Goal: Task Accomplishment & Management: Manage account settings

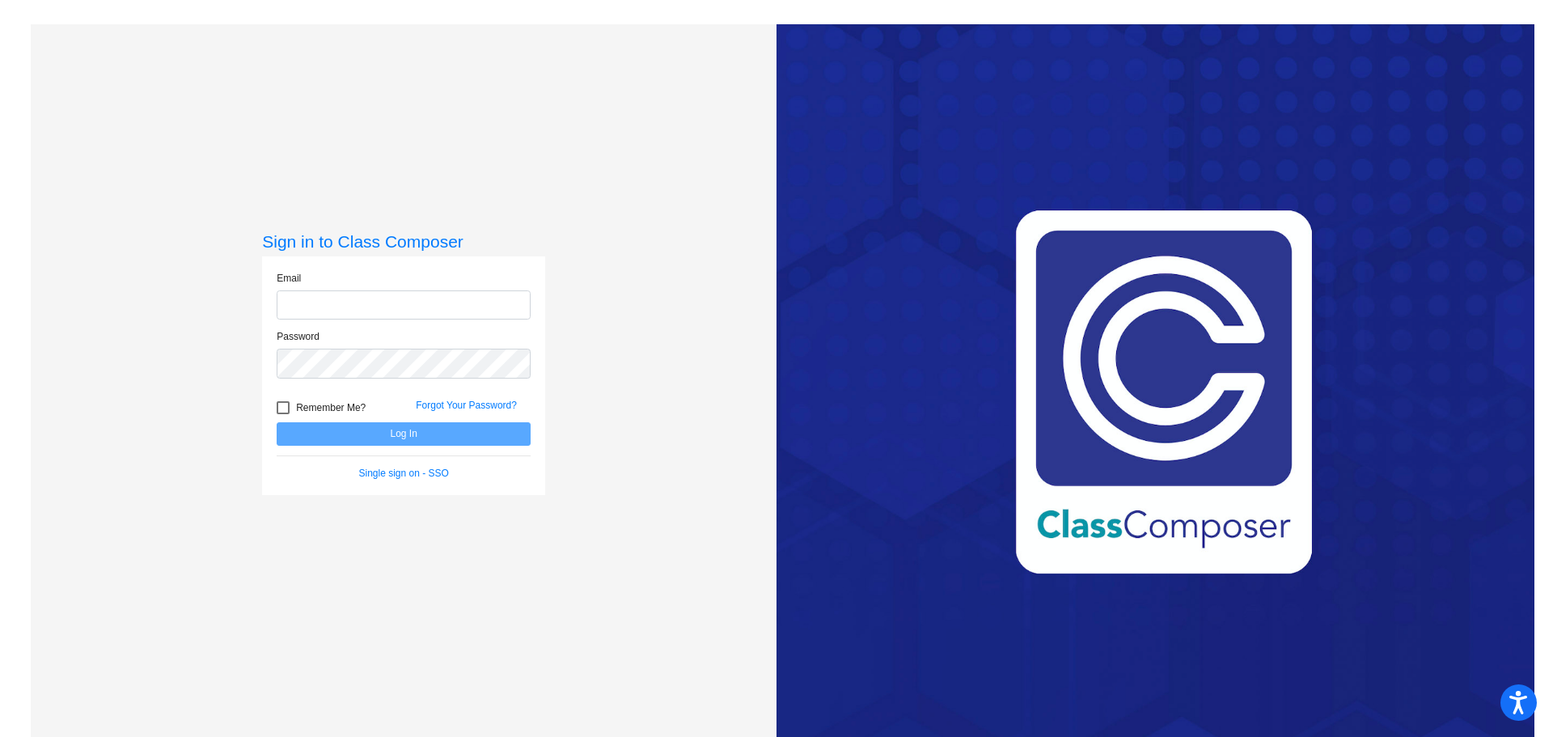
type input "[PERSON_NAME][EMAIL_ADDRESS][PERSON_NAME][DOMAIN_NAME]"
click at [367, 440] on button "Log In" at bounding box center [404, 433] width 254 height 23
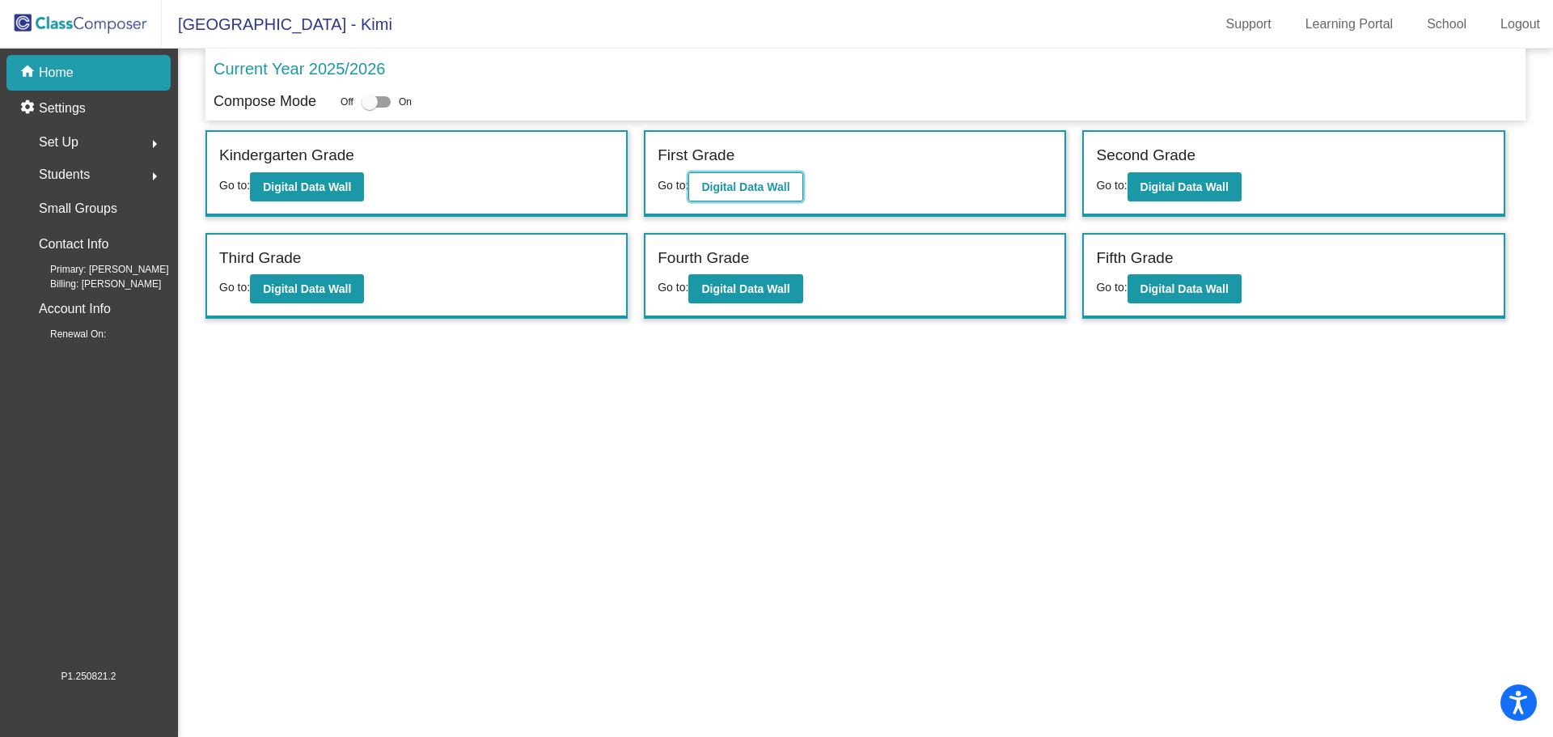
click at [751, 183] on b "Digital Data Wall" at bounding box center [745, 186] width 88 height 13
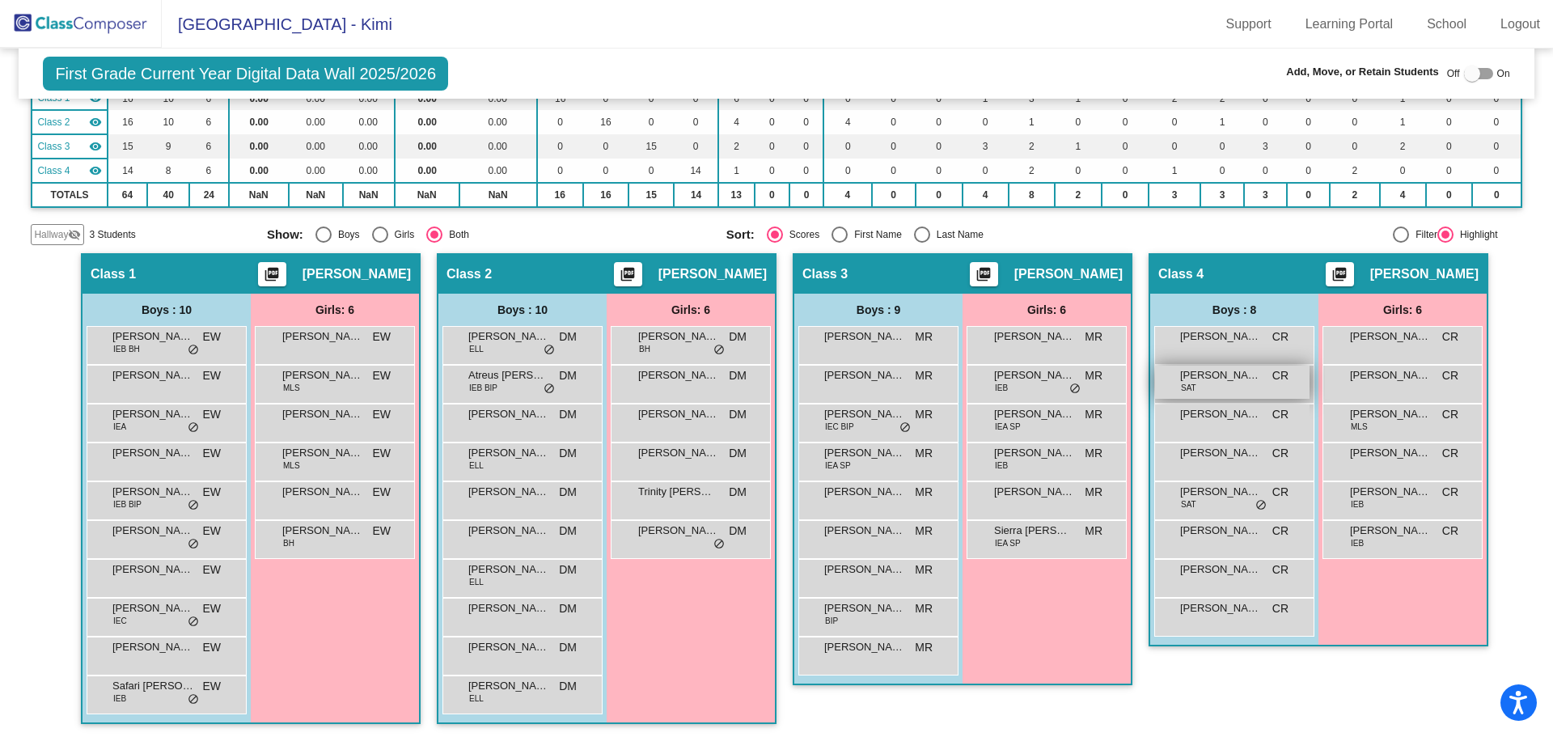
scroll to position [165, 0]
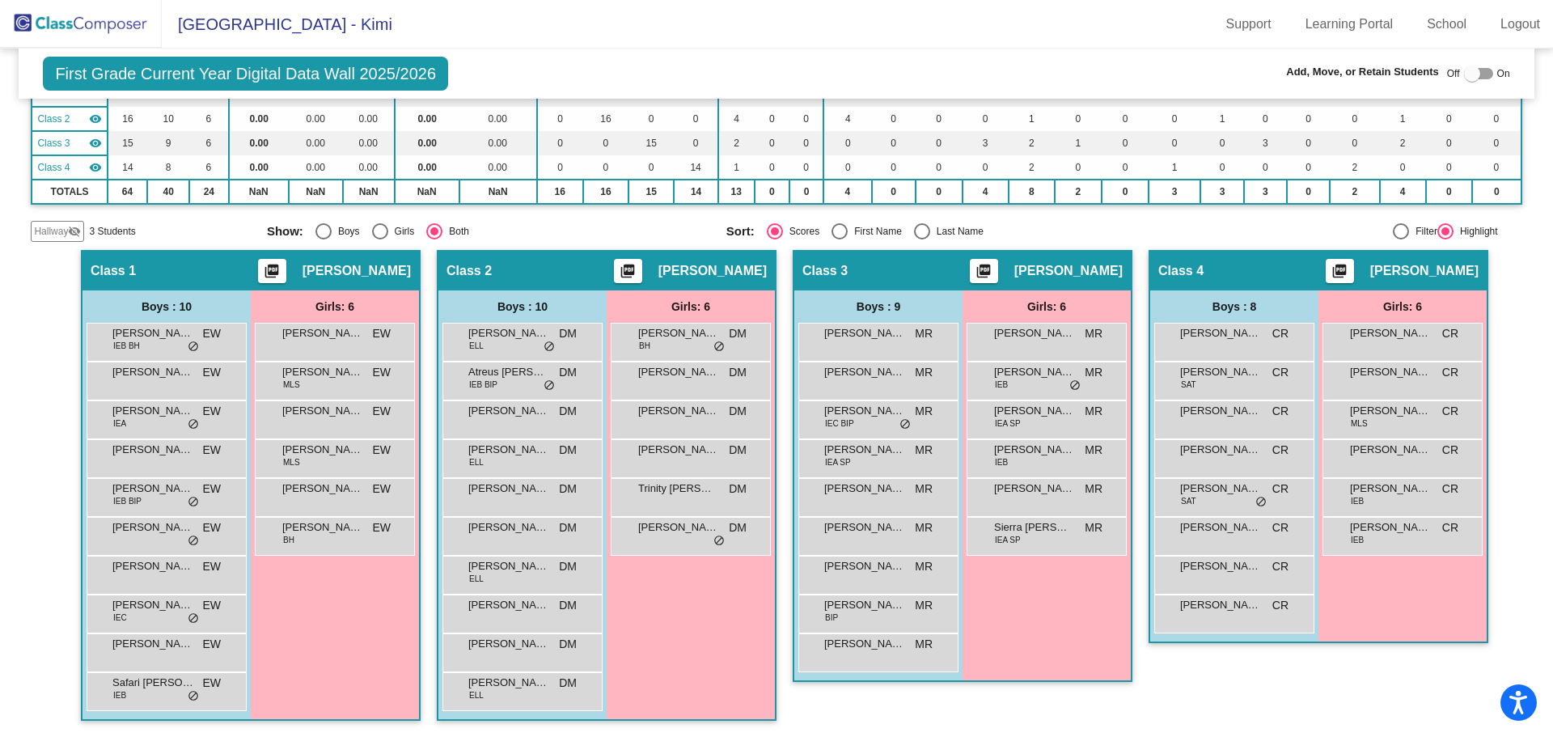
drag, startPoint x: 1458, startPoint y: 73, endPoint x: 1487, endPoint y: 74, distance: 29.1
click at [1487, 74] on div "Off On" at bounding box center [1478, 73] width 63 height 19
click at [1465, 70] on div at bounding box center [1472, 74] width 16 height 16
checkbox input "true"
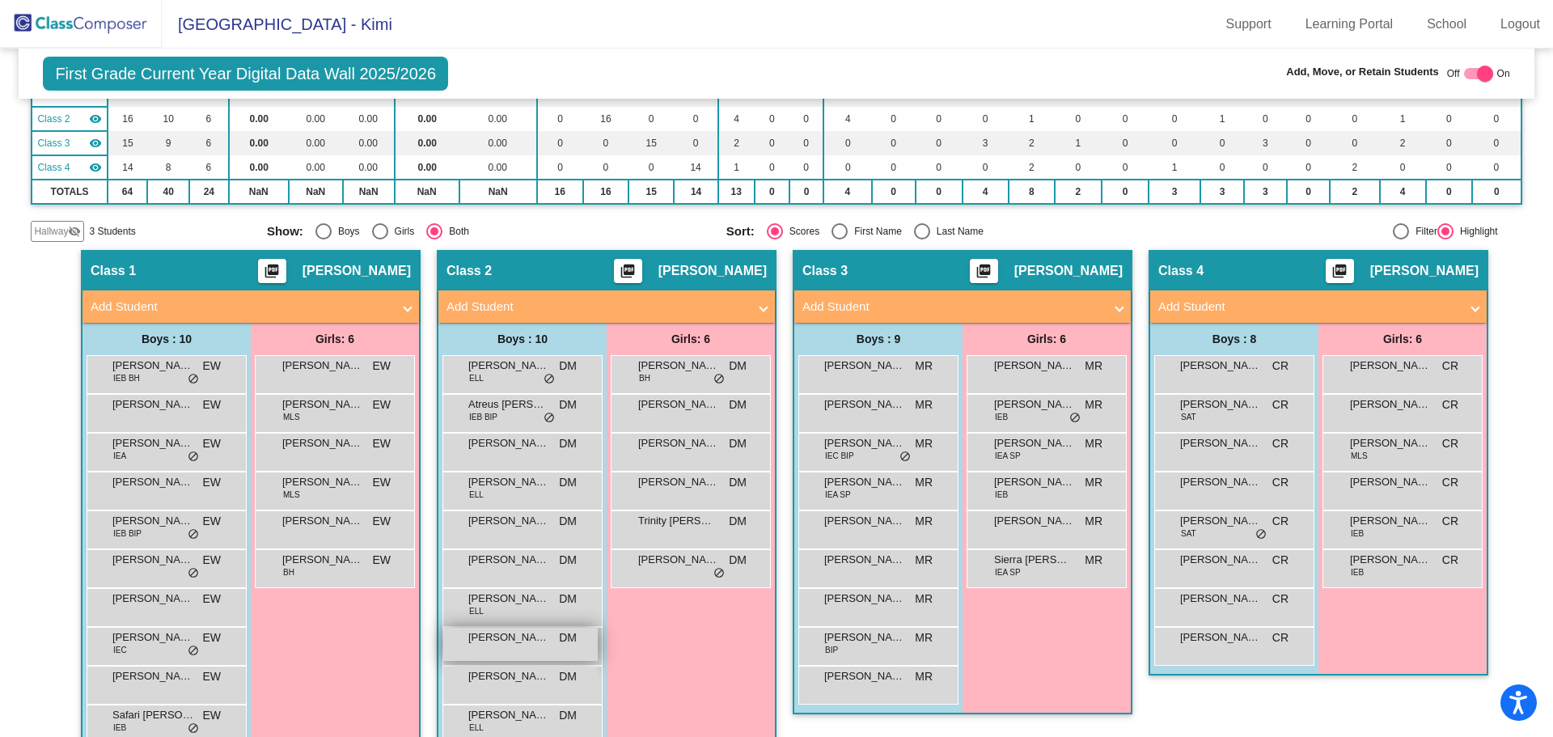
scroll to position [197, 0]
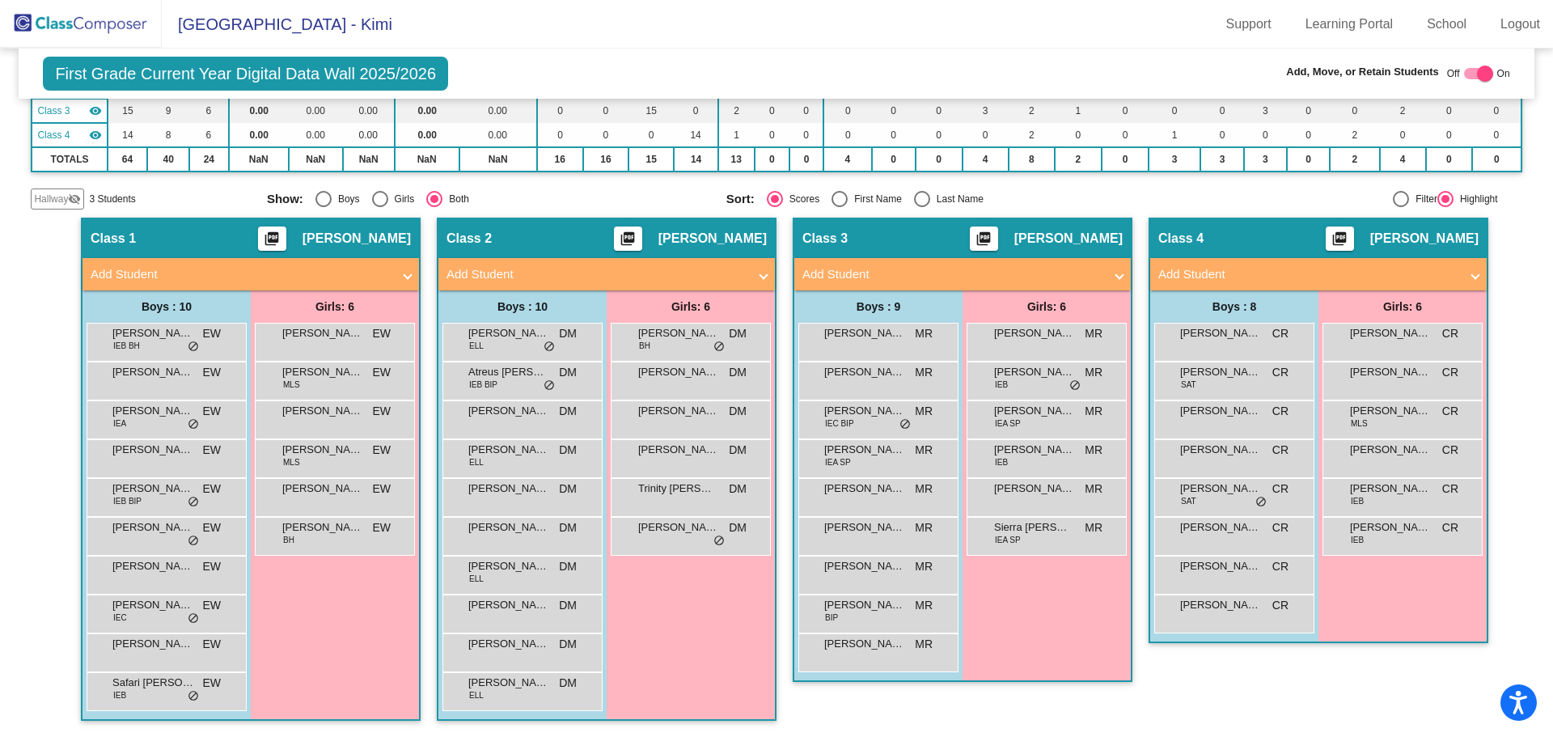
click at [465, 273] on mat-panel-title "Add Student" at bounding box center [596, 274] width 301 height 19
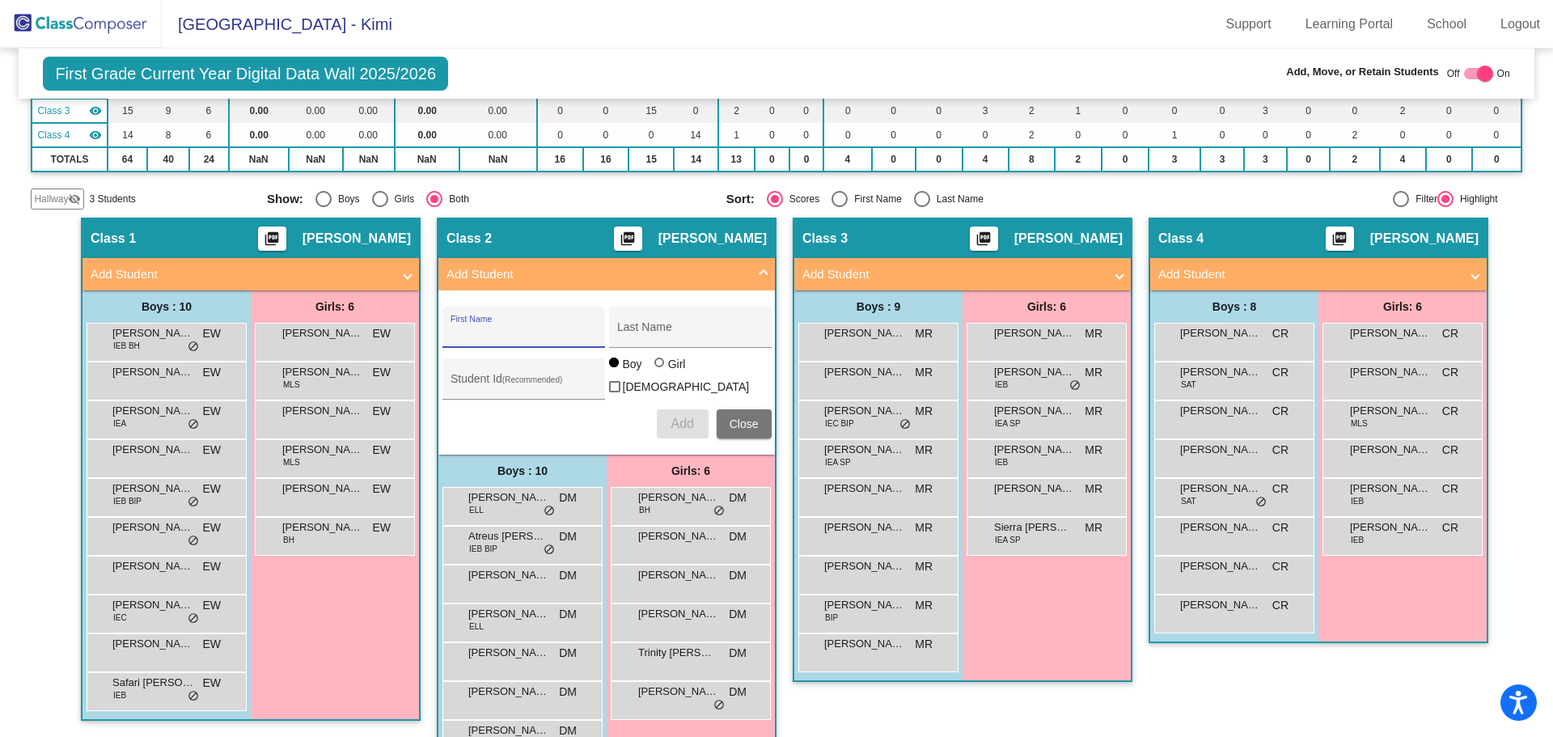
click at [473, 330] on input "First Name" at bounding box center [524, 333] width 146 height 13
type input "[PERSON_NAME]"
click at [624, 333] on input "Last Name" at bounding box center [690, 333] width 146 height 13
type input "Davido"
click at [679, 421] on span "Add" at bounding box center [682, 424] width 23 height 14
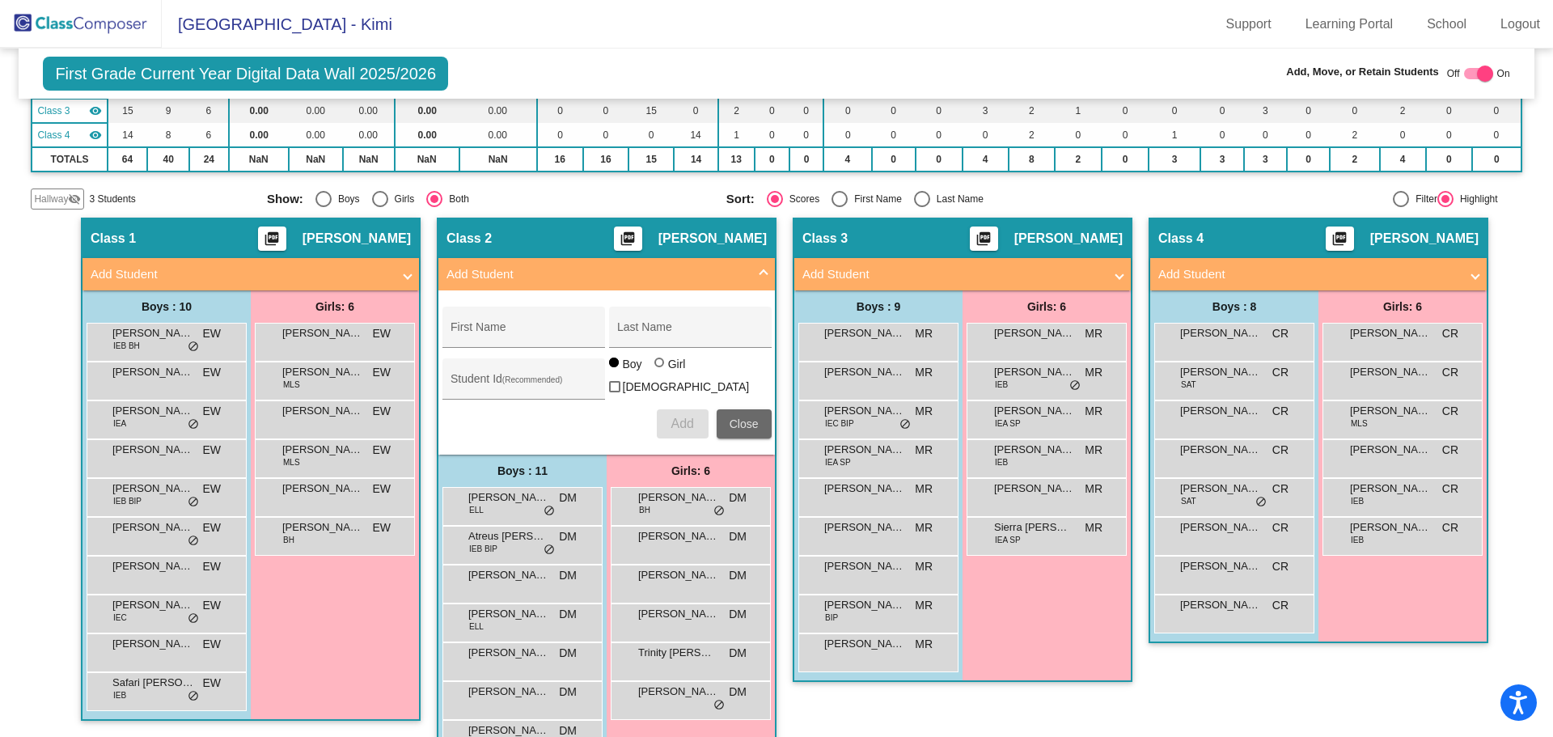
click at [740, 417] on span "Close" at bounding box center [744, 423] width 29 height 13
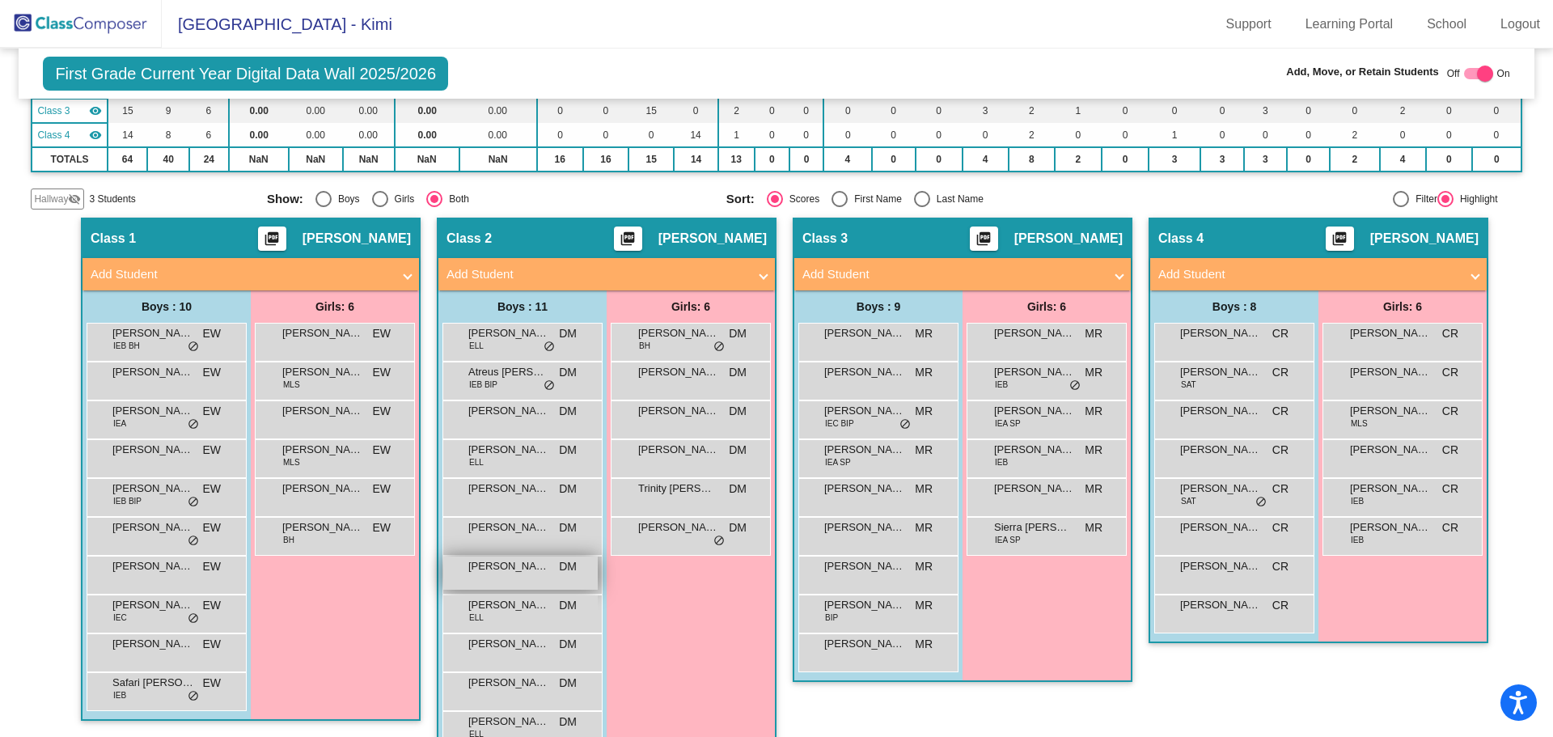
scroll to position [236, 0]
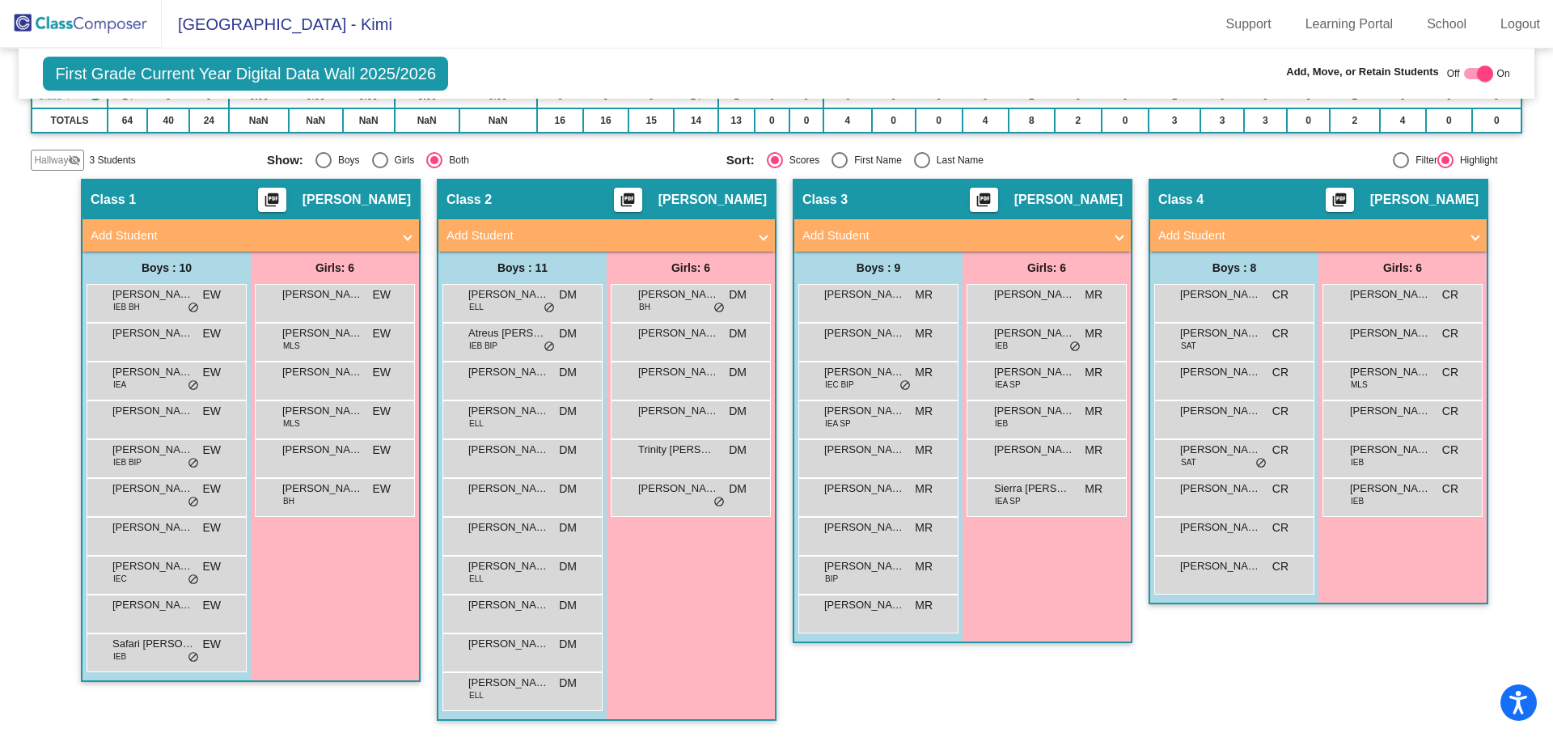
click at [495, 233] on mat-panel-title "Add Student" at bounding box center [596, 235] width 301 height 19
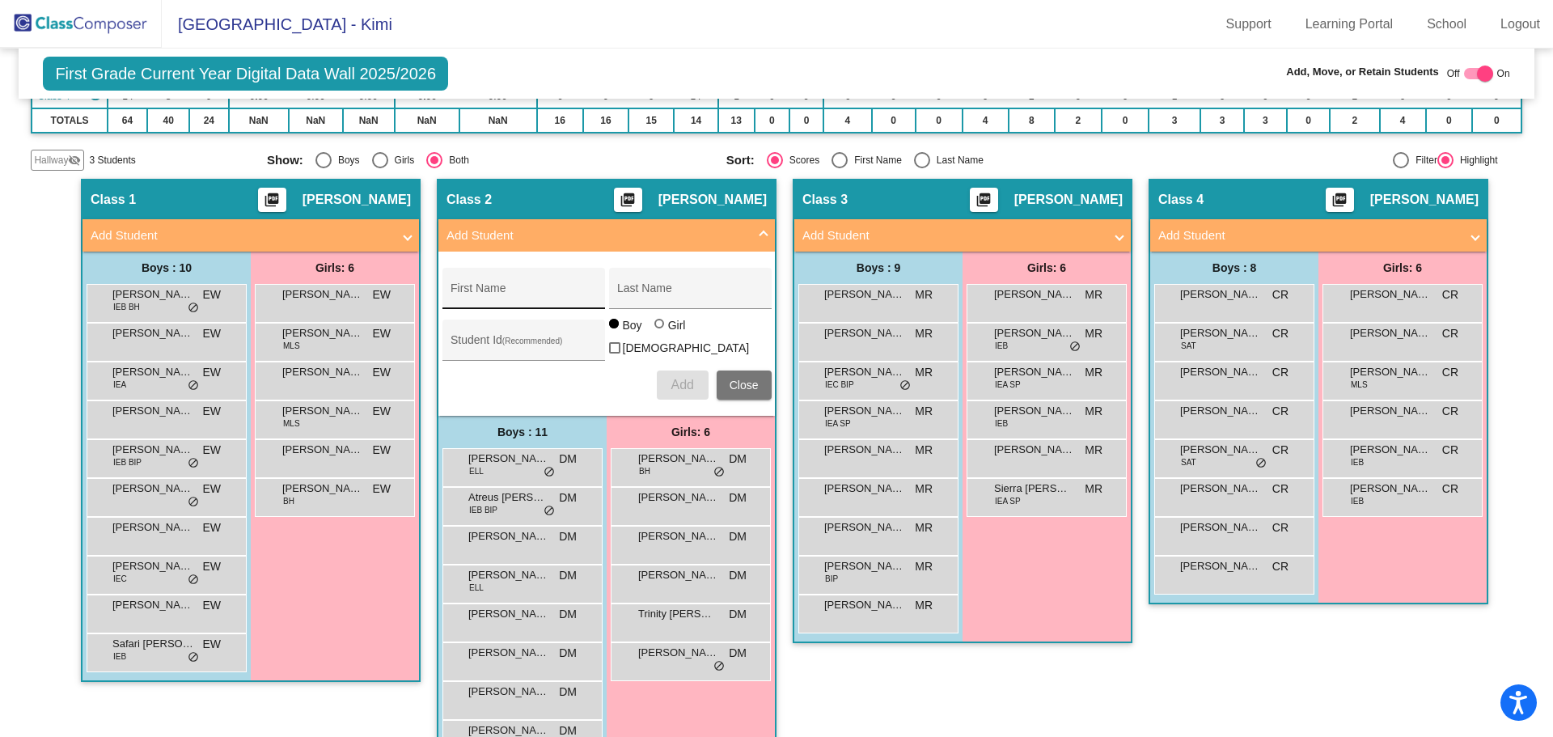
click at [477, 295] on input "First Name" at bounding box center [524, 294] width 146 height 13
type input "[PERSON_NAME]"
click at [626, 290] on input "Last Name" at bounding box center [690, 294] width 146 height 13
type input "[PERSON_NAME]"
click at [683, 378] on span "Add" at bounding box center [682, 385] width 23 height 14
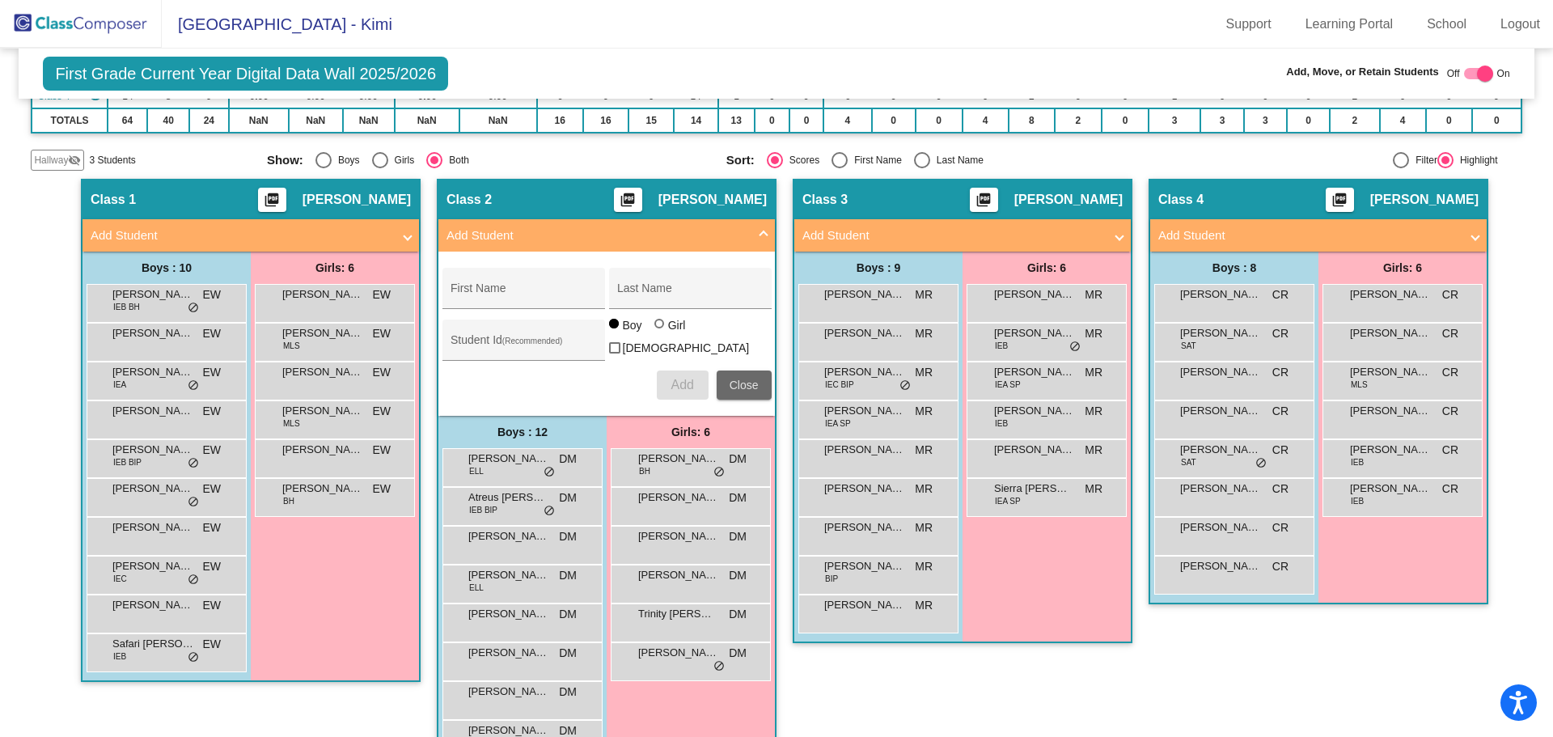
click at [737, 381] on span "Close" at bounding box center [744, 385] width 29 height 13
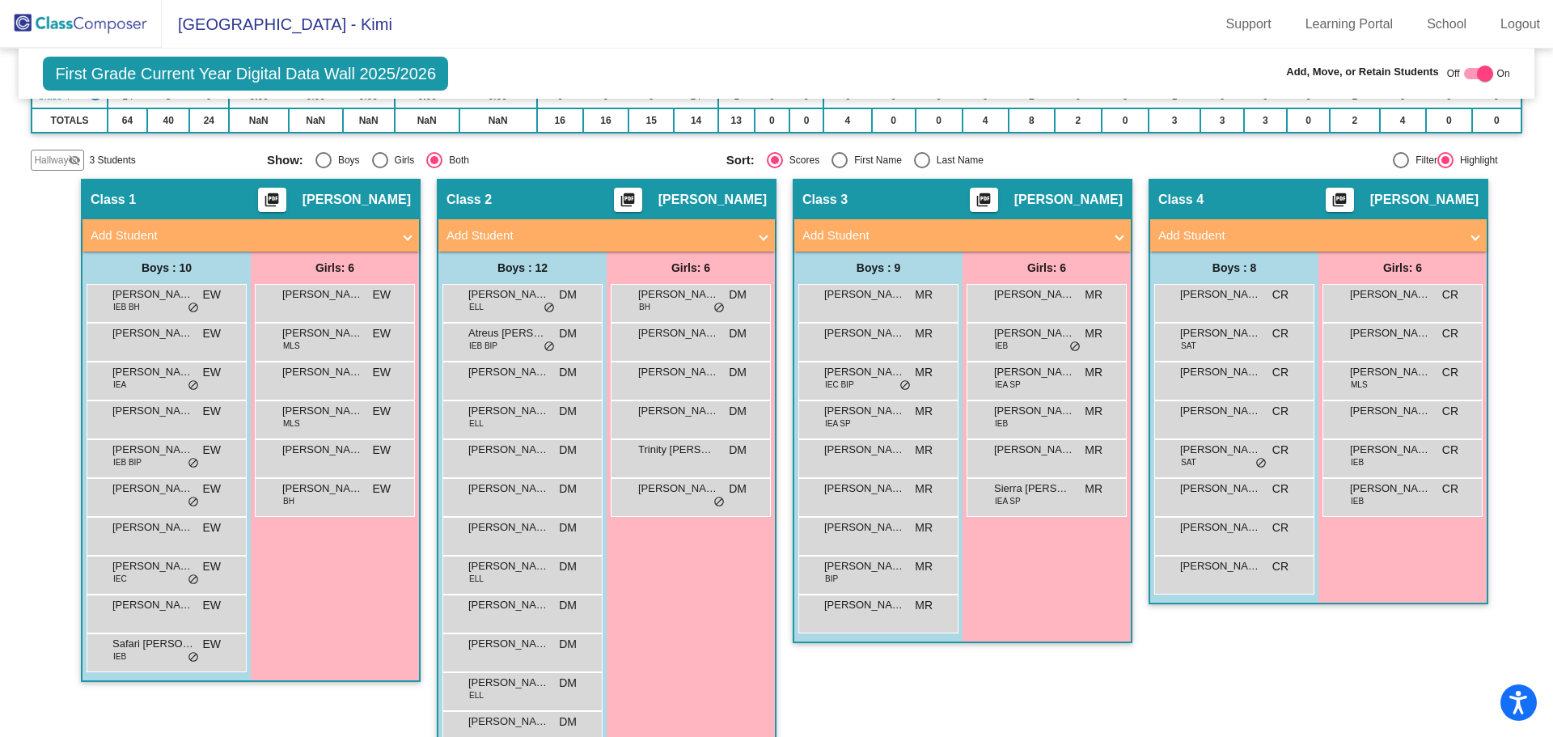
click at [731, 235] on mat-panel-title "Add Student" at bounding box center [596, 235] width 301 height 19
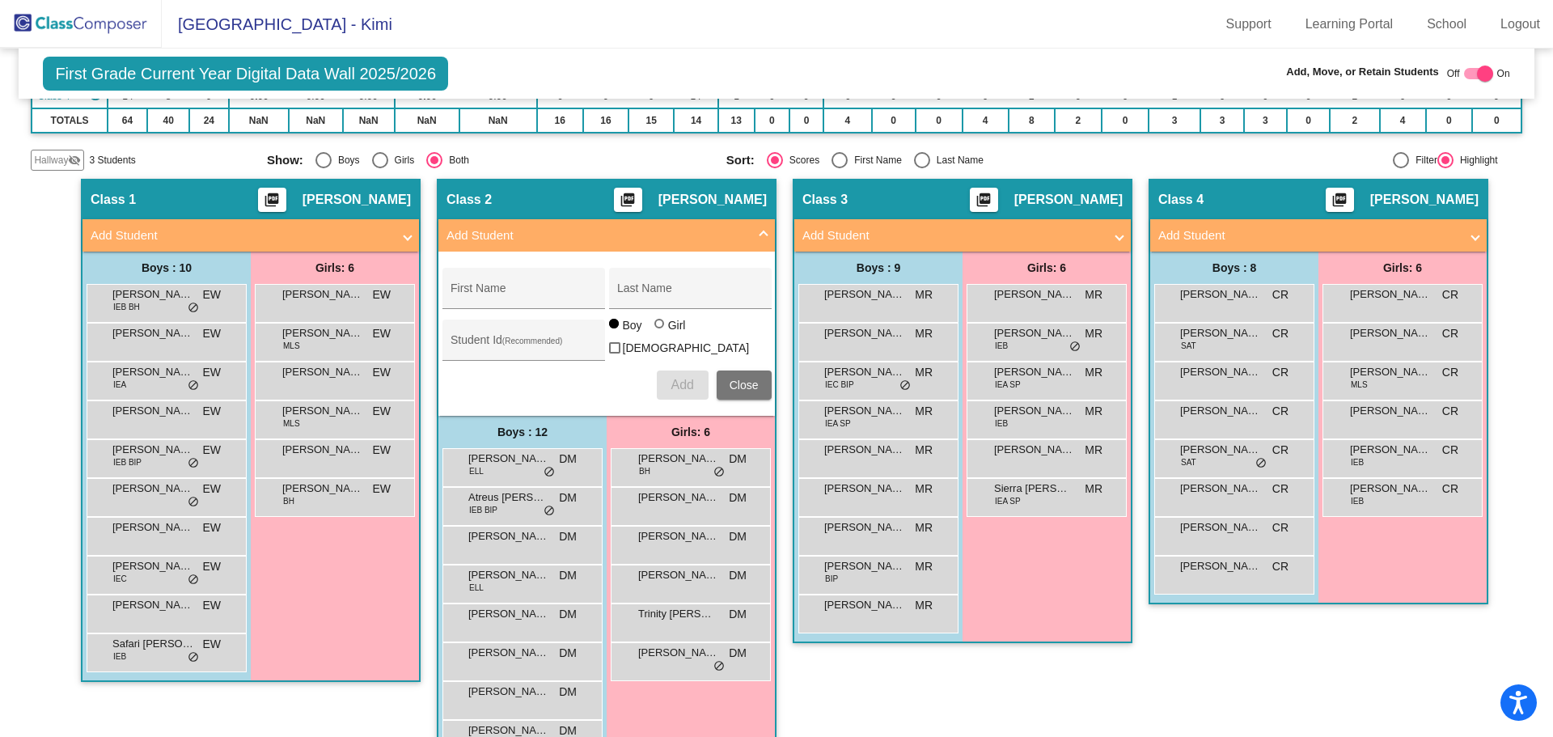
click at [760, 232] on span at bounding box center [763, 235] width 6 height 19
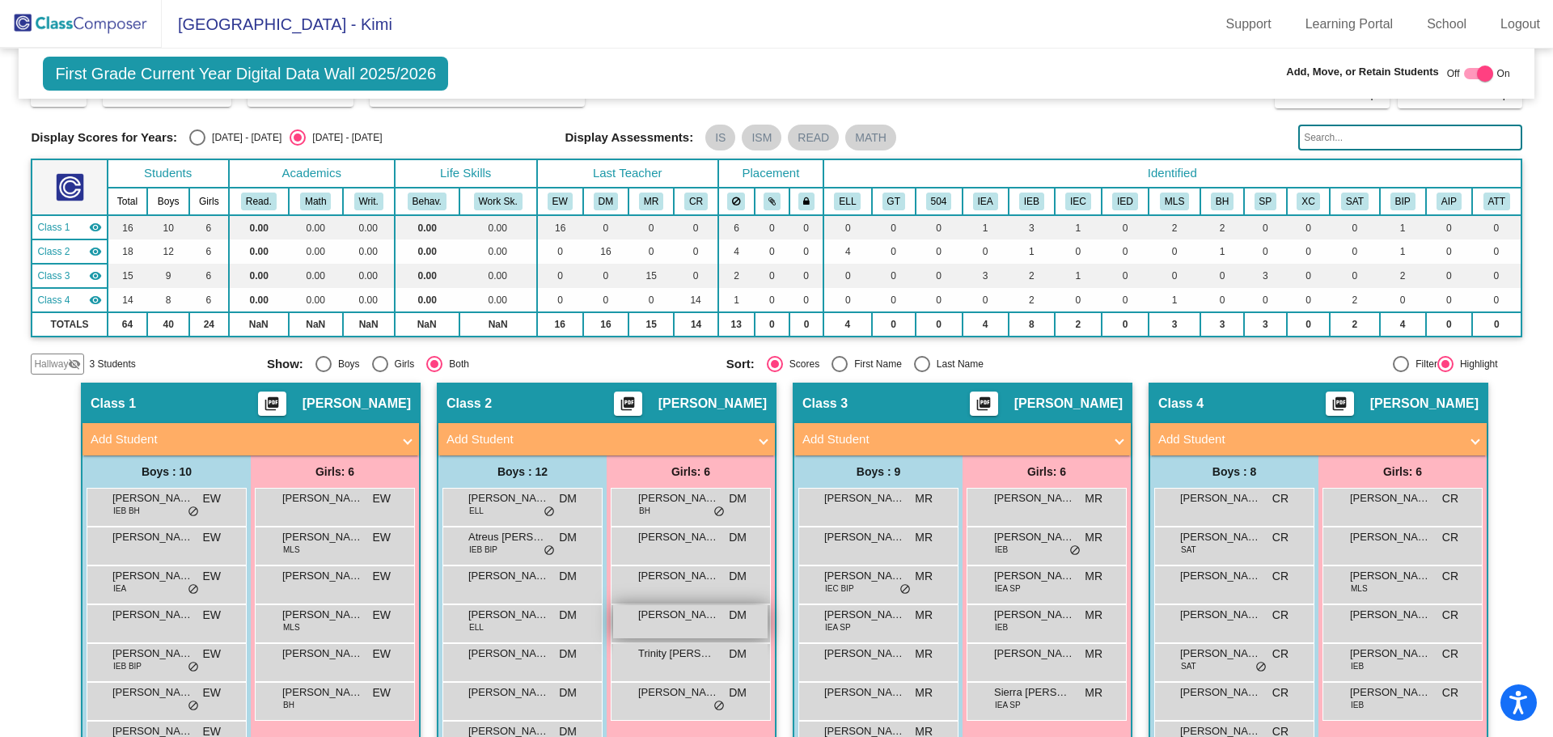
scroll to position [194, 0]
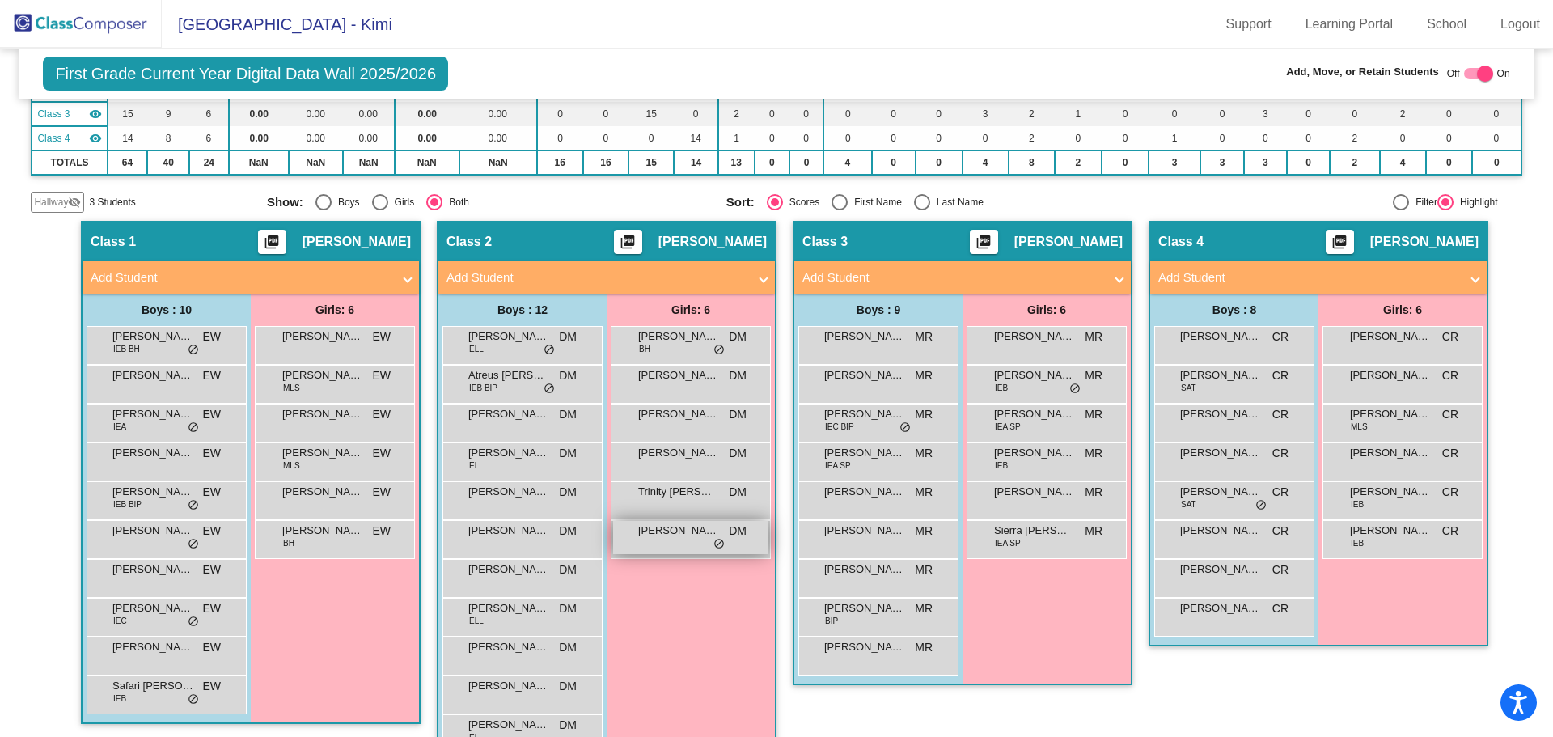
click at [655, 537] on span "[PERSON_NAME]" at bounding box center [678, 531] width 81 height 16
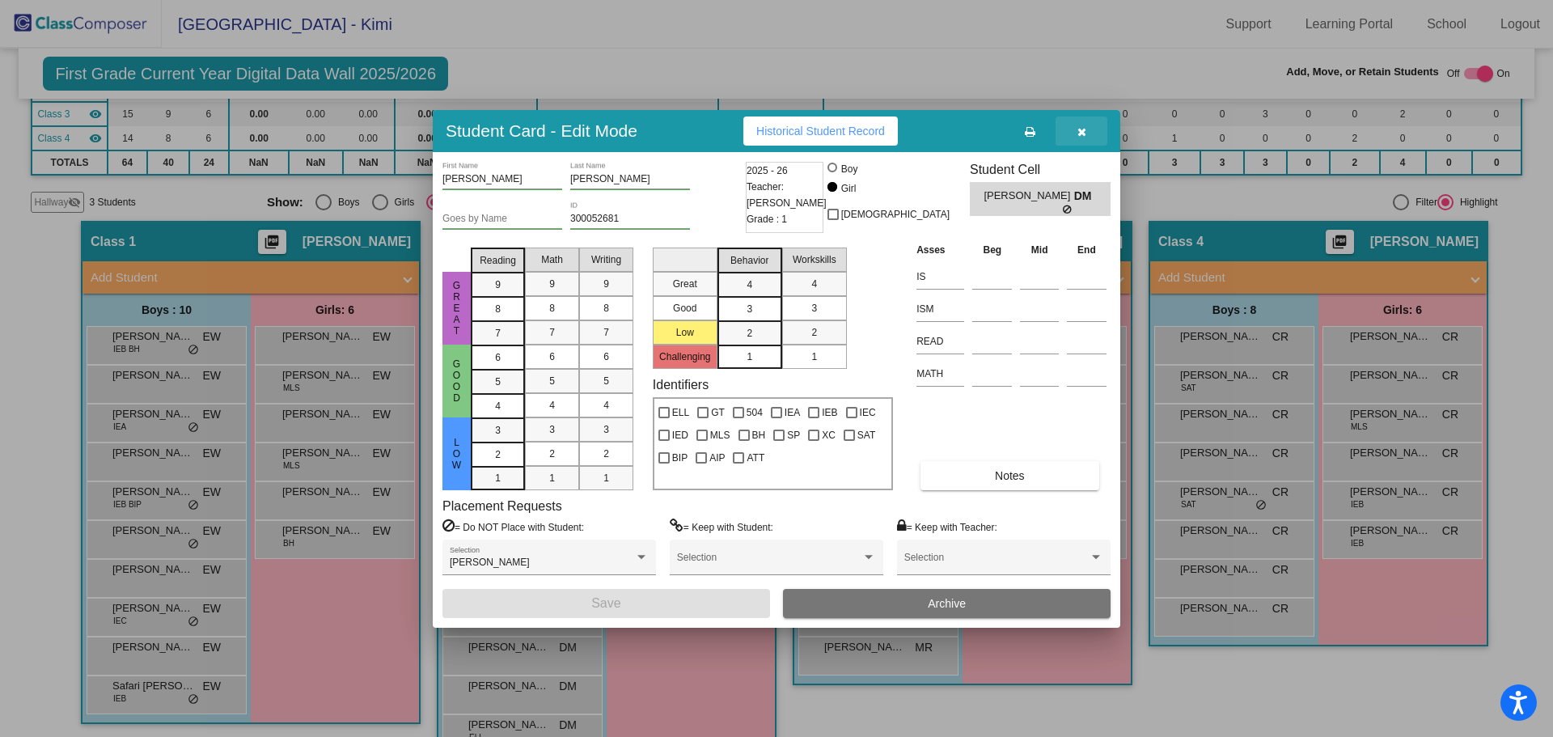
click at [1082, 131] on icon "button" at bounding box center [1081, 131] width 9 height 11
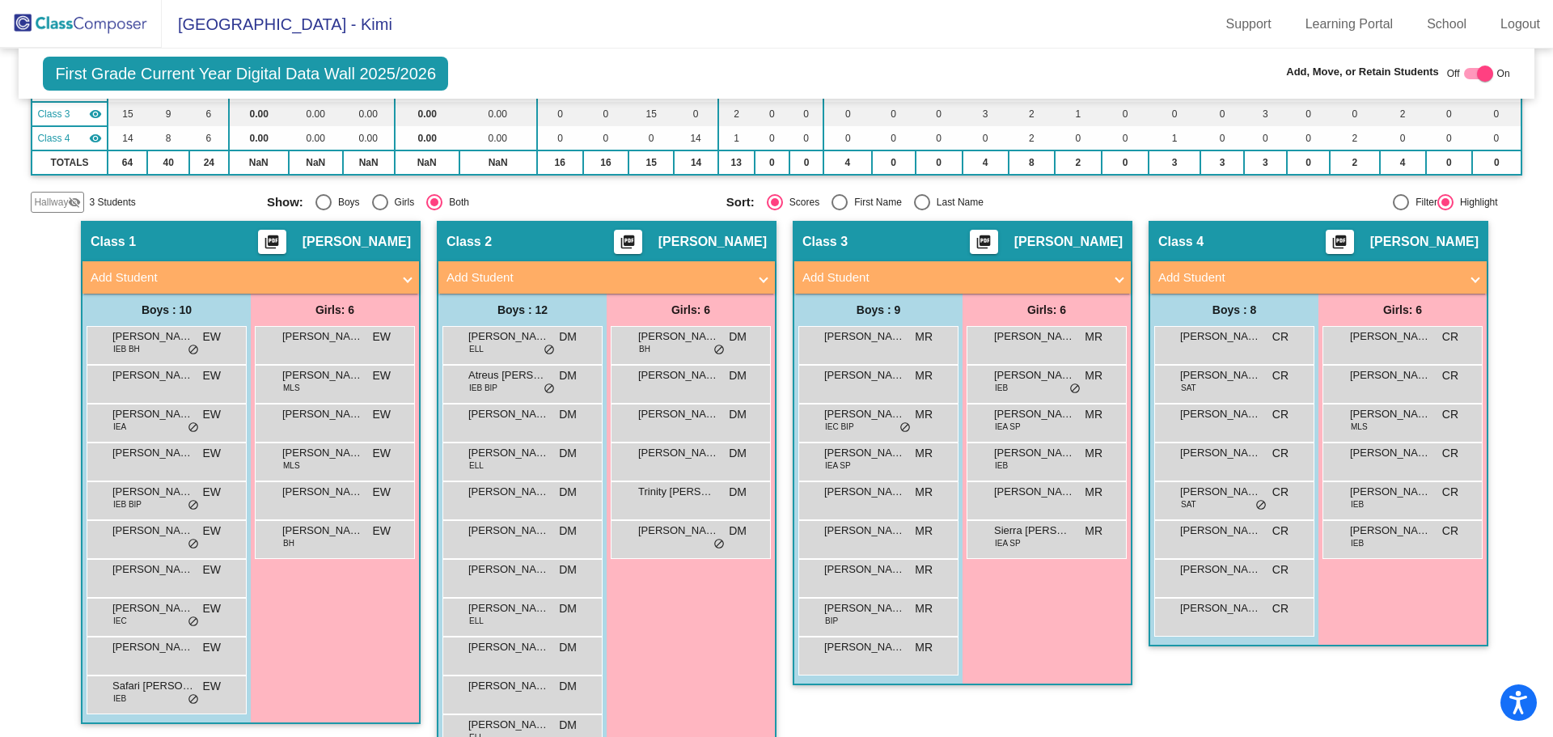
click at [1212, 273] on mat-panel-title "Add Student" at bounding box center [1308, 278] width 301 height 19
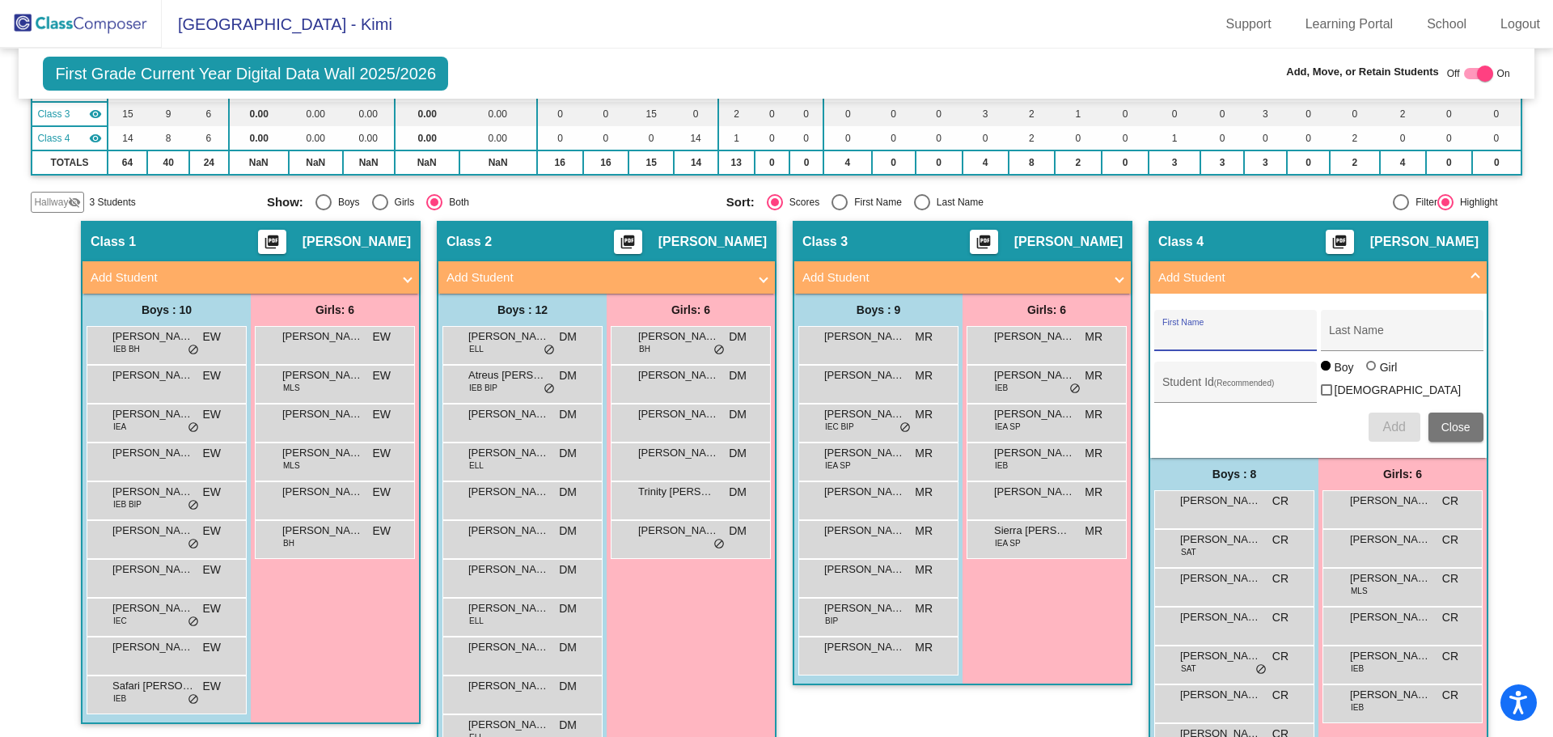
click at [1183, 333] on input "First Name" at bounding box center [1235, 336] width 146 height 13
type input "[PERSON_NAME]"
click at [1342, 341] on input "Last Name" at bounding box center [1402, 336] width 146 height 13
type input "Agosto"
click at [1388, 424] on span "Add" at bounding box center [1393, 427] width 23 height 14
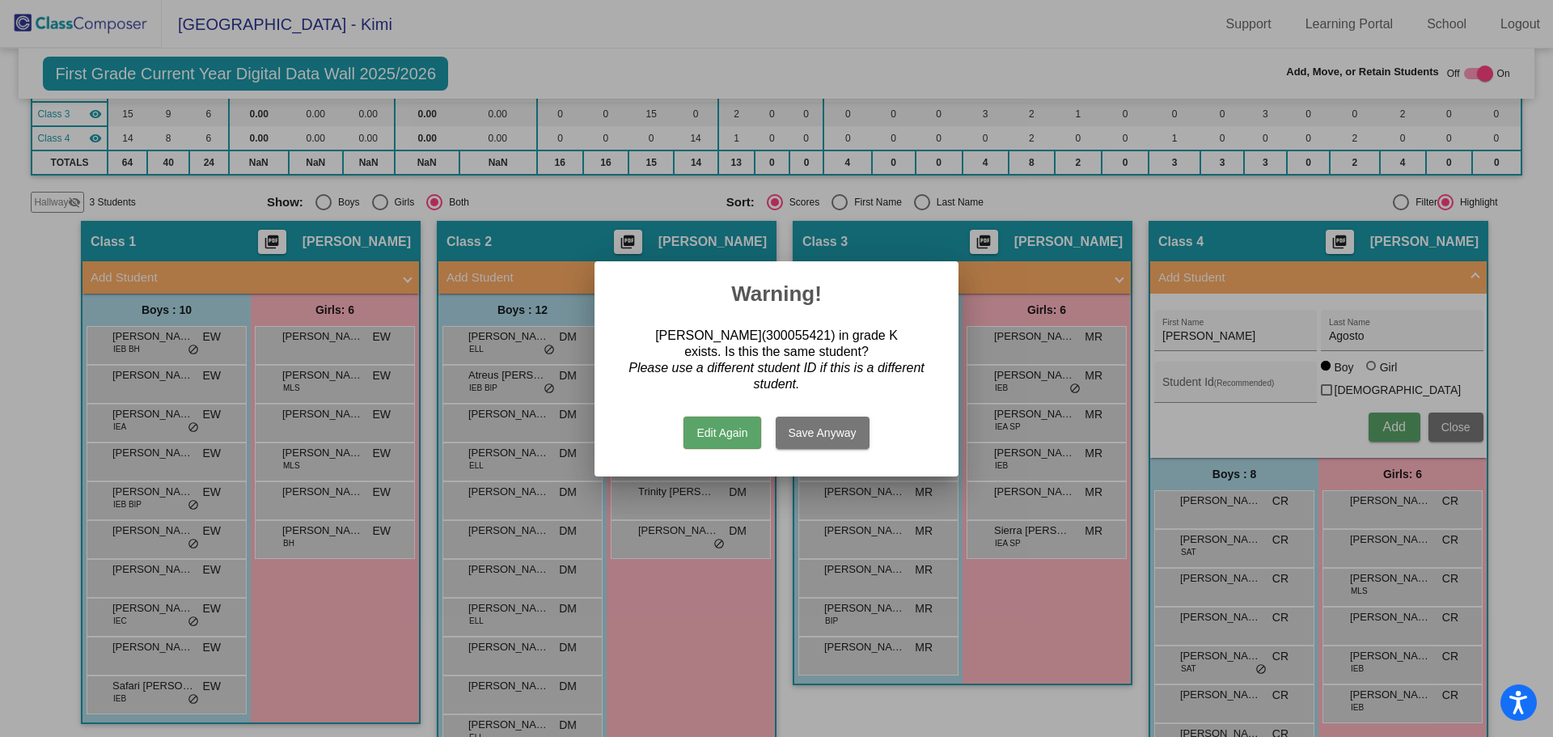
click at [722, 431] on button "Edit Again" at bounding box center [721, 433] width 77 height 32
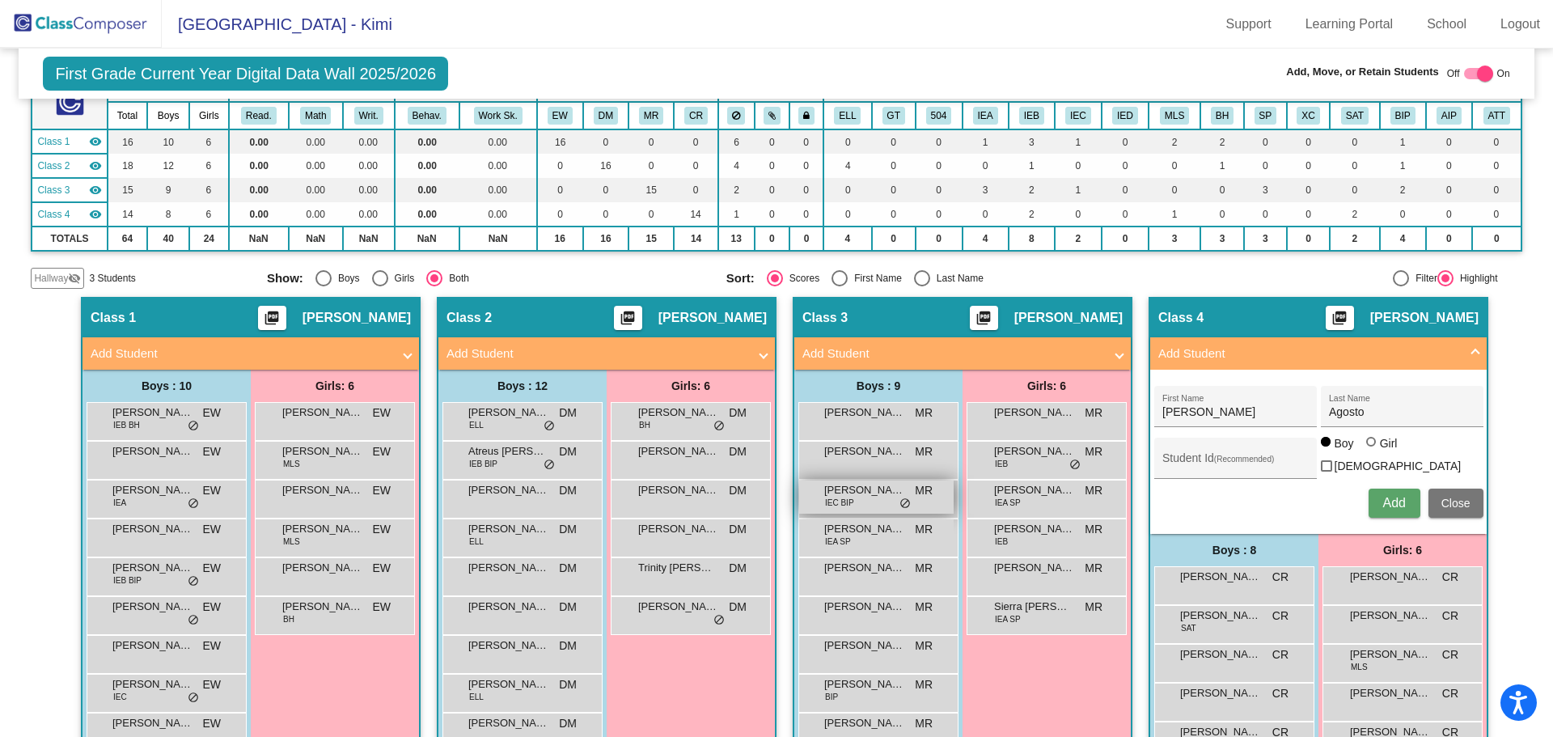
scroll to position [280, 0]
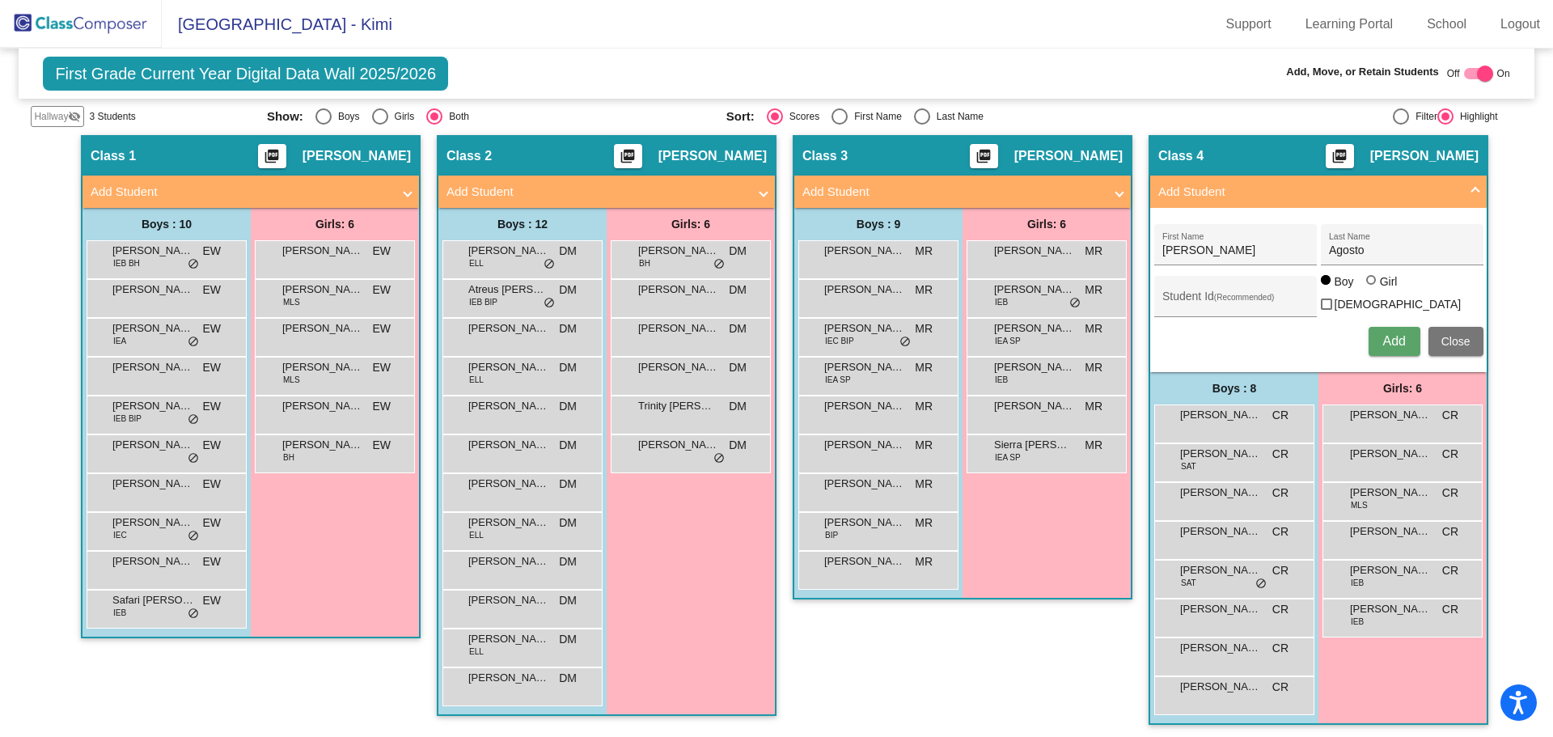
click at [993, 150] on mat-icon "picture_as_pdf" at bounding box center [983, 159] width 19 height 23
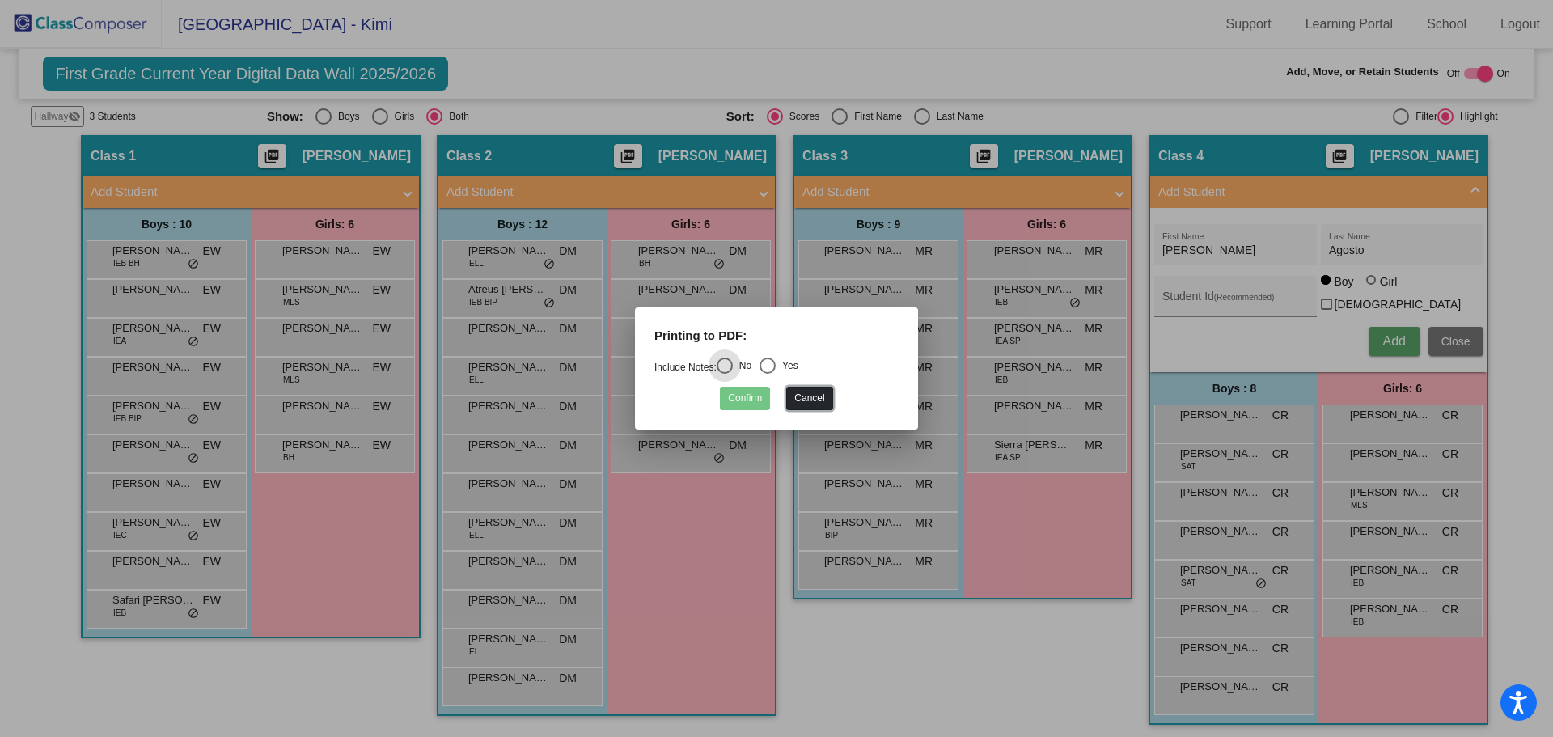
click at [804, 398] on button "Cancel" at bounding box center [809, 398] width 46 height 23
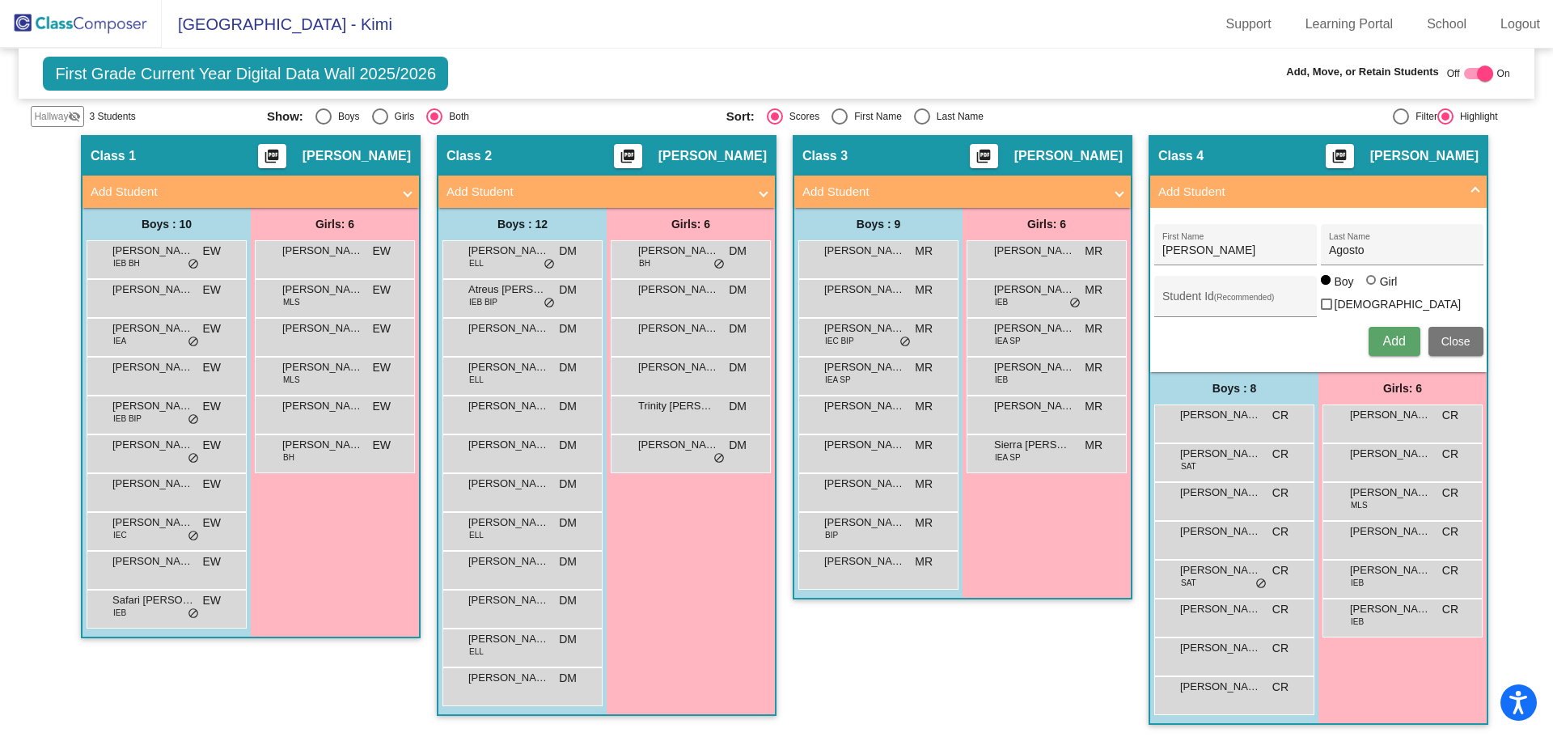
click at [1116, 191] on span at bounding box center [1119, 192] width 6 height 19
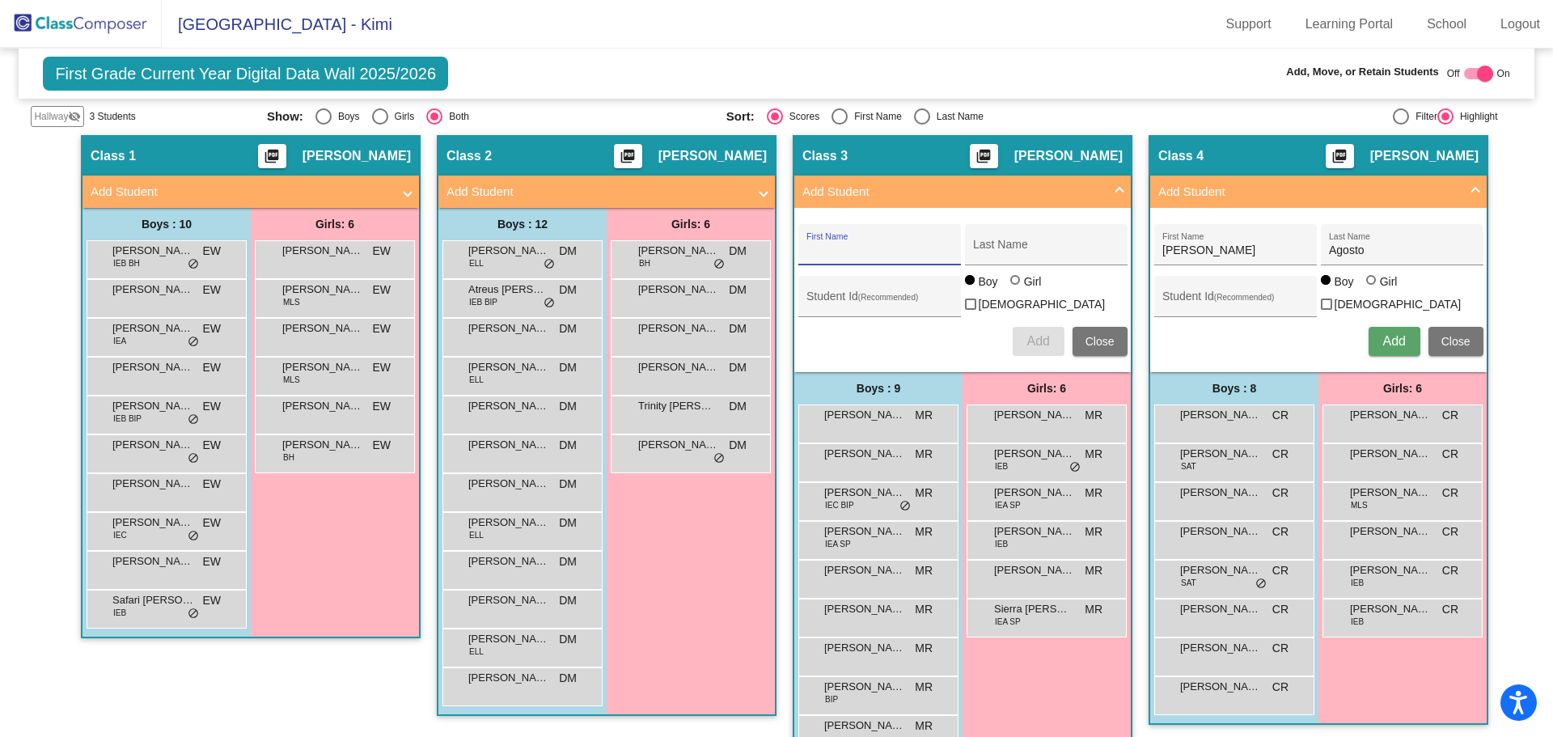
click at [822, 246] on input "First Name" at bounding box center [879, 250] width 146 height 13
click at [816, 243] on div "First Name" at bounding box center [879, 249] width 146 height 33
type input "Novyembre"
click at [979, 252] on input "Last Name" at bounding box center [1046, 250] width 146 height 13
type input "[PERSON_NAME]"
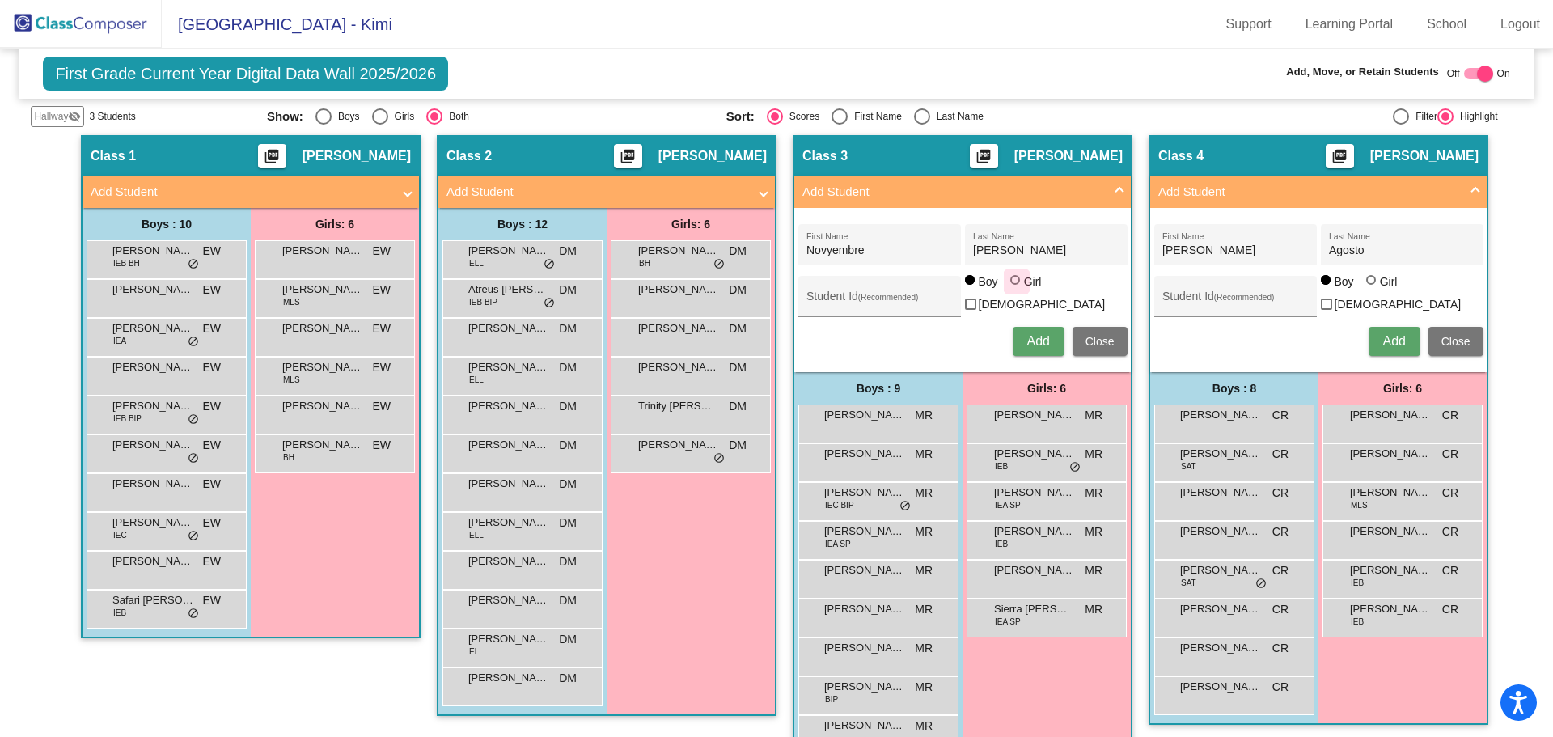
click at [1010, 285] on div at bounding box center [1015, 280] width 10 height 10
click at [1016, 288] on input "Girl" at bounding box center [1016, 288] width 1 height 1
radio input "true"
click at [1032, 336] on span "Add" at bounding box center [1037, 341] width 23 height 14
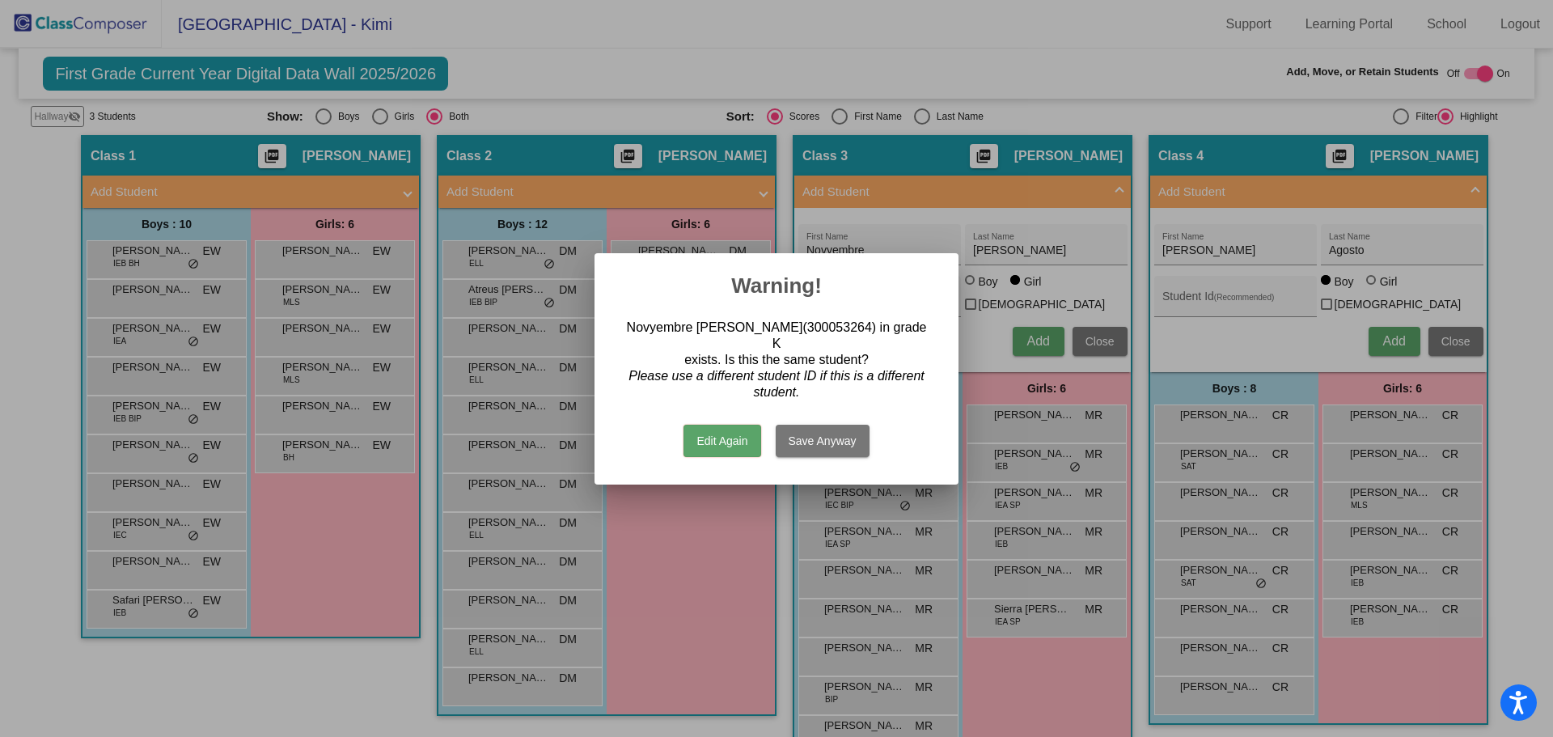
click at [751, 437] on button "Edit Again" at bounding box center [721, 441] width 77 height 32
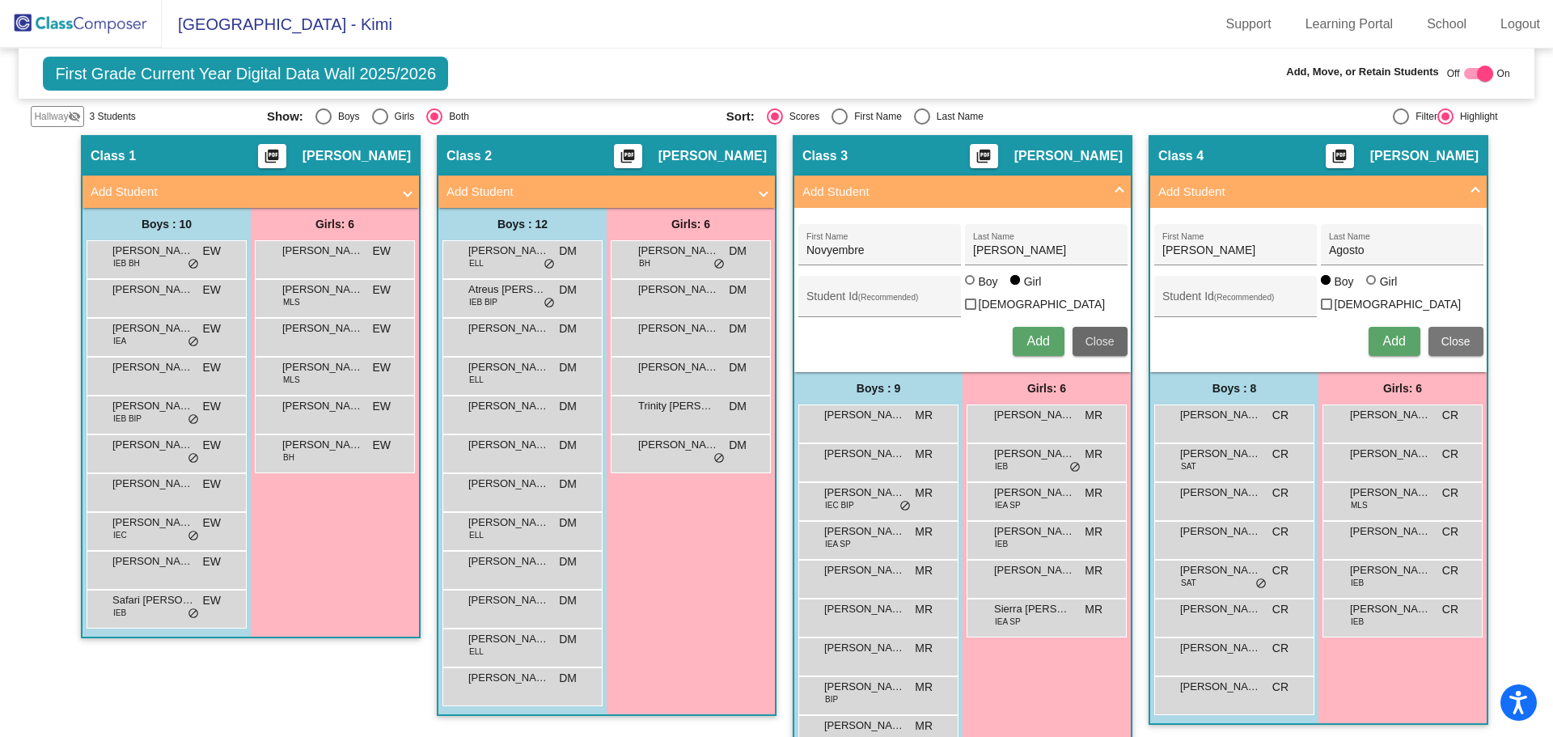
click at [1096, 336] on span "Close" at bounding box center [1099, 341] width 29 height 13
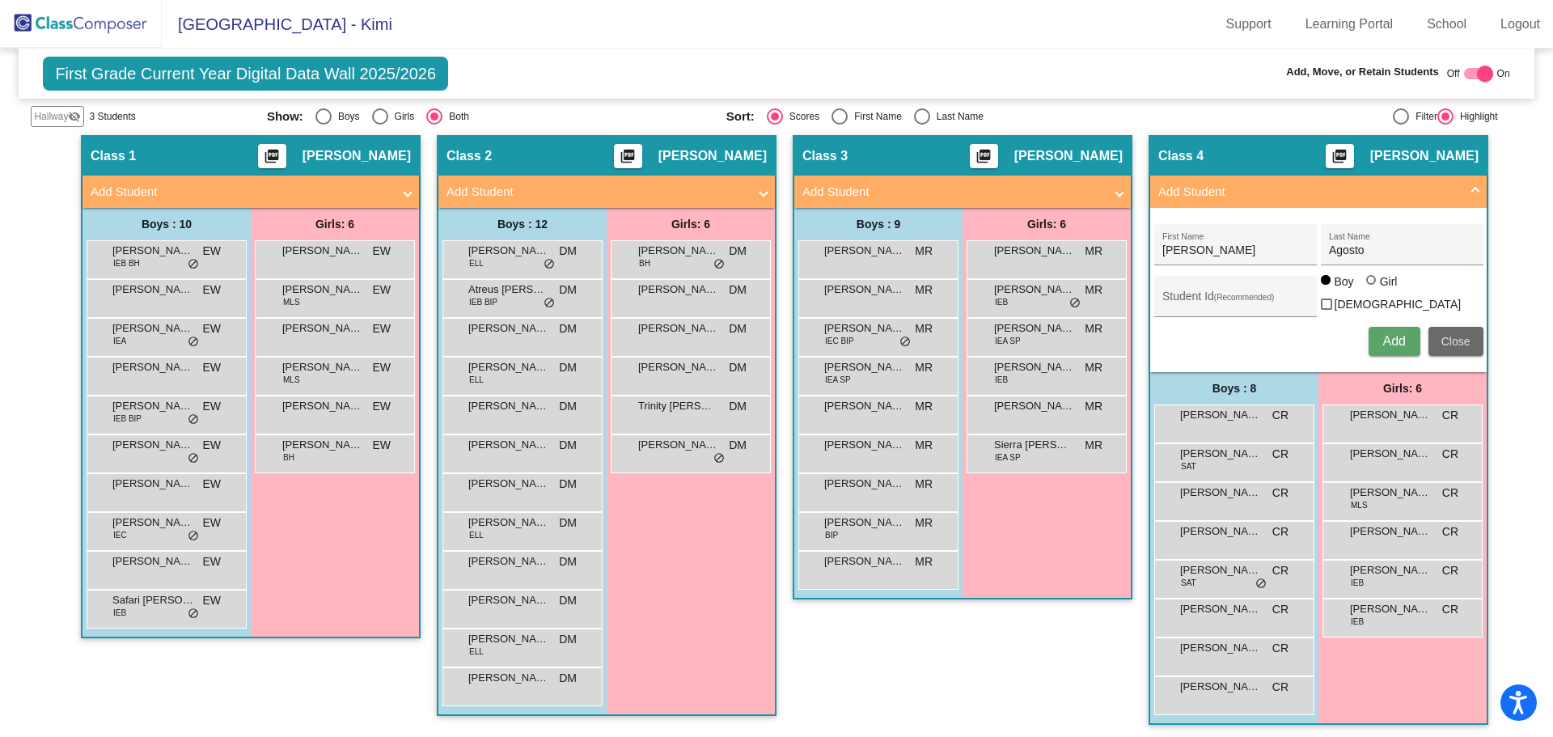
click at [1453, 335] on span "Close" at bounding box center [1455, 341] width 29 height 13
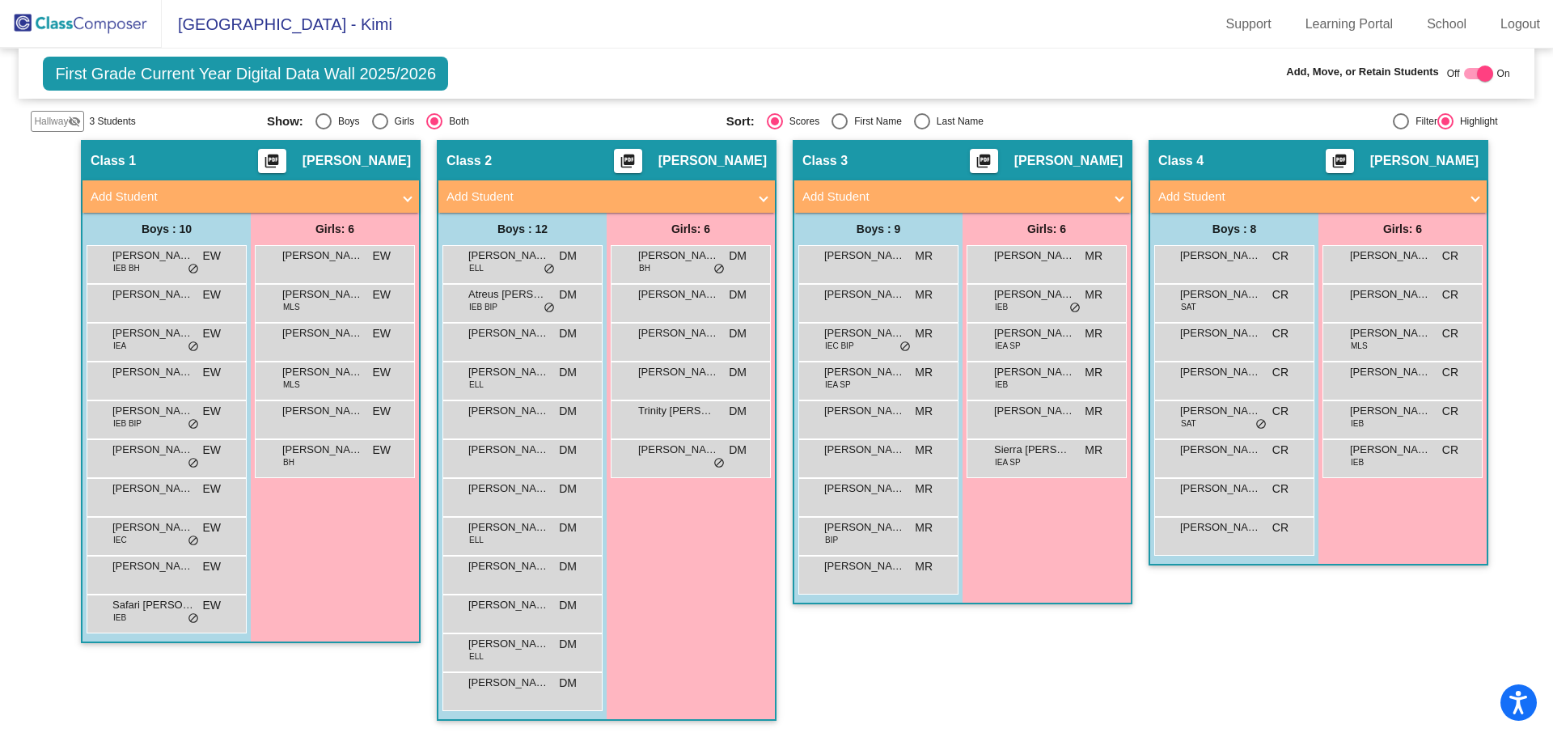
scroll to position [275, 0]
click at [87, 23] on img at bounding box center [81, 24] width 162 height 48
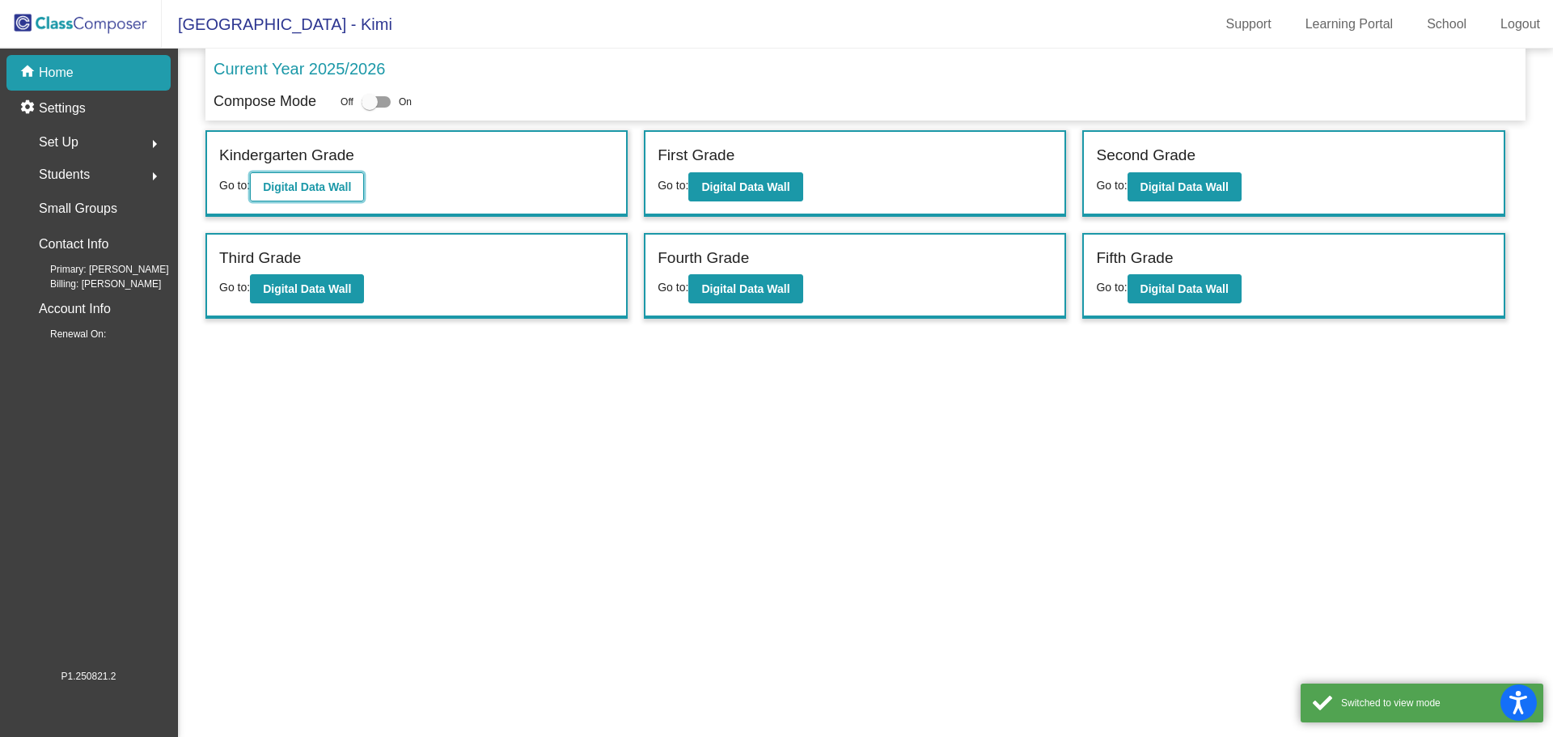
click at [314, 180] on b "Digital Data Wall" at bounding box center [307, 186] width 88 height 13
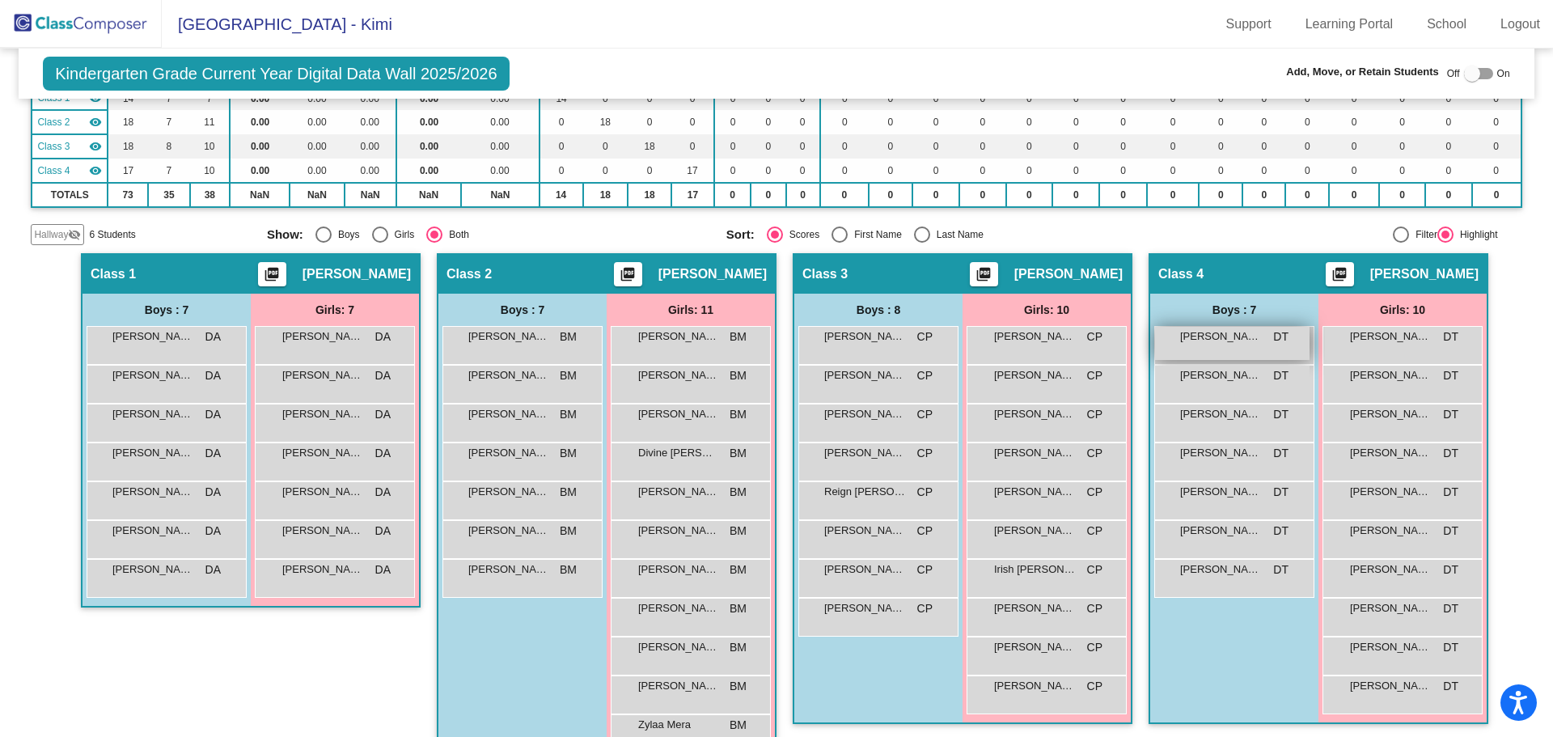
scroll to position [204, 0]
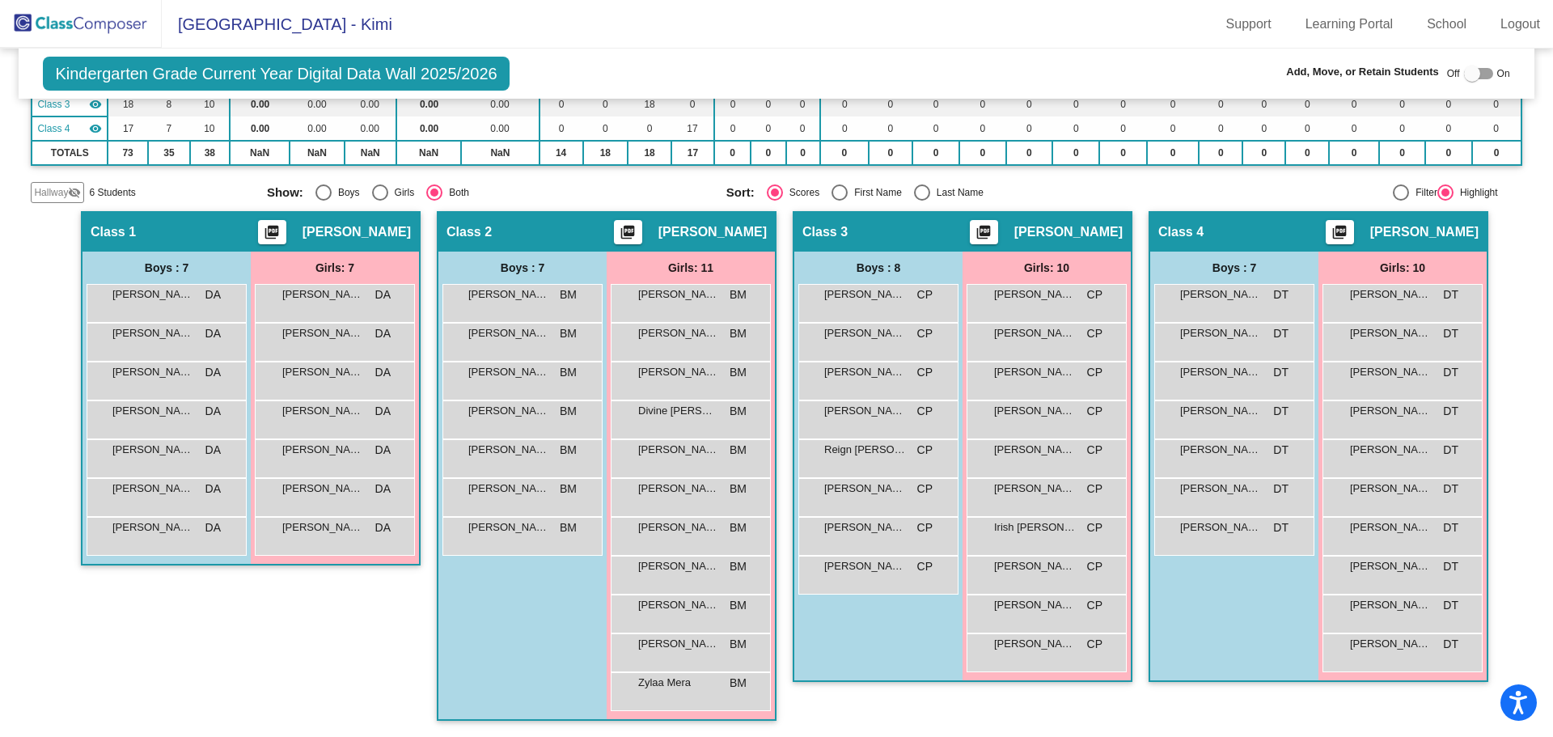
click at [63, 186] on span "Hallway" at bounding box center [51, 192] width 34 height 15
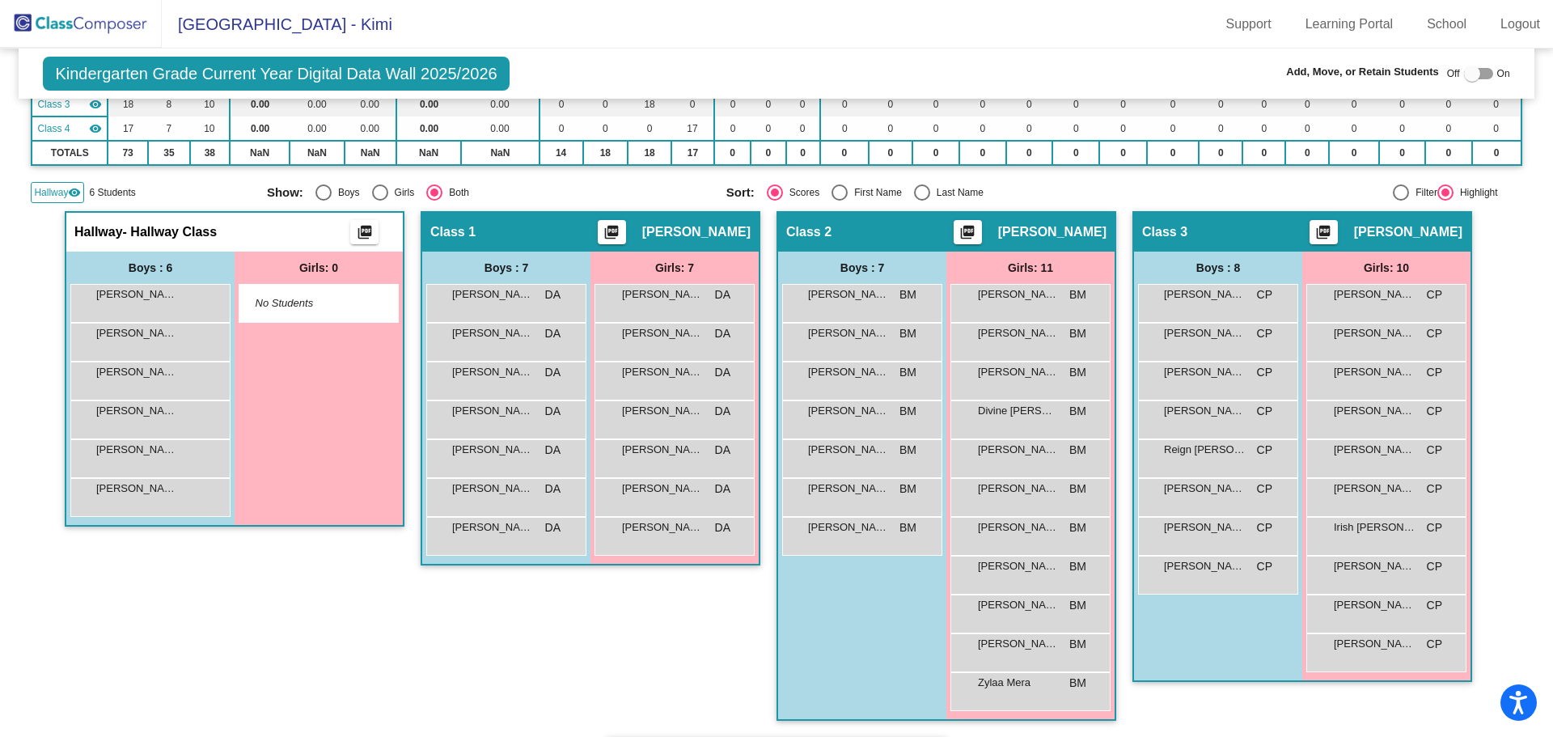
click at [169, 196] on div "Hallway visibility 6 Students" at bounding box center [142, 192] width 223 height 21
click at [74, 193] on mat-icon "visibility" at bounding box center [74, 192] width 13 height 13
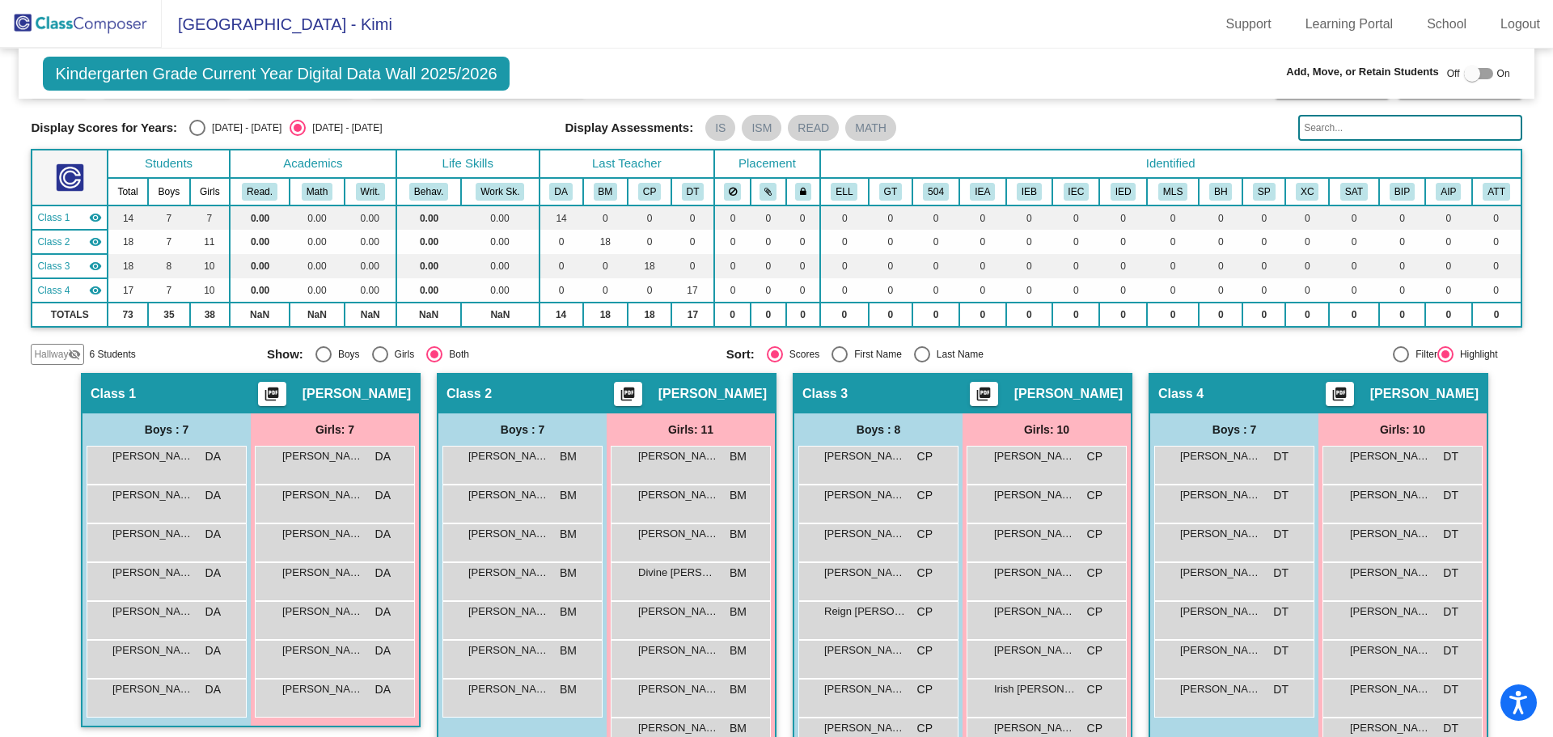
scroll to position [123, 0]
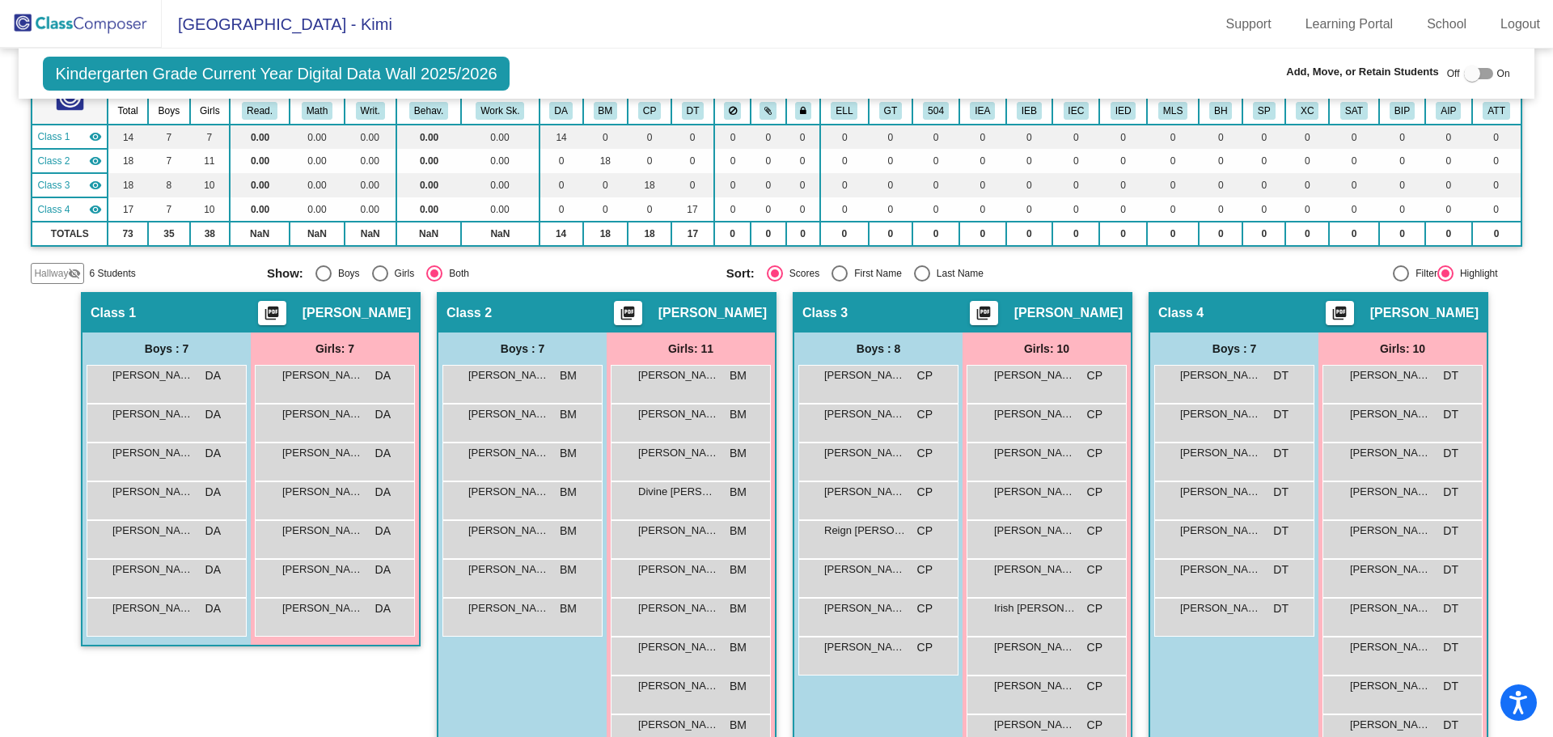
click at [83, 18] on img at bounding box center [81, 24] width 162 height 48
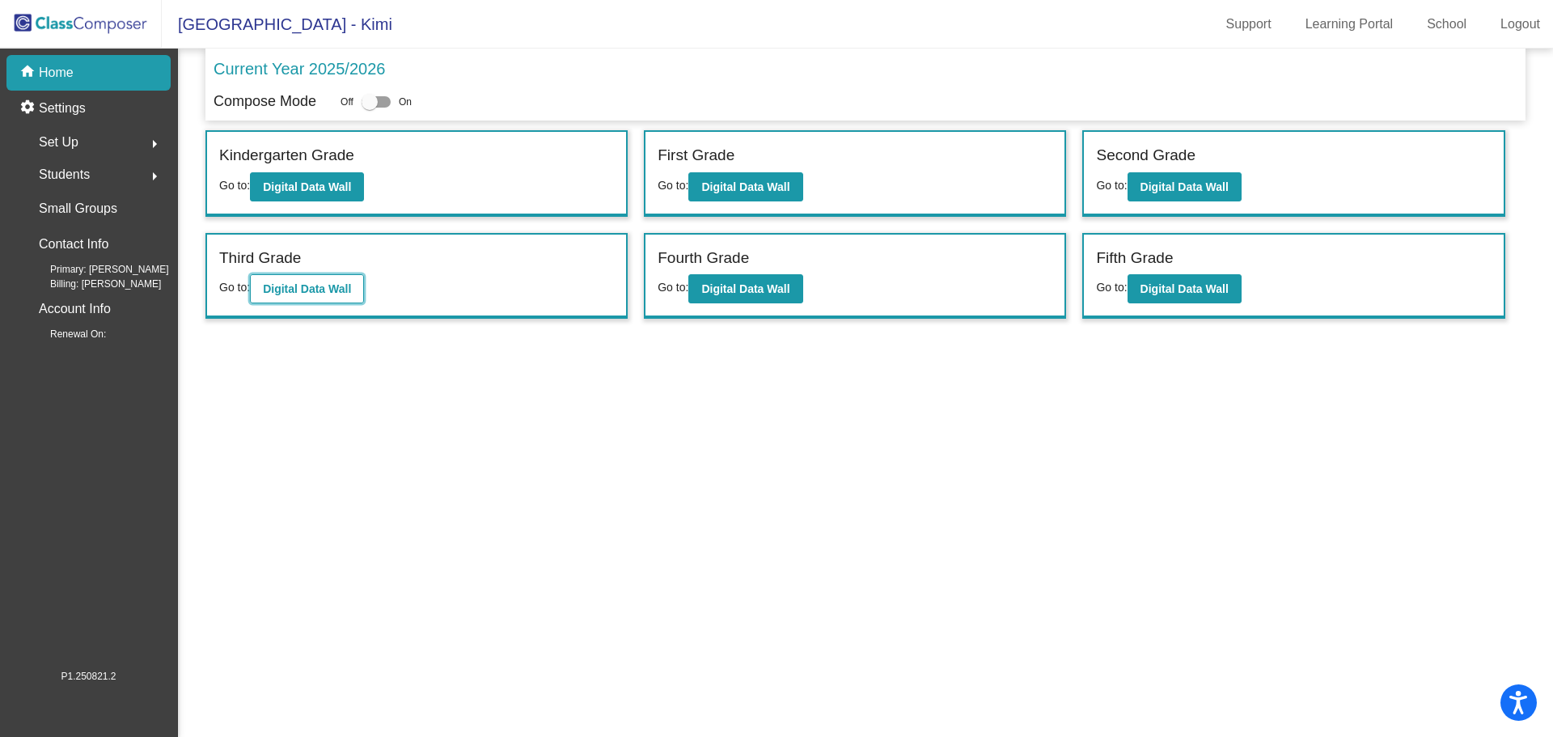
click at [319, 292] on b "Digital Data Wall" at bounding box center [307, 288] width 88 height 13
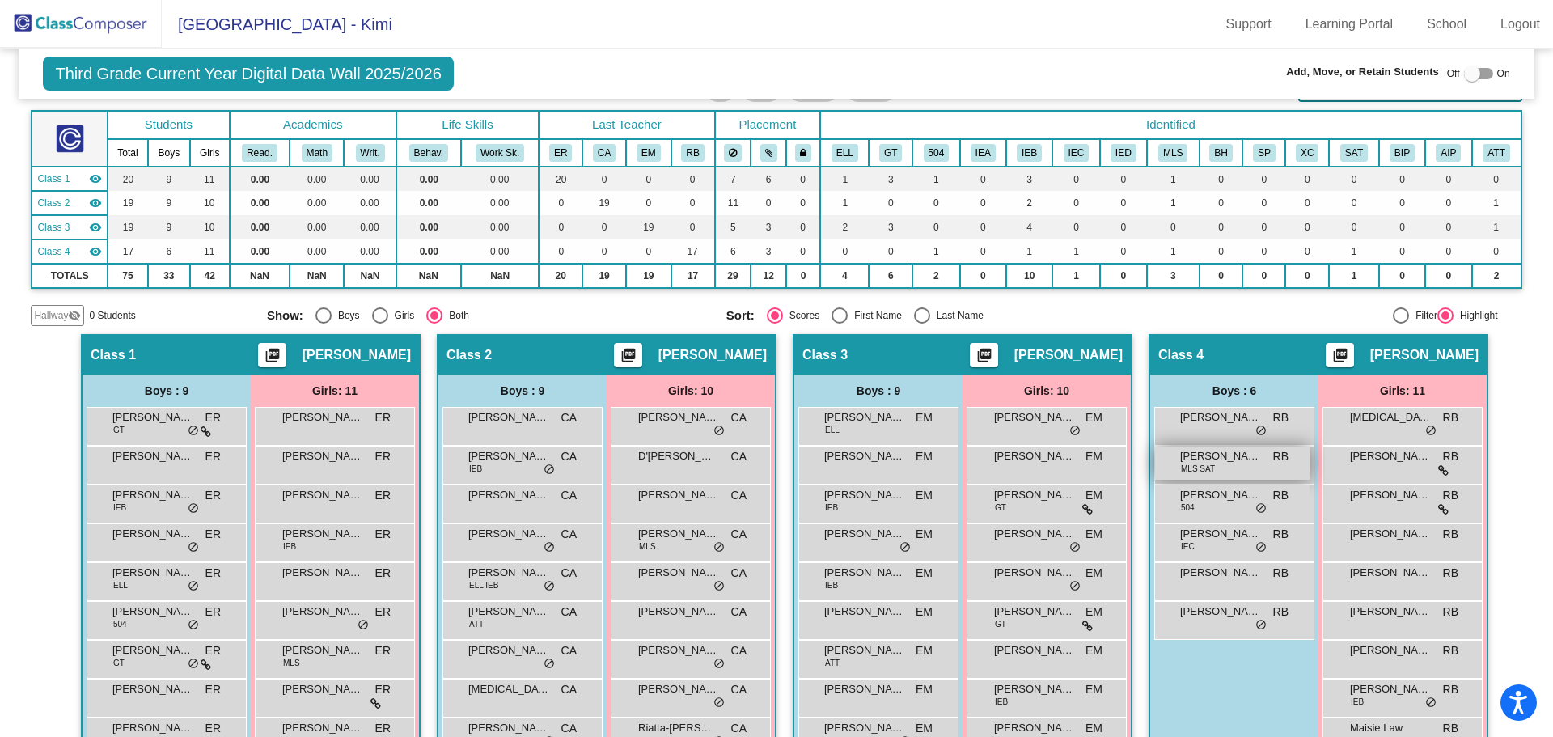
scroll to position [162, 0]
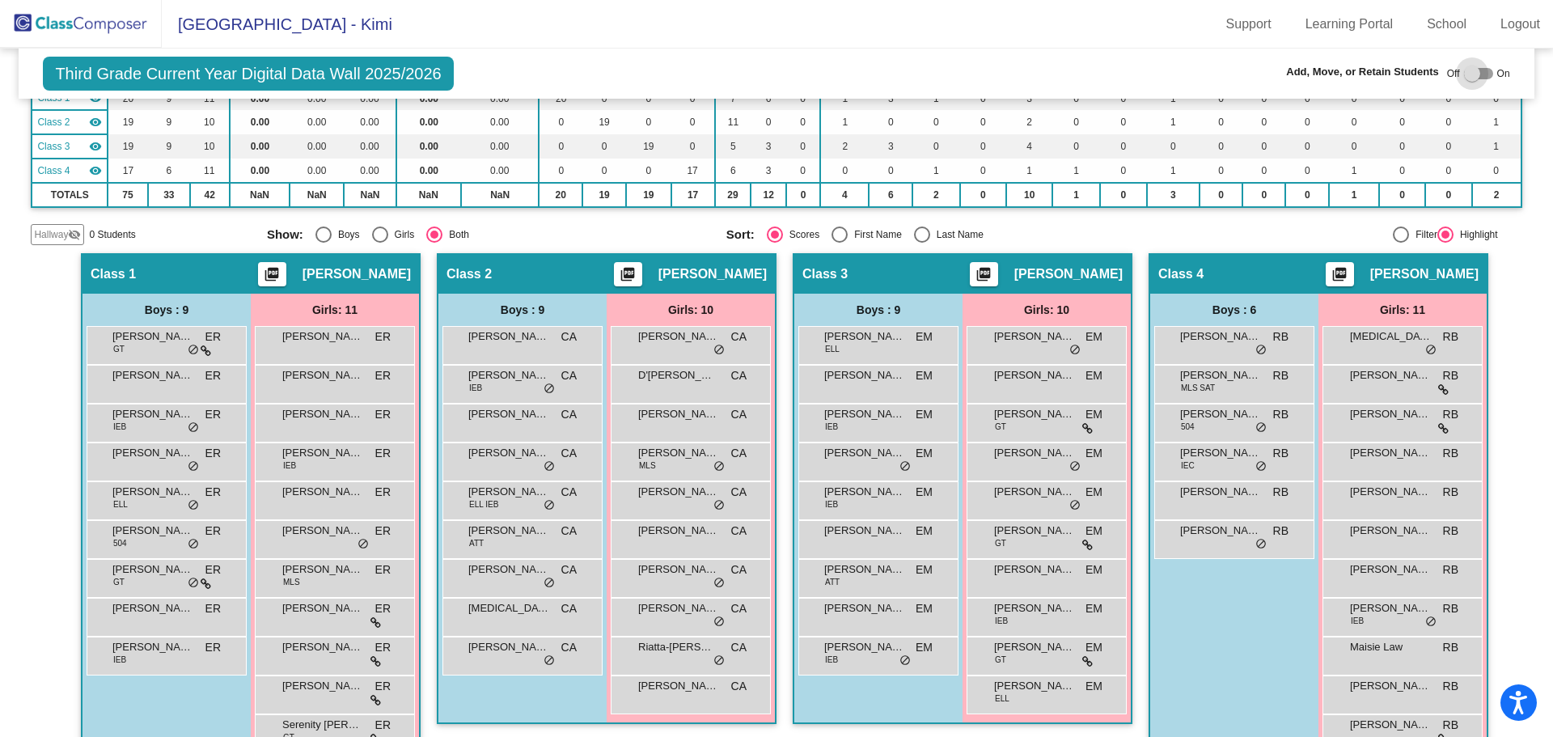
click at [1464, 74] on div at bounding box center [1472, 74] width 16 height 16
checkbox input "true"
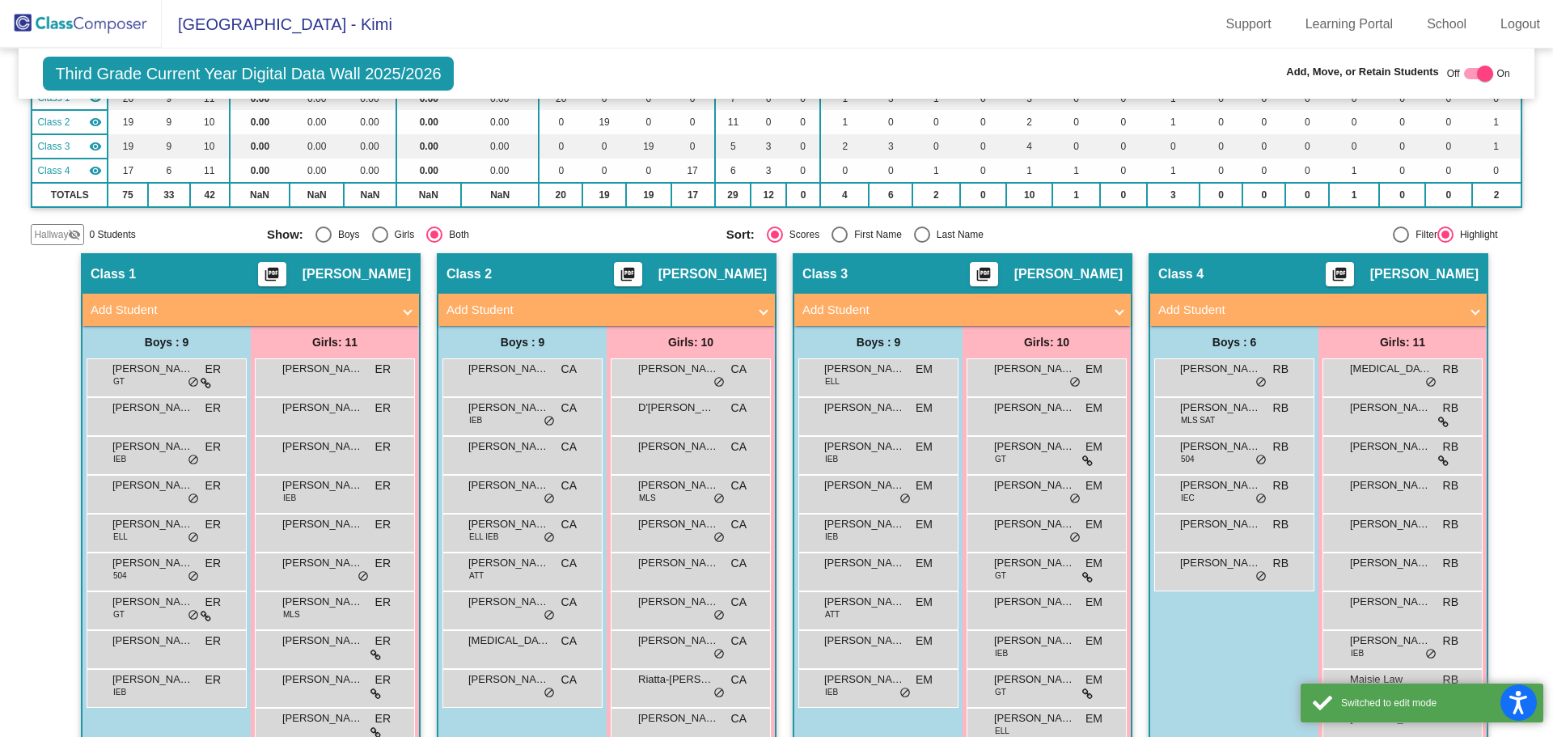
click at [1182, 304] on mat-panel-title "Add Student" at bounding box center [1308, 310] width 301 height 19
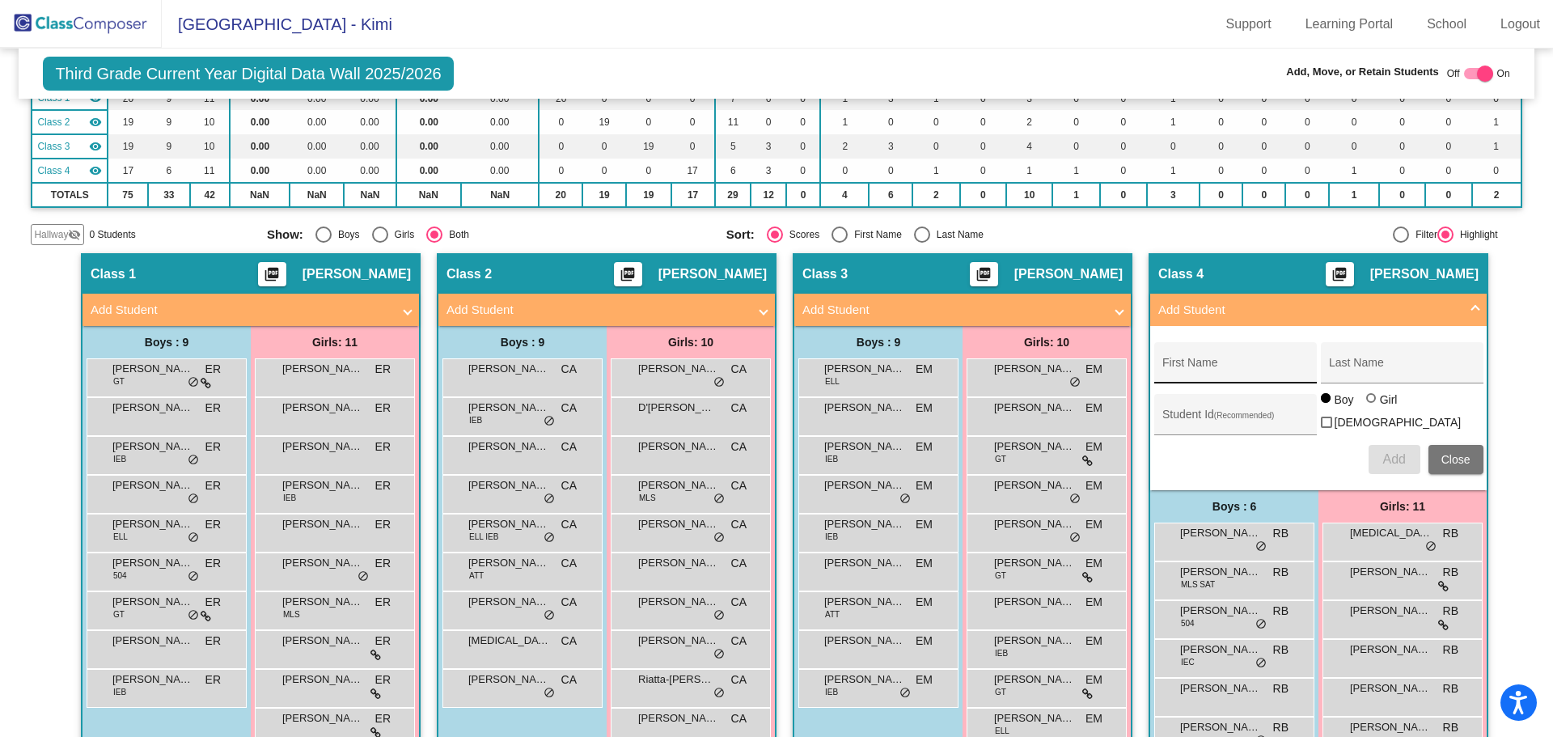
click at [1188, 366] on input "First Name" at bounding box center [1235, 368] width 146 height 13
type input "[PERSON_NAME]"
click at [1347, 369] on input "Last Name" at bounding box center [1402, 368] width 146 height 13
type input "[PERSON_NAME]"
click at [1395, 453] on span "Add" at bounding box center [1393, 459] width 23 height 14
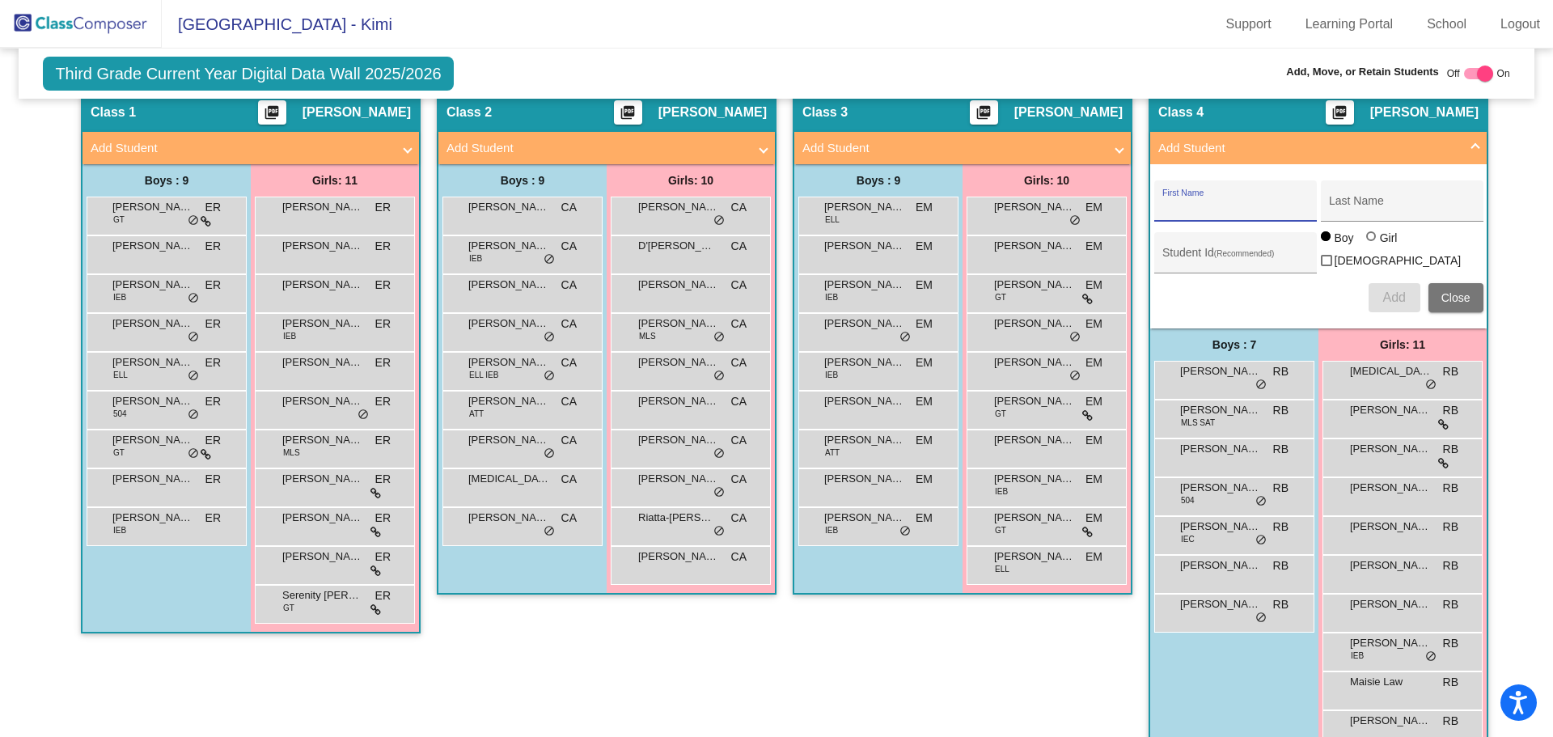
scroll to position [243, 0]
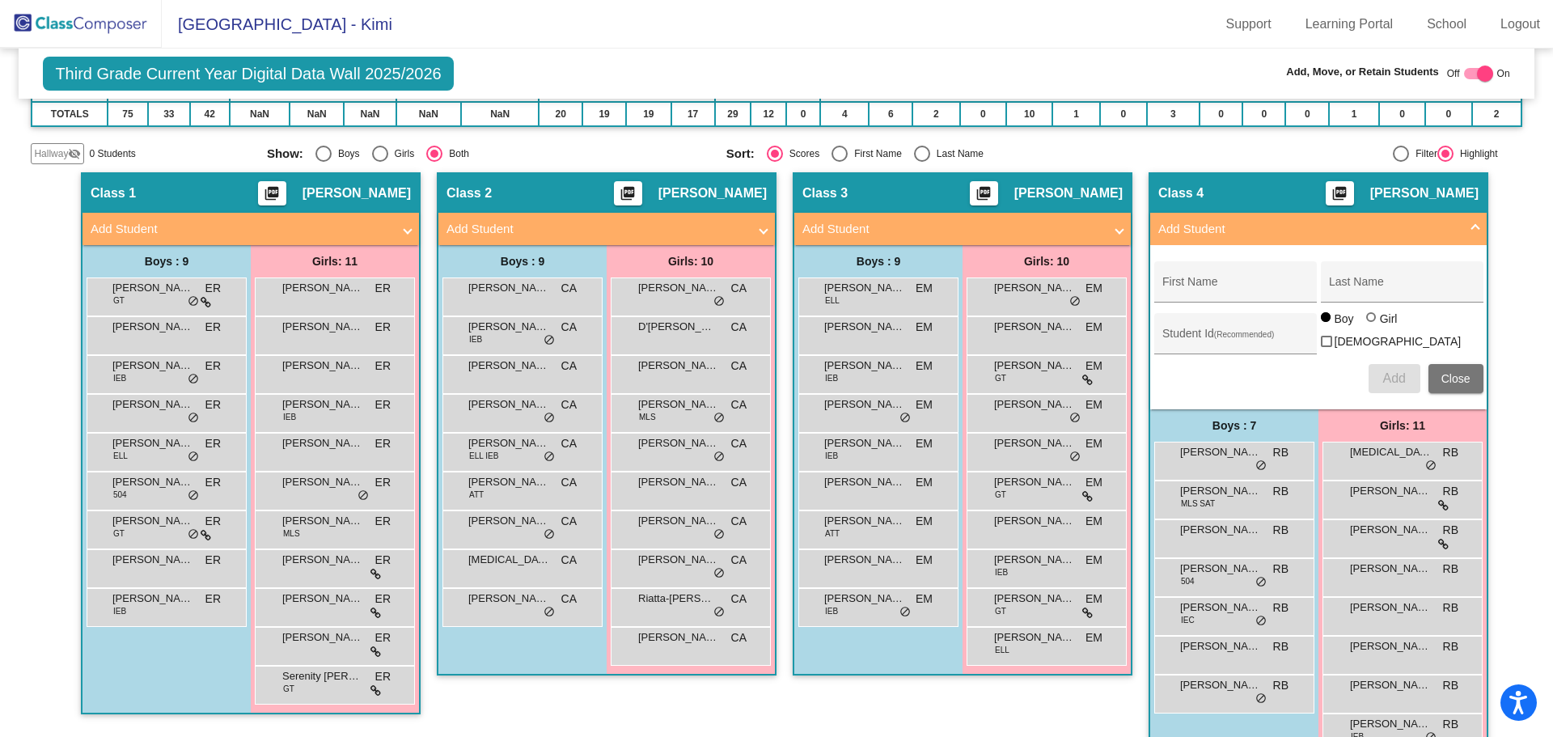
click at [1447, 372] on span "Close" at bounding box center [1455, 378] width 29 height 13
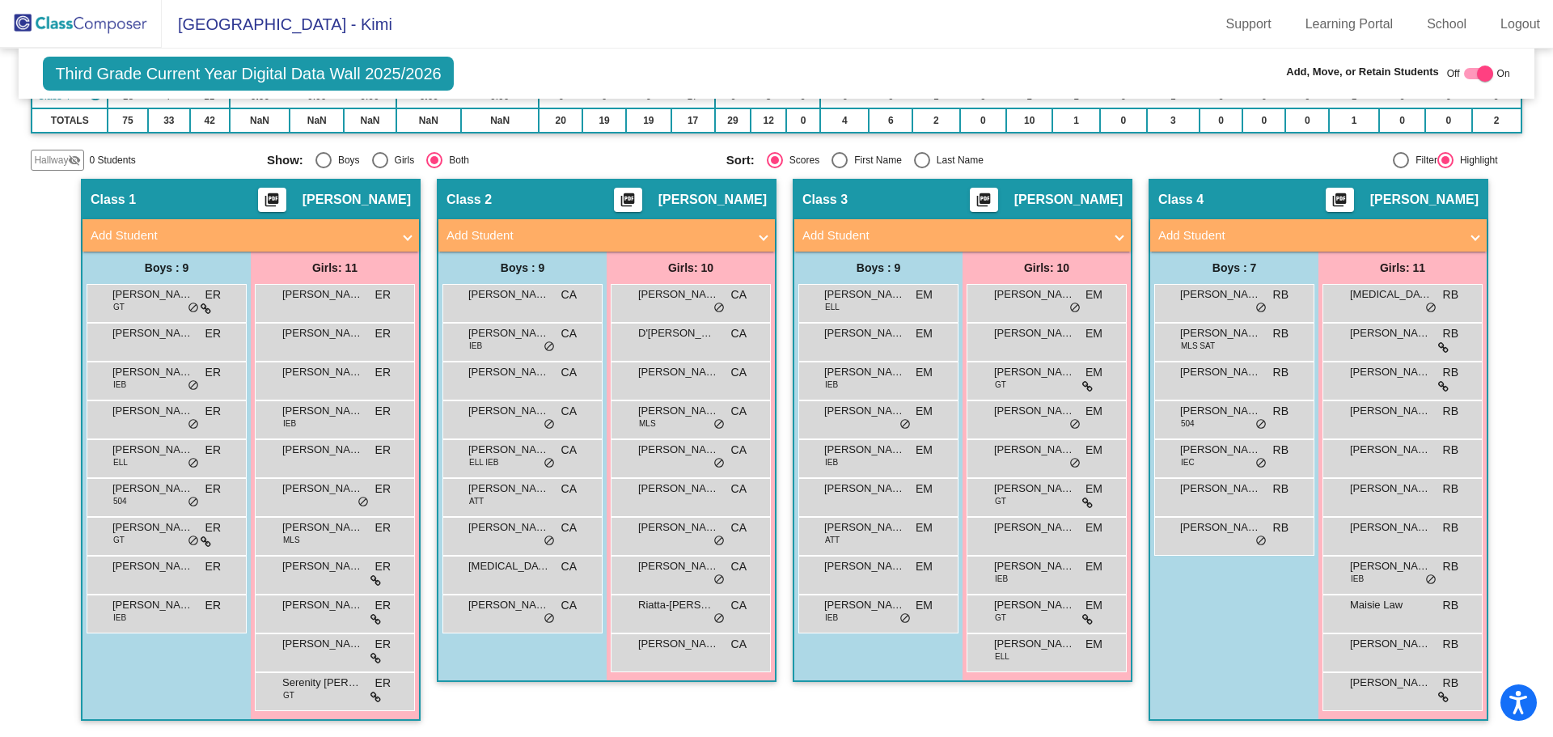
click at [82, 15] on img at bounding box center [81, 24] width 162 height 48
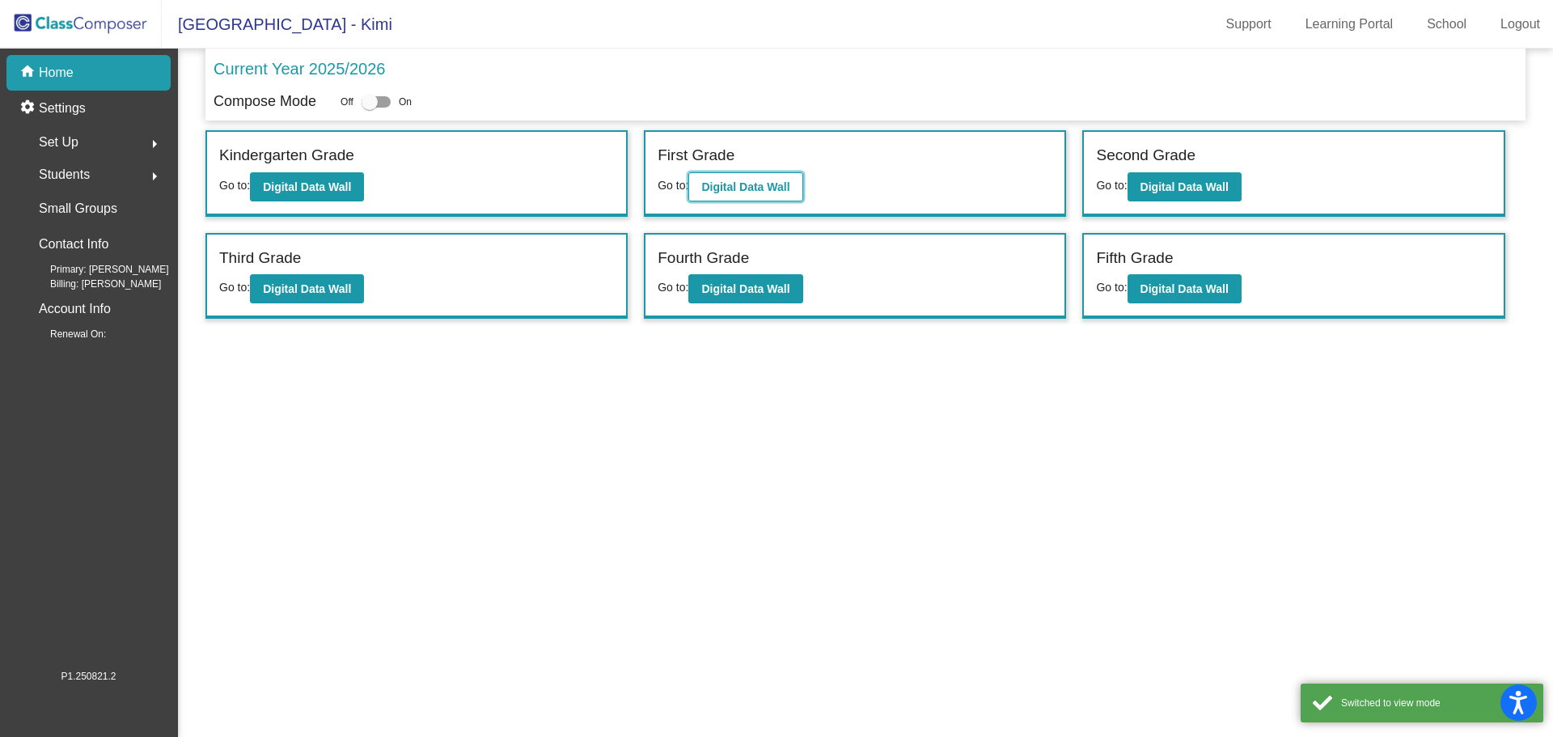
click at [742, 185] on b "Digital Data Wall" at bounding box center [745, 186] width 88 height 13
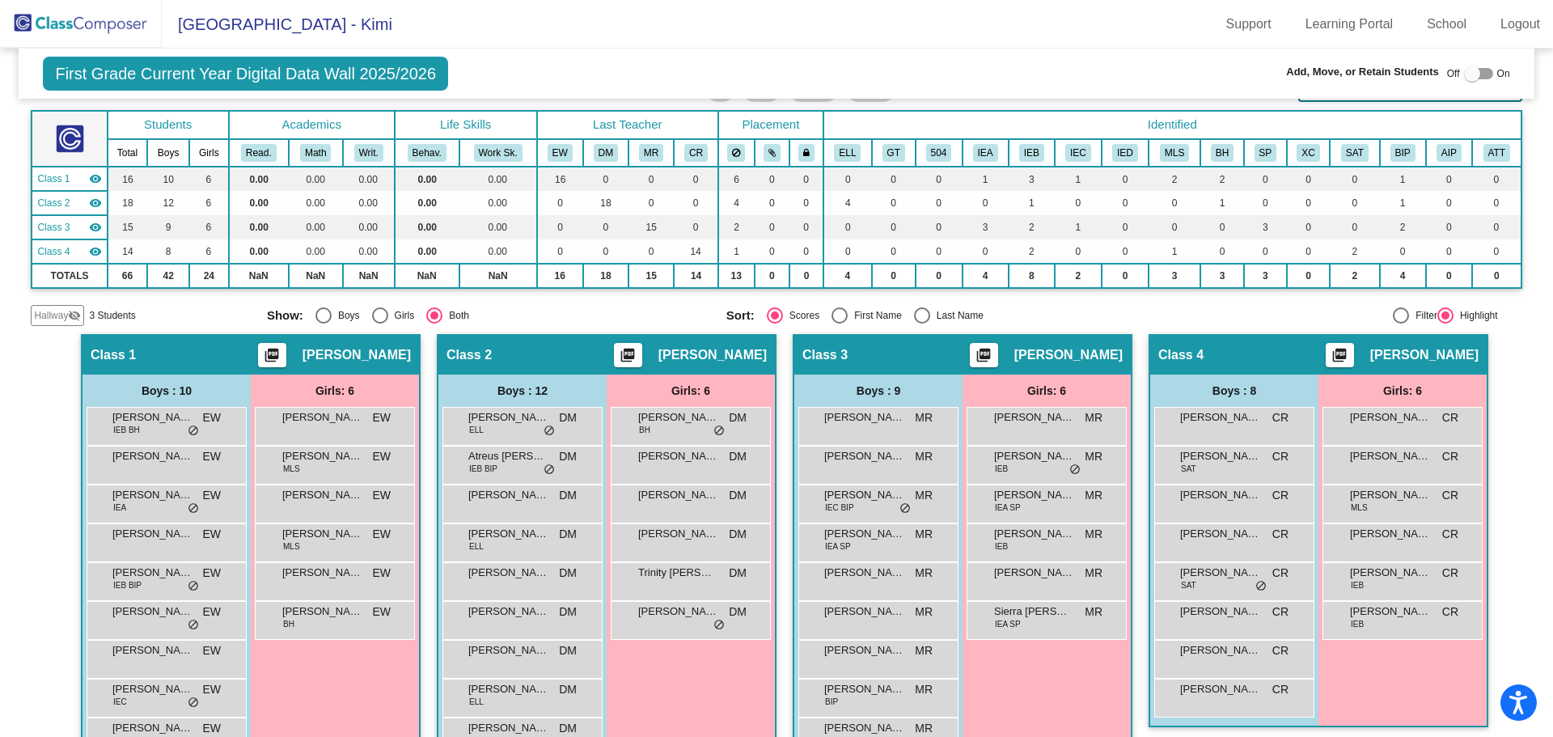
scroll to position [162, 0]
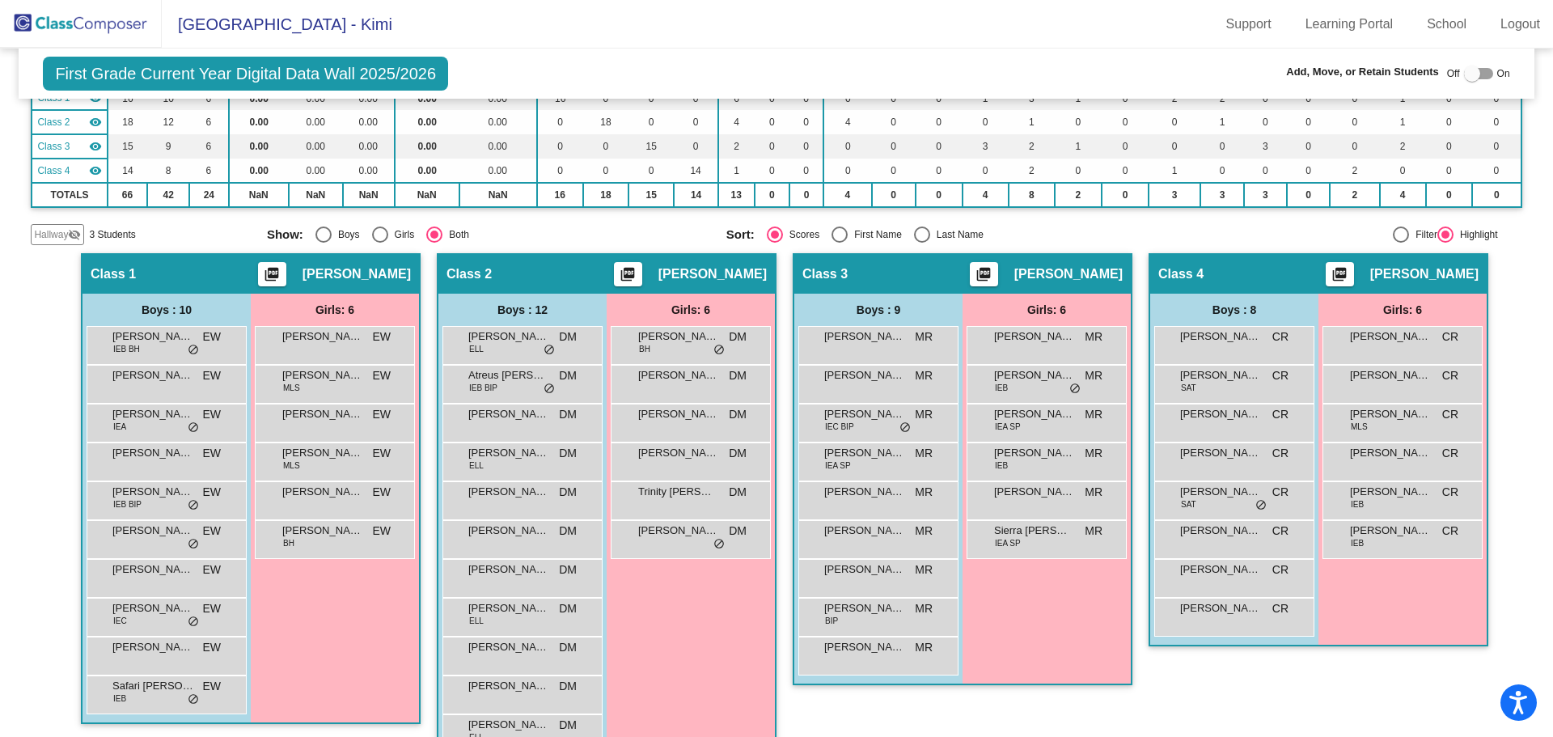
click at [1479, 74] on div at bounding box center [1478, 73] width 29 height 11
checkbox input "true"
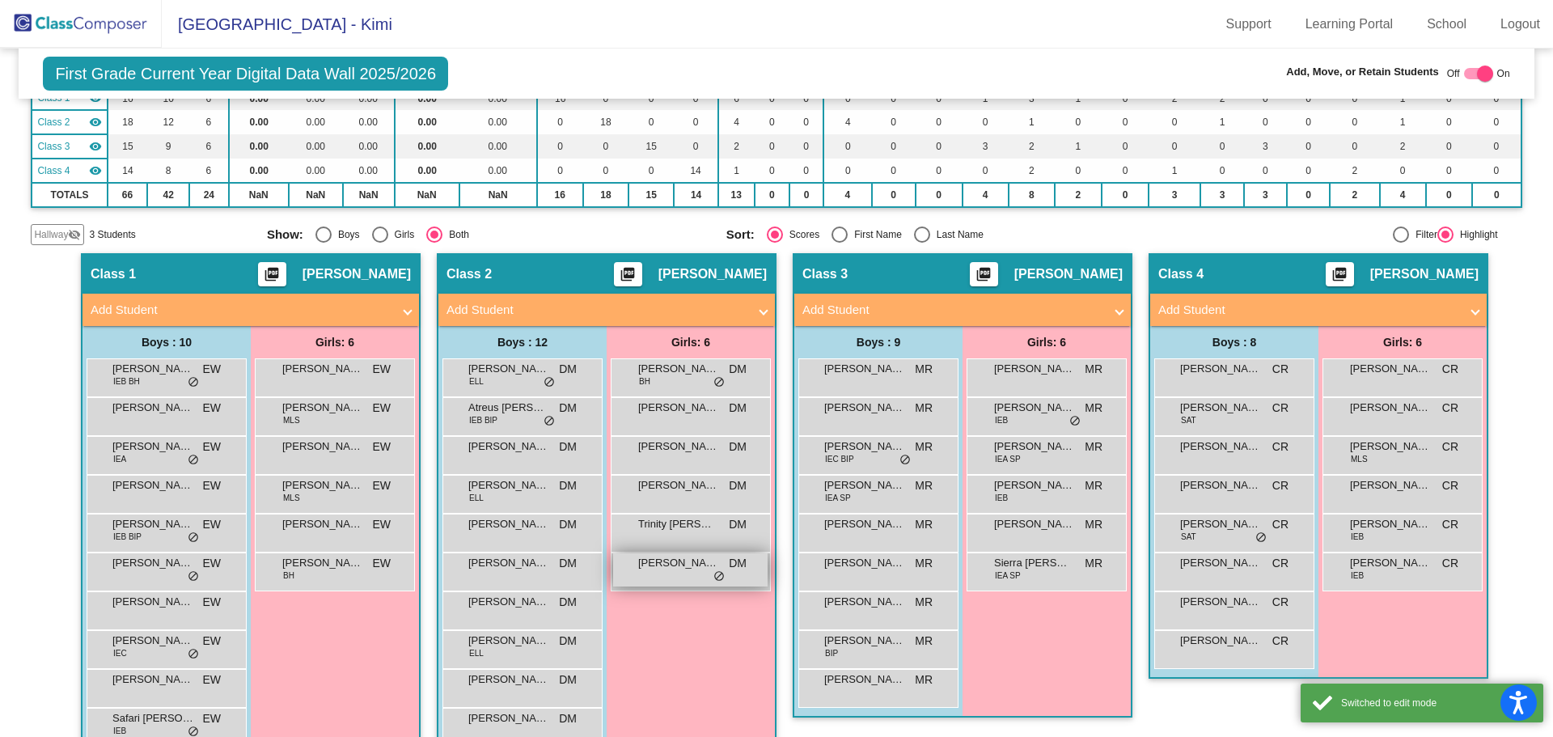
click at [717, 578] on span "do_not_disturb_alt" at bounding box center [718, 576] width 11 height 13
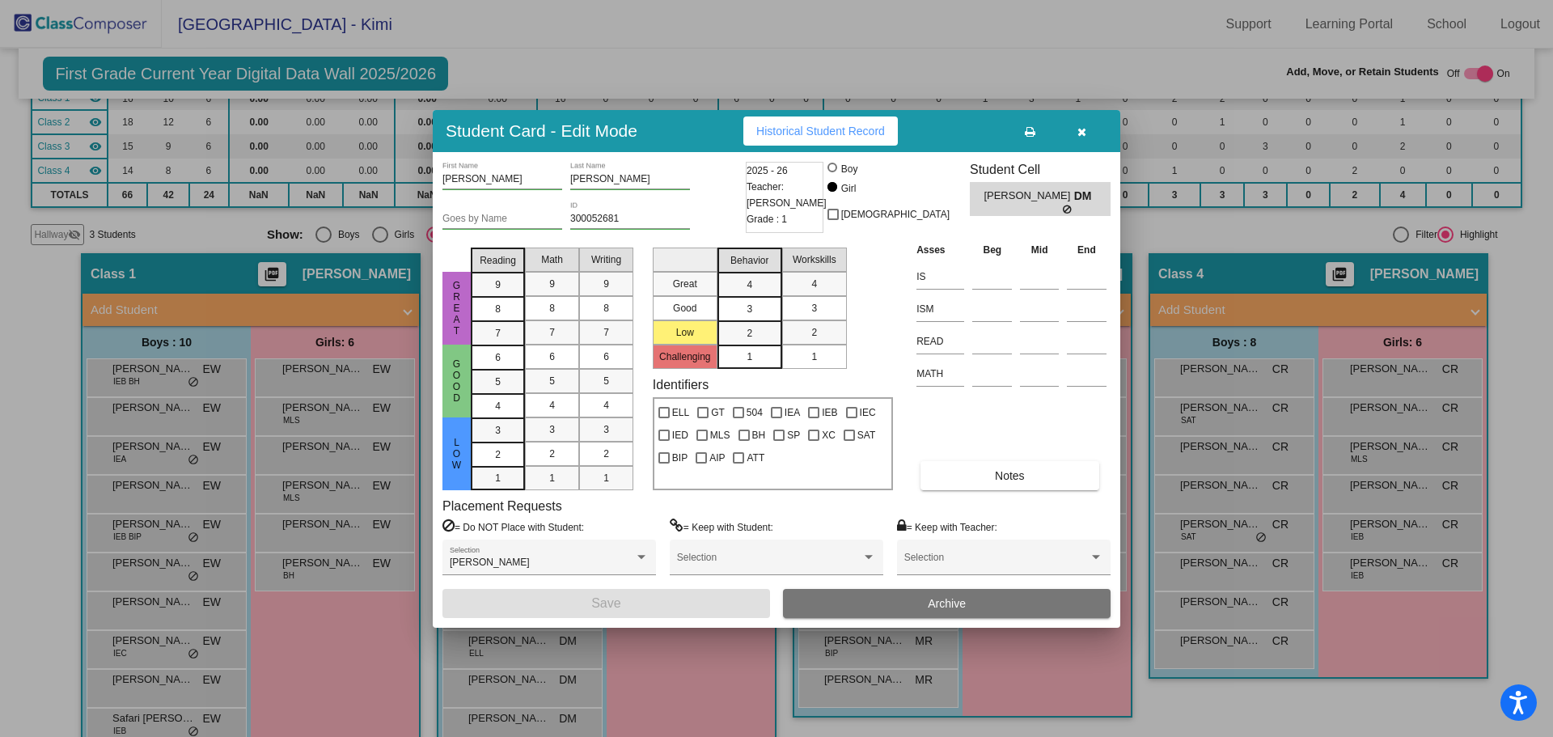
click at [939, 603] on span "Archive" at bounding box center [947, 603] width 38 height 13
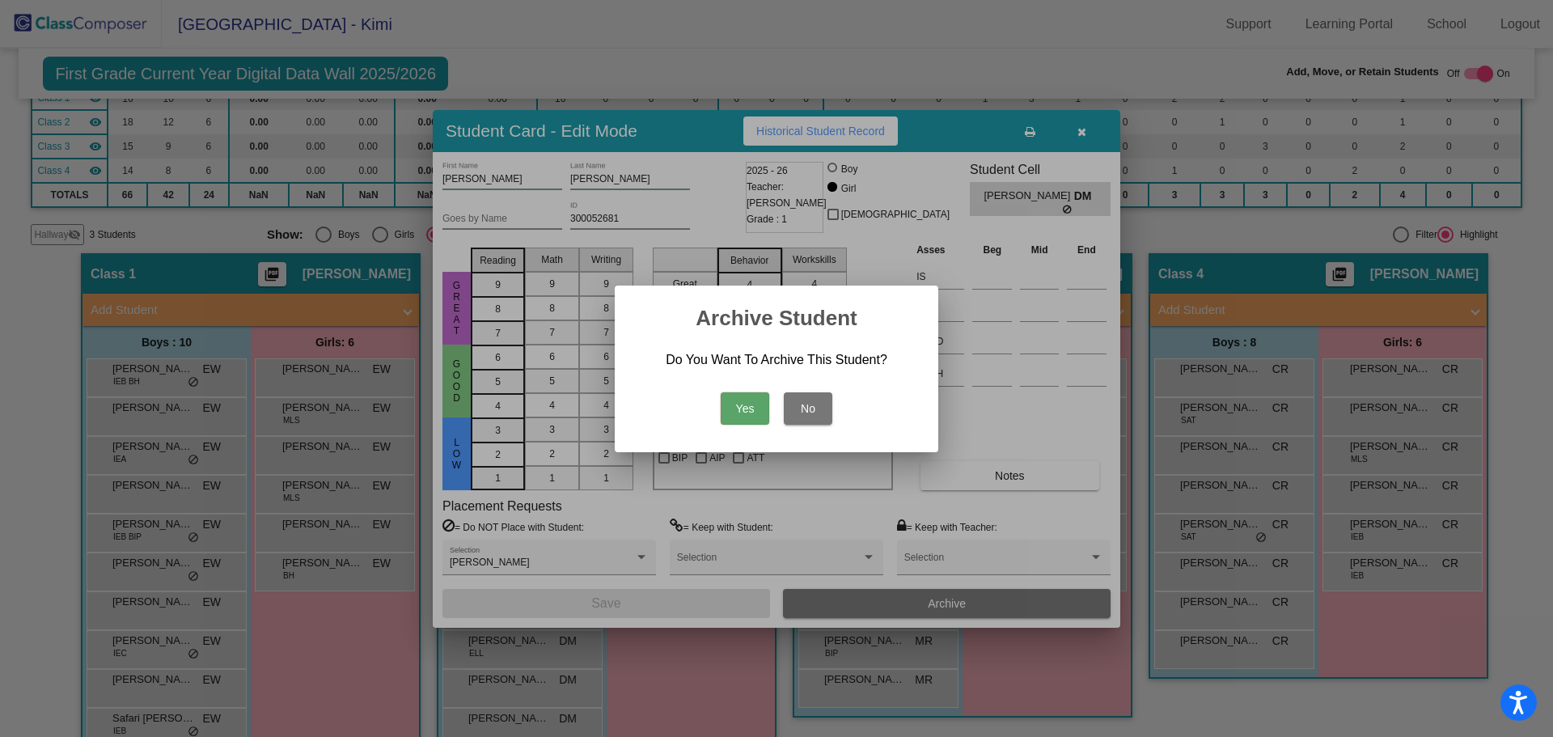
click at [747, 404] on button "Yes" at bounding box center [745, 408] width 49 height 32
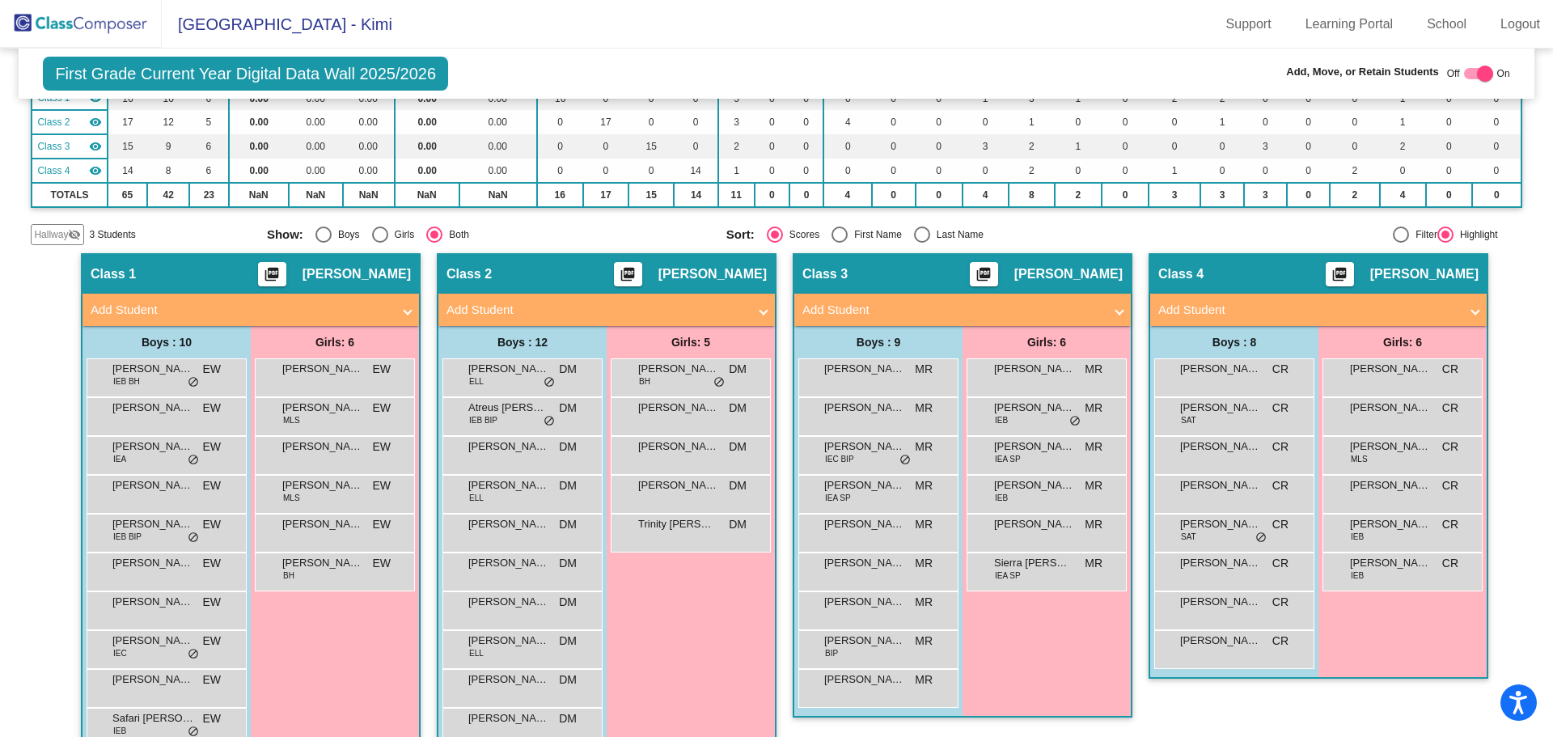
click at [1472, 306] on span at bounding box center [1475, 310] width 6 height 19
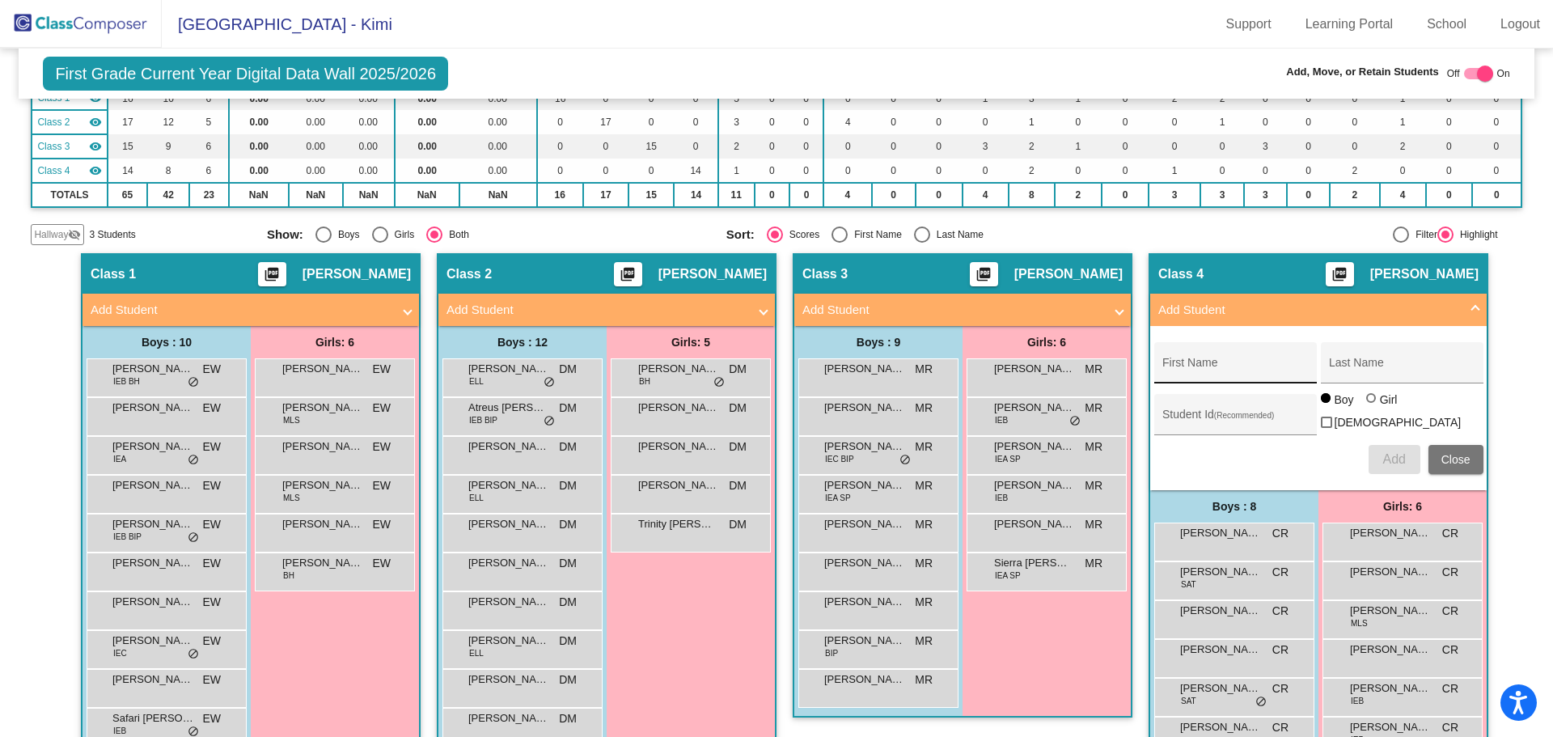
click at [1193, 353] on div "First Name" at bounding box center [1235, 367] width 146 height 33
type input "[PERSON_NAME]"
click at [1334, 358] on div "Last Name" at bounding box center [1402, 367] width 146 height 33
type input "Agosto"
click at [1174, 414] on input "Student Id (Recommended)" at bounding box center [1235, 420] width 146 height 13
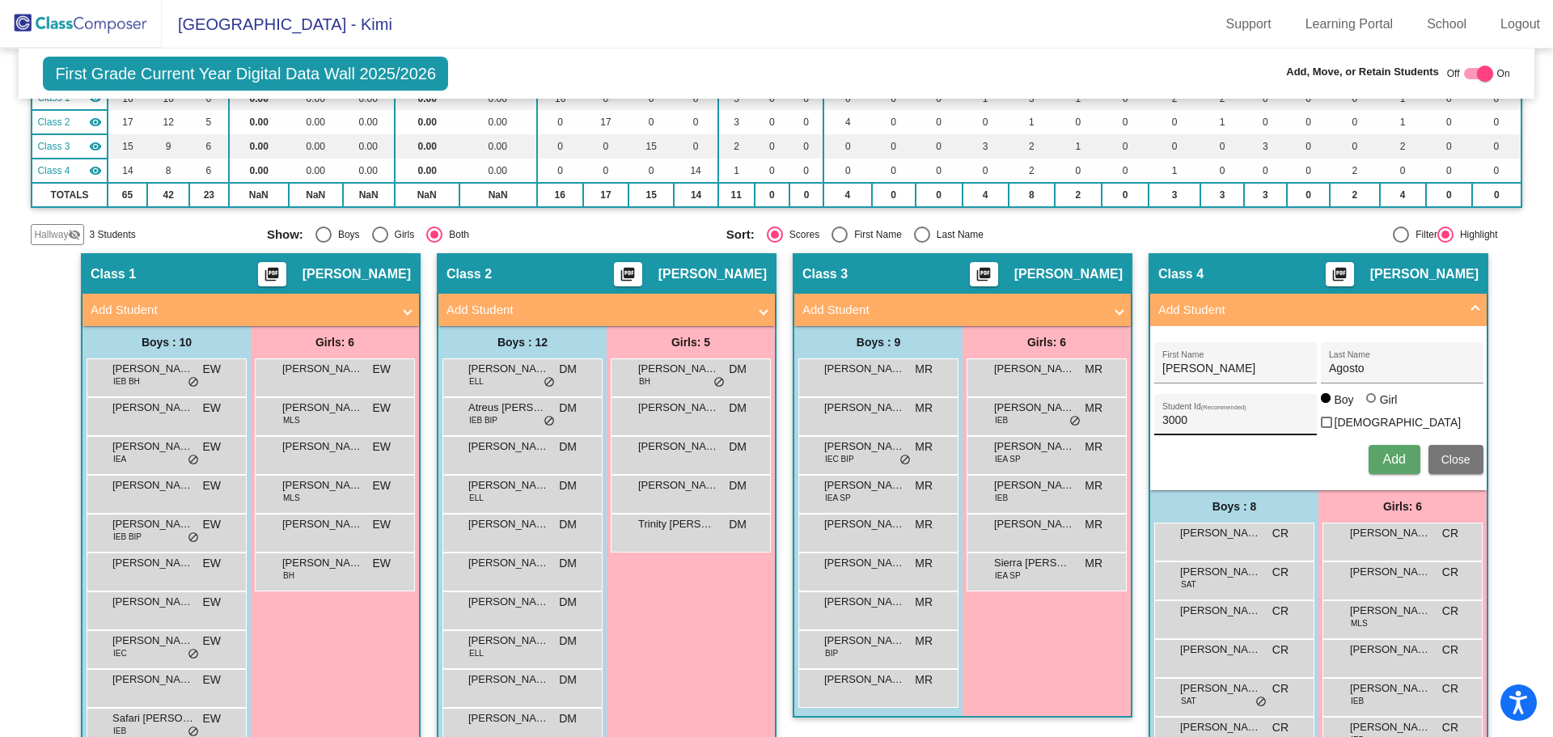
click at [1187, 416] on input "3000" at bounding box center [1235, 420] width 146 height 13
type input "300055421"
click at [1398, 457] on span "Add" at bounding box center [1393, 459] width 23 height 14
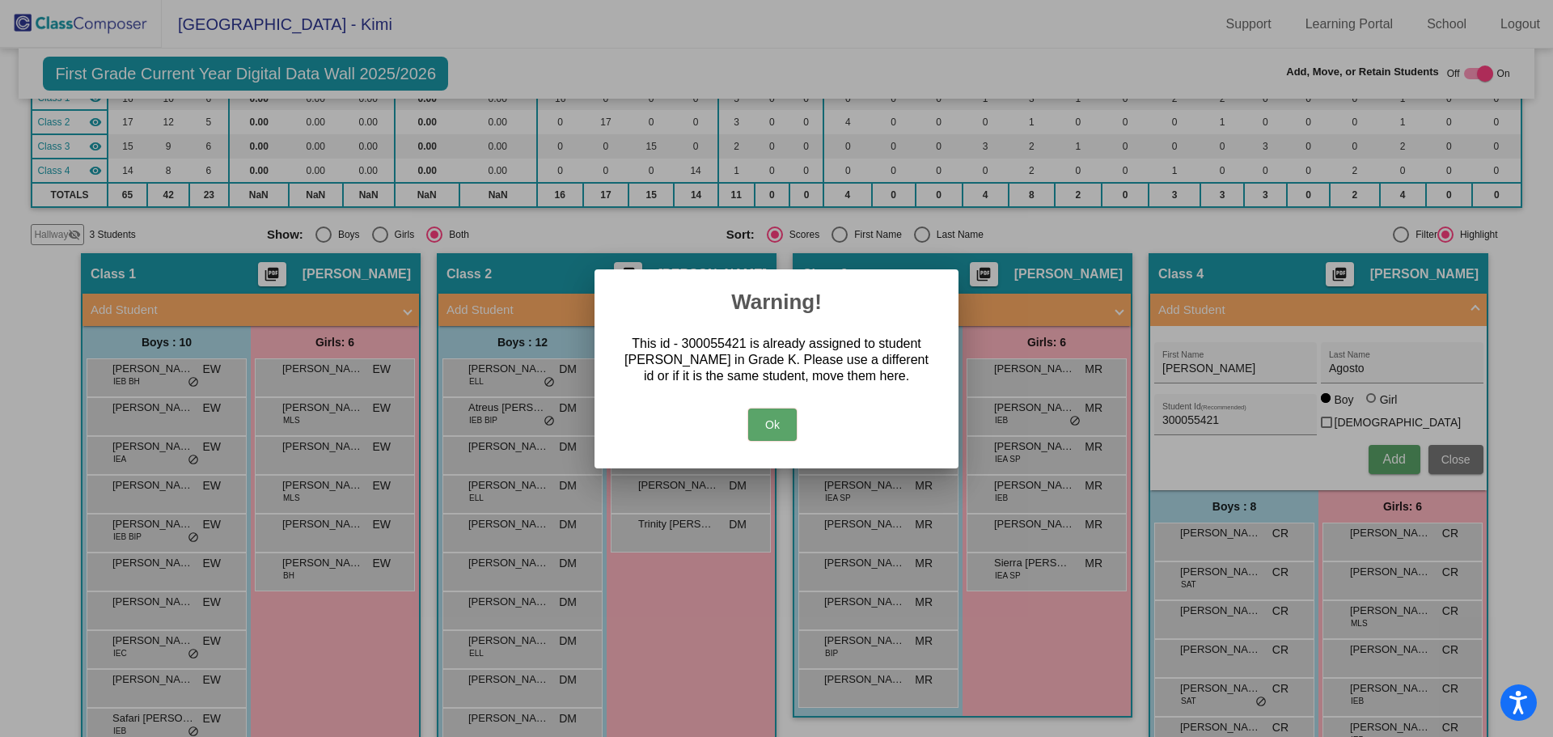
drag, startPoint x: 769, startPoint y: 423, endPoint x: 460, endPoint y: 226, distance: 366.6
click at [769, 422] on button "Ok" at bounding box center [772, 424] width 49 height 32
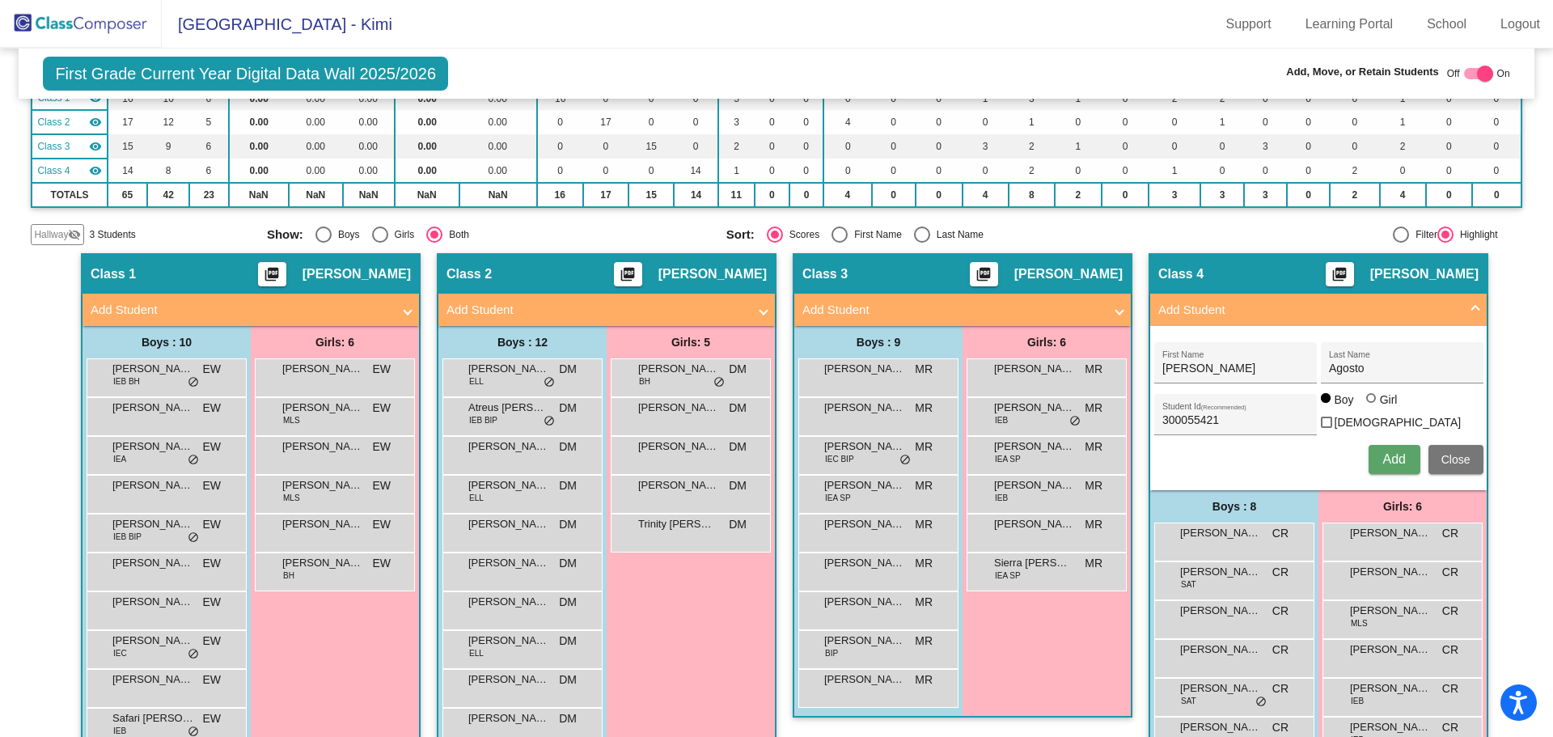
click at [87, 24] on img at bounding box center [81, 24] width 162 height 48
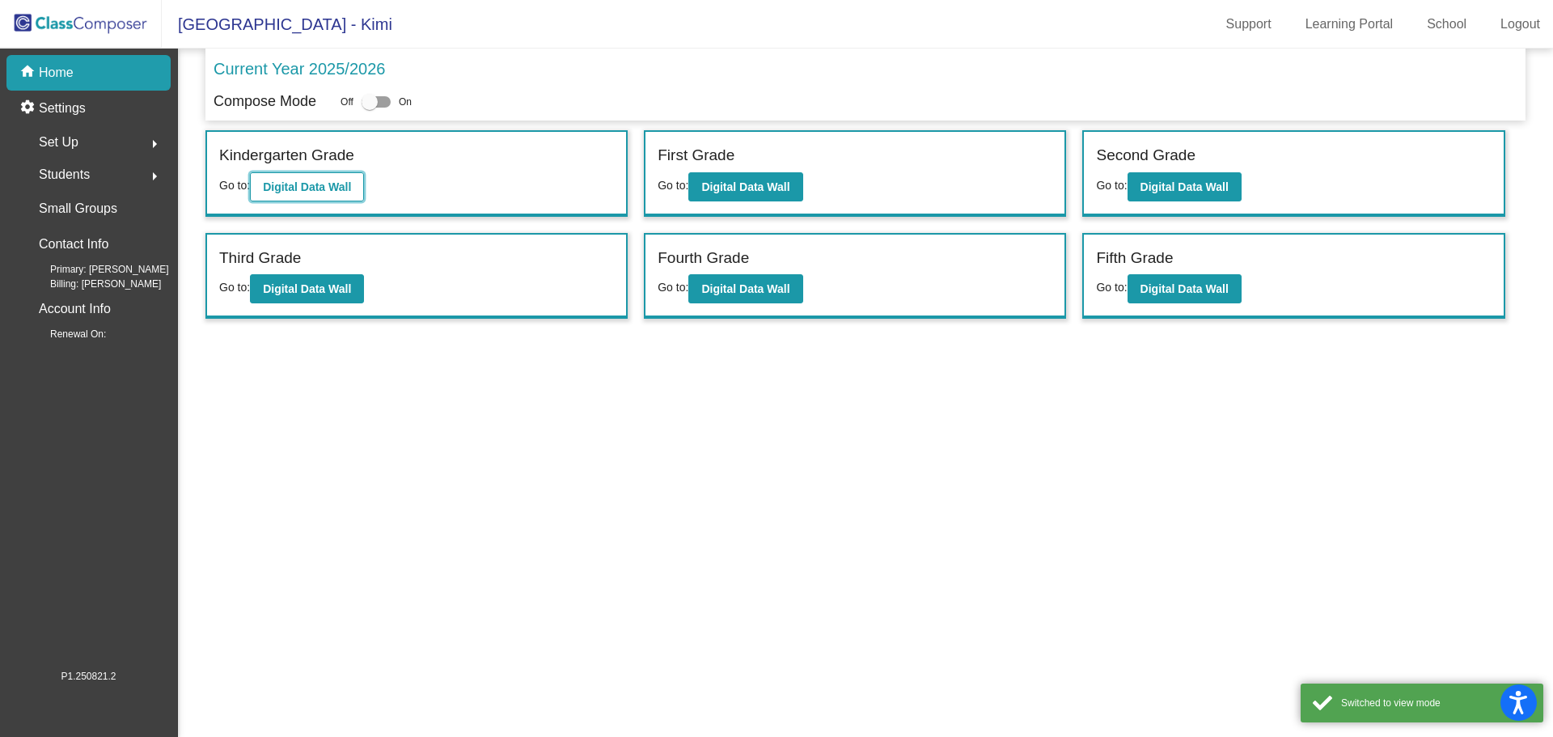
click at [307, 183] on b "Digital Data Wall" at bounding box center [307, 186] width 88 height 13
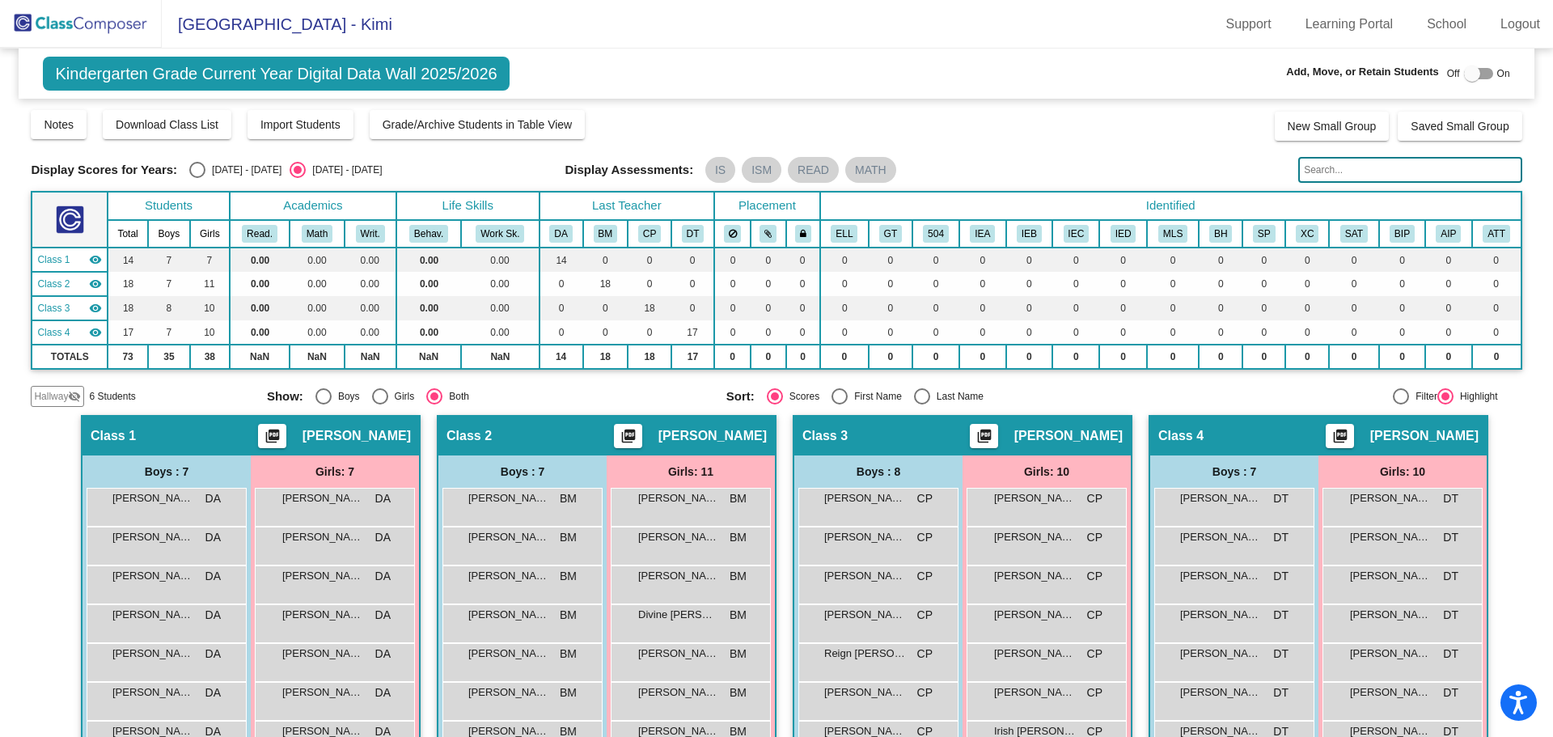
click at [1316, 170] on input "text" at bounding box center [1409, 170] width 223 height 26
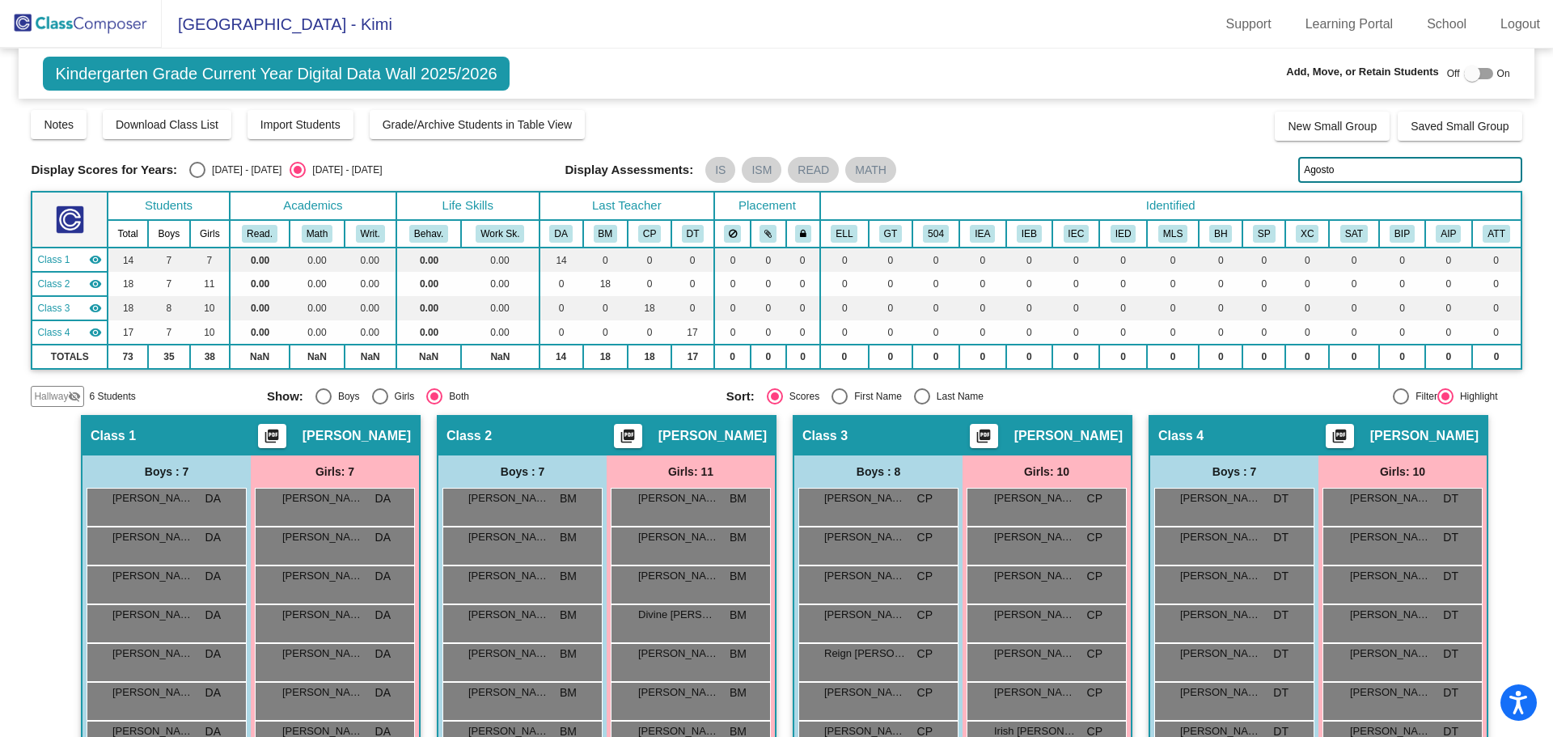
type input "Agosto"
click at [67, 398] on span "Hallway" at bounding box center [51, 396] width 34 height 15
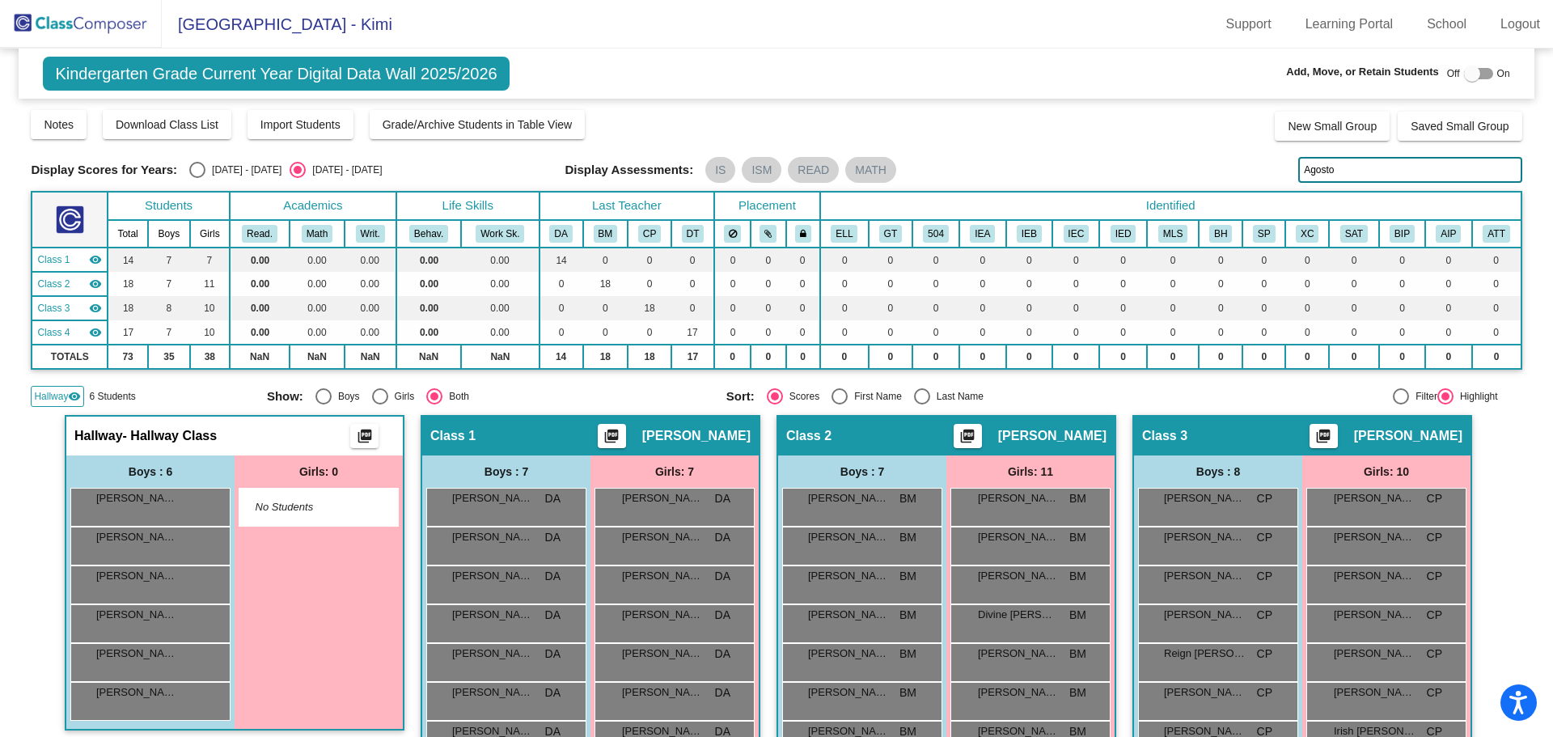
drag, startPoint x: 1346, startPoint y: 167, endPoint x: 1282, endPoint y: 176, distance: 64.5
click at [1282, 176] on div "Display Scores for Years: [DATE] - [DATE] [DATE] - [DATE] Display Assessments: …" at bounding box center [776, 170] width 1491 height 26
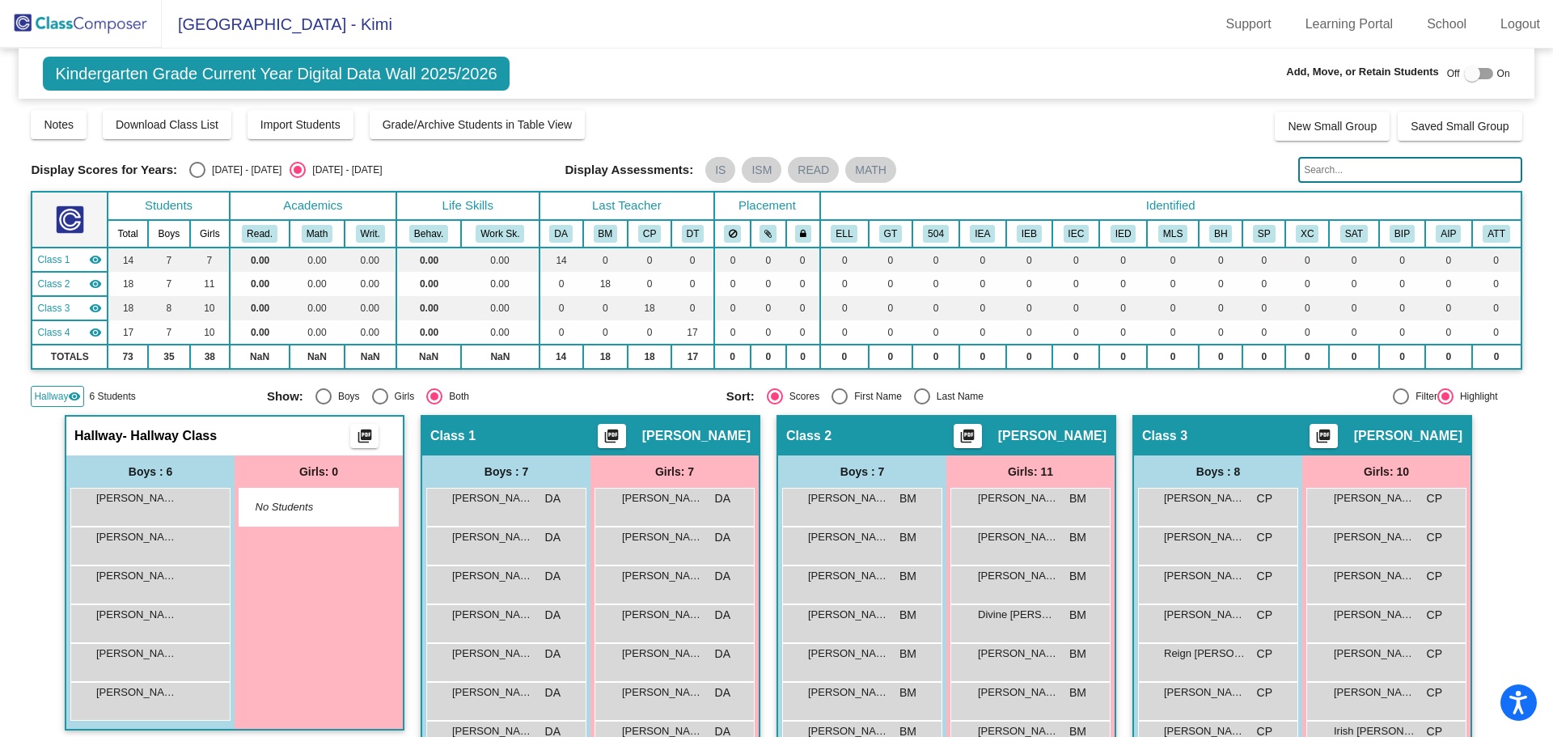
click at [69, 400] on mat-icon "visibility" at bounding box center [74, 396] width 13 height 13
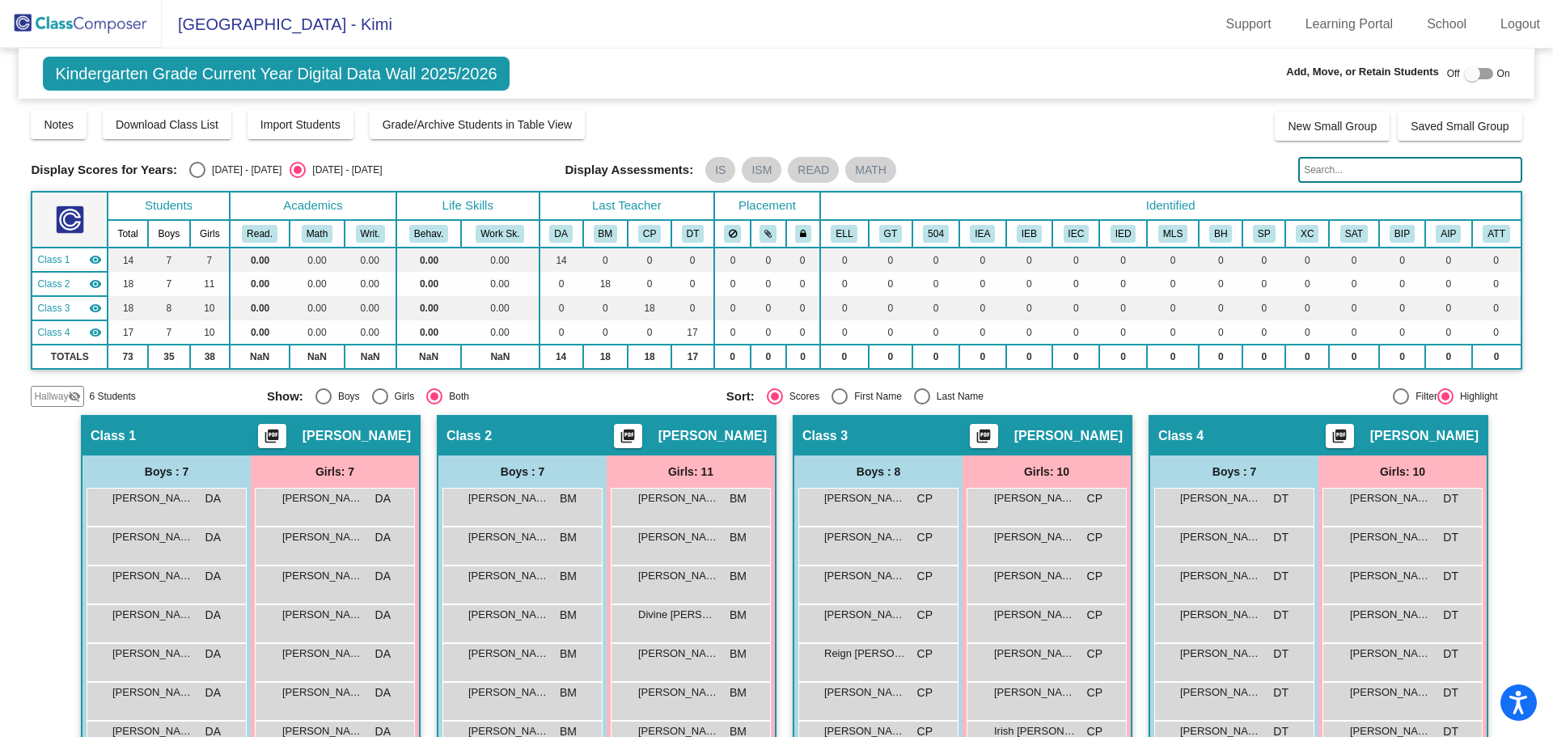
click at [71, 391] on mat-icon "visibility_off" at bounding box center [74, 396] width 13 height 13
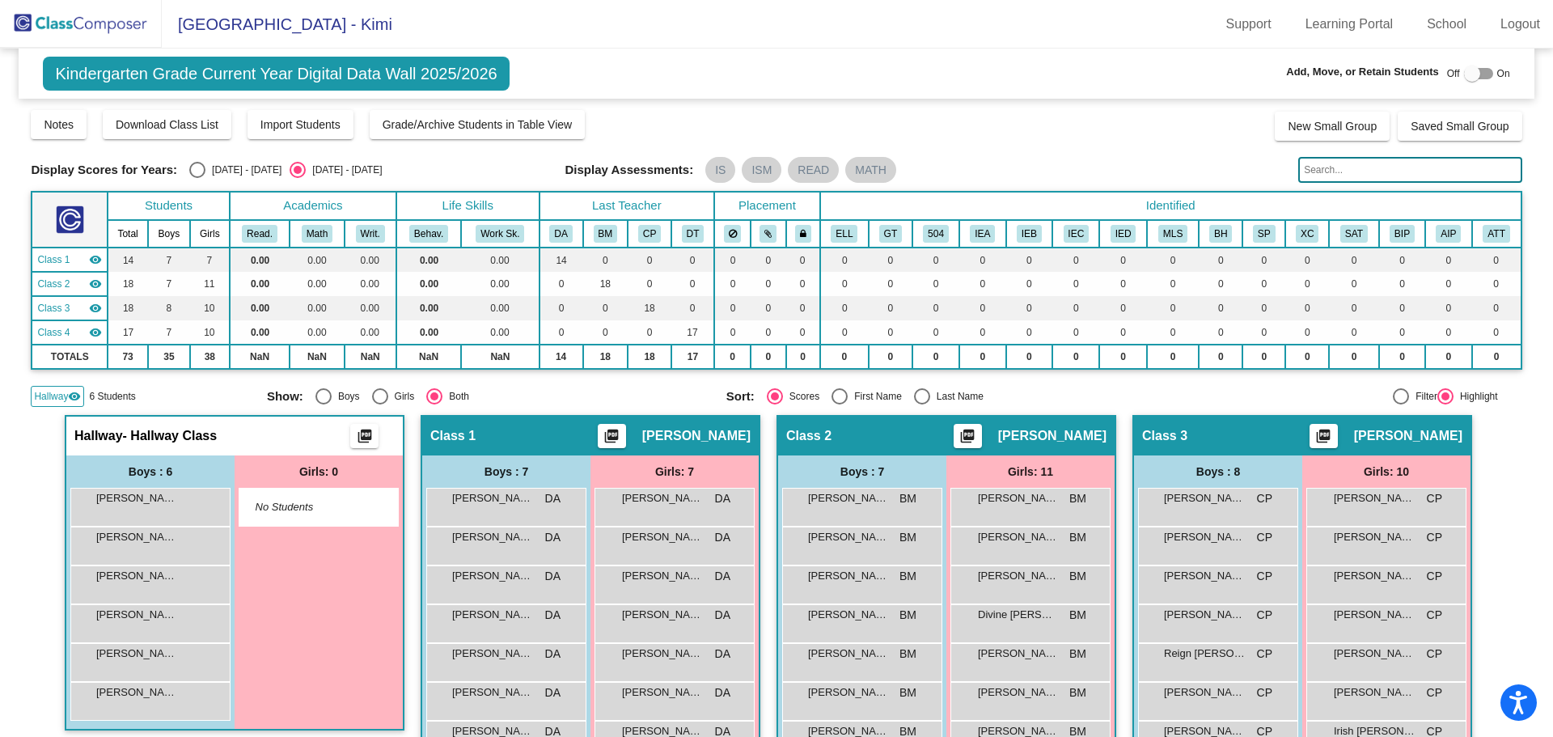
click at [68, 399] on mat-icon "visibility" at bounding box center [74, 396] width 13 height 13
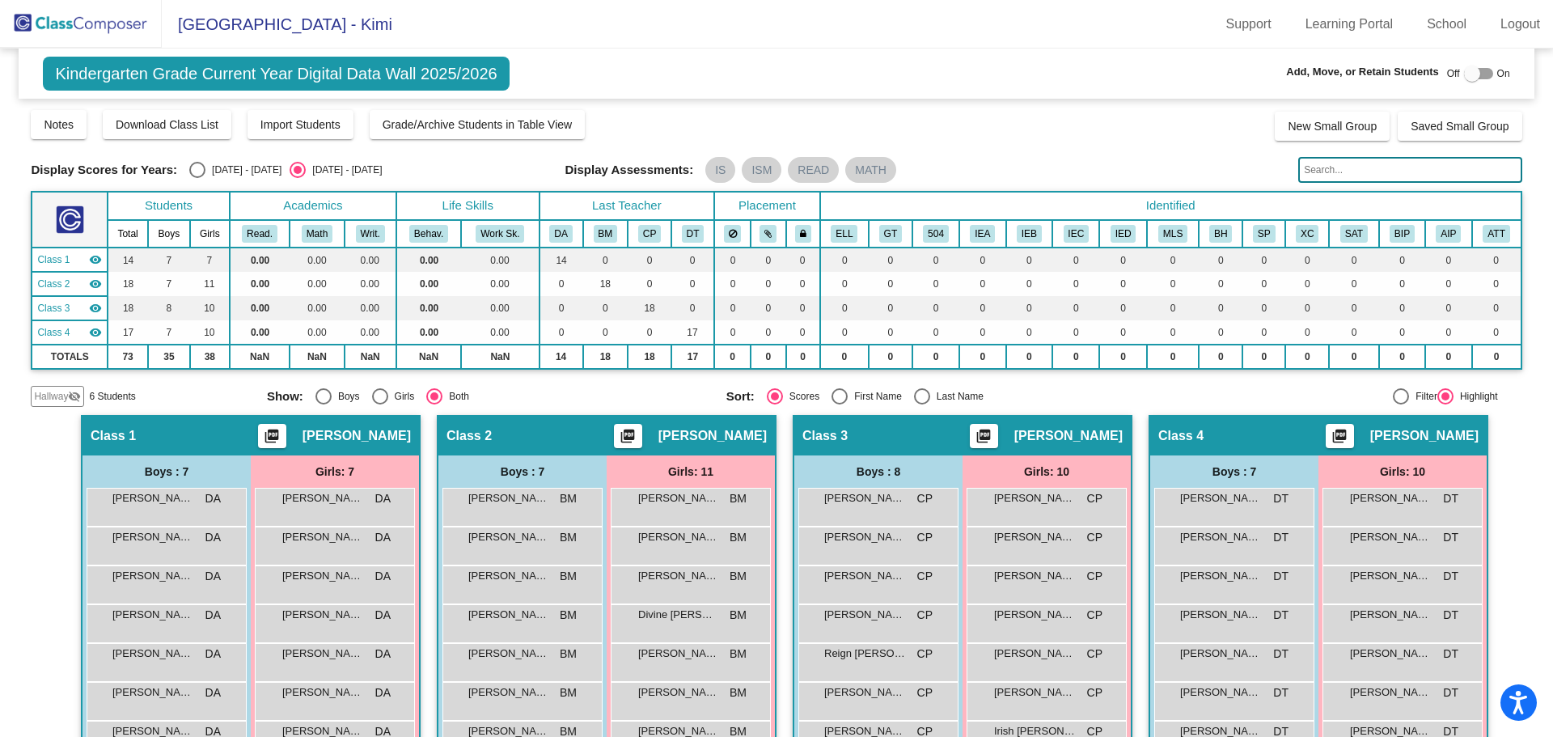
click at [68, 399] on mat-icon "visibility_off" at bounding box center [74, 396] width 13 height 13
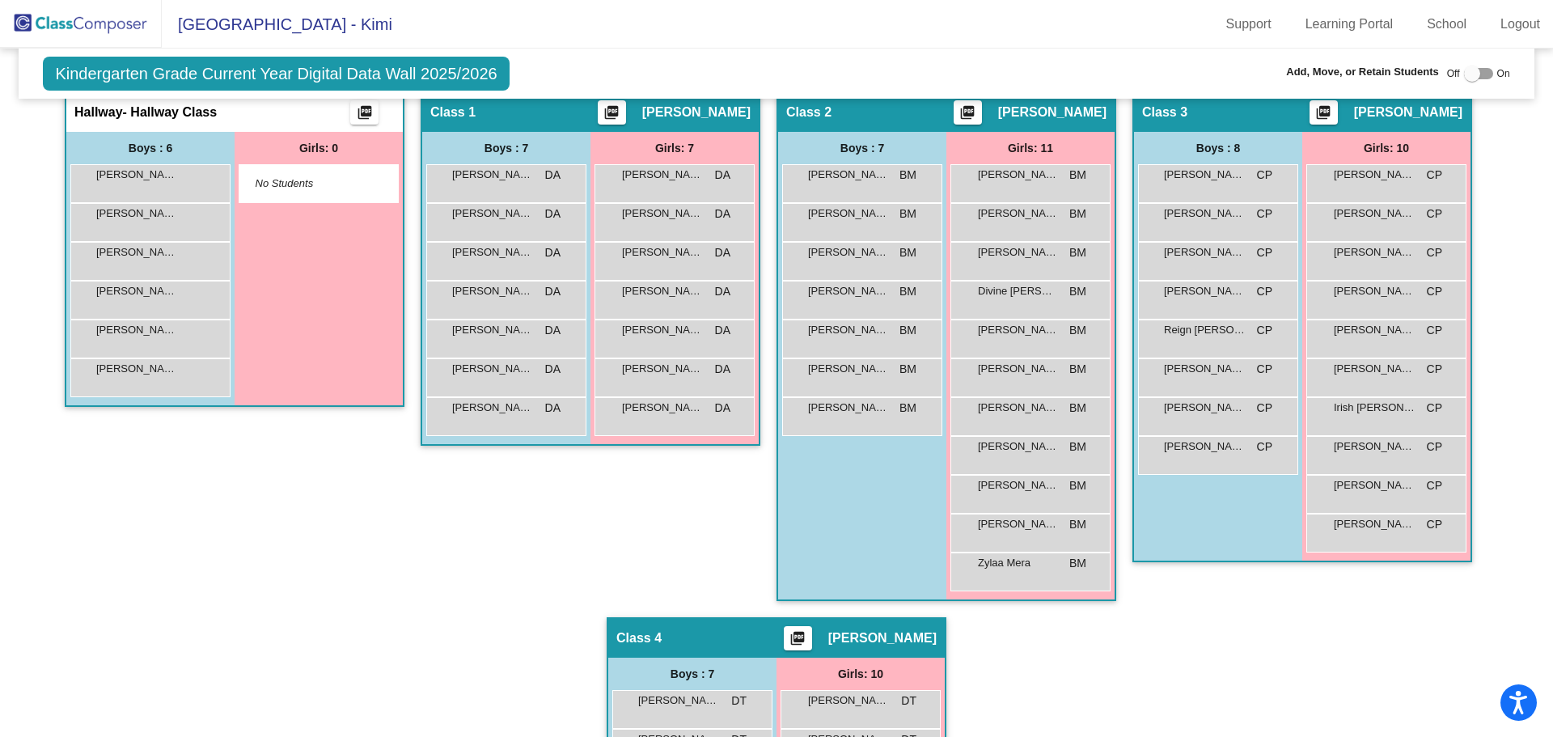
scroll to position [162, 0]
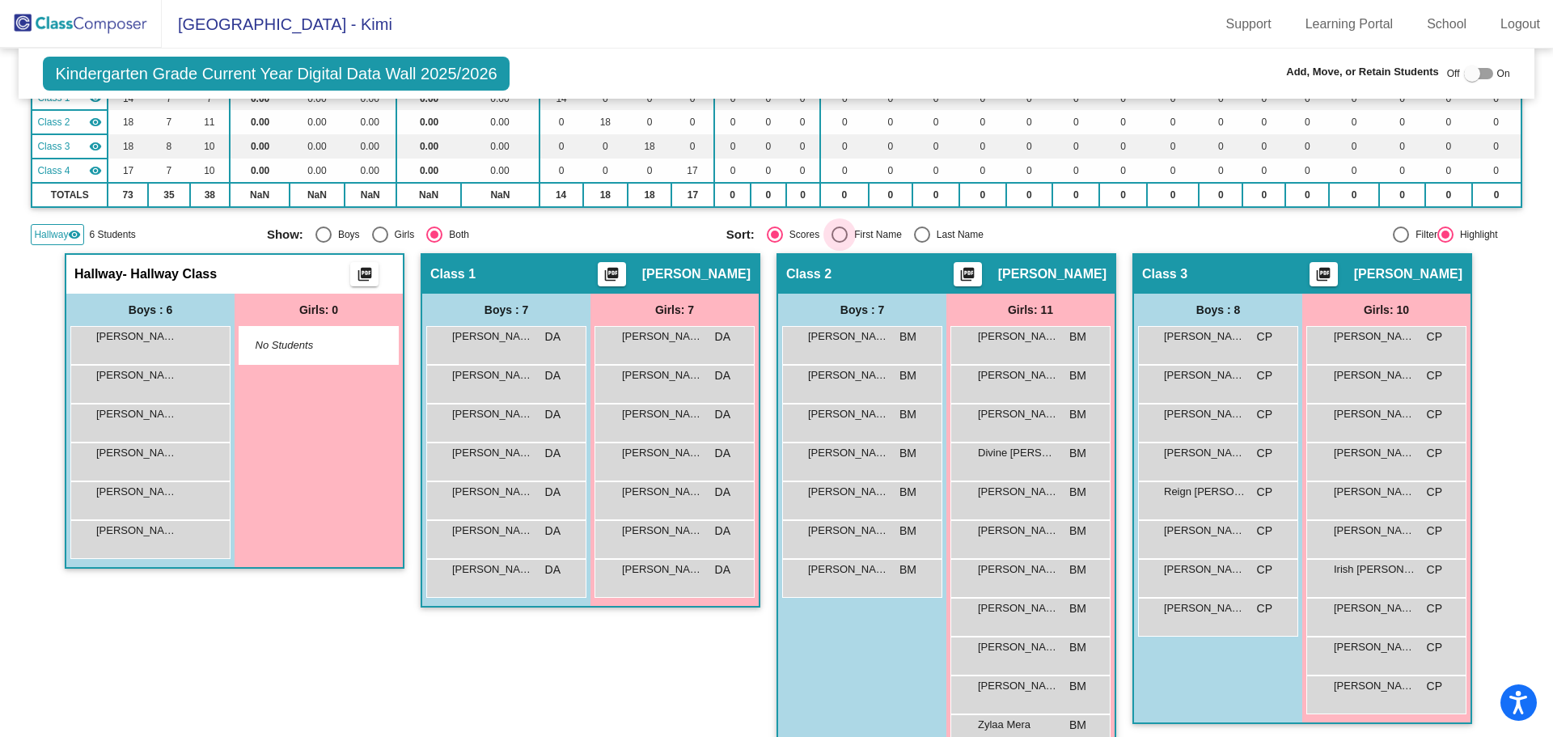
click at [832, 243] on div "Select an option" at bounding box center [839, 234] width 16 height 16
click at [839, 243] on input "First Name" at bounding box center [839, 243] width 1 height 1
radio input "true"
click at [70, 231] on mat-icon "visibility" at bounding box center [74, 234] width 13 height 13
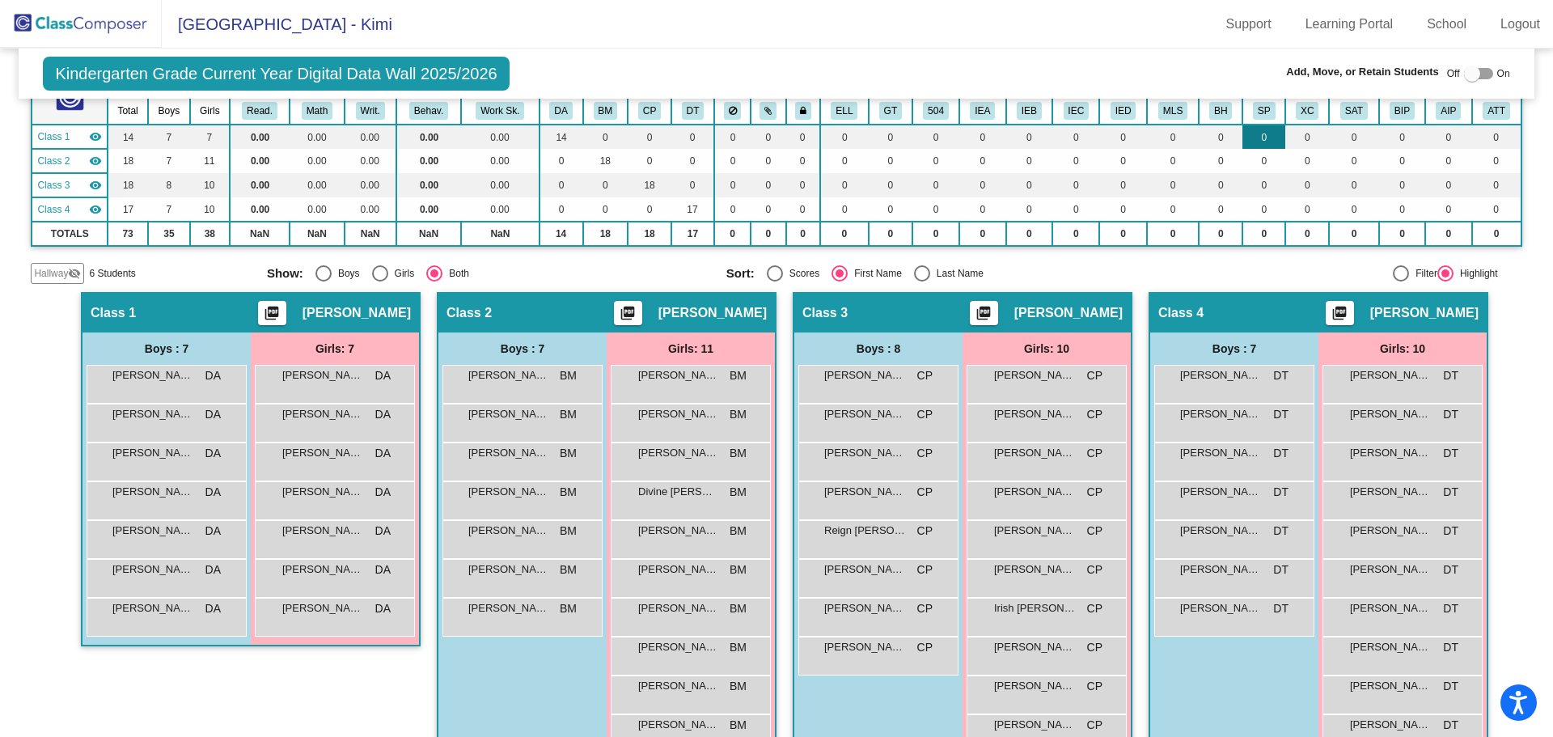
scroll to position [0, 0]
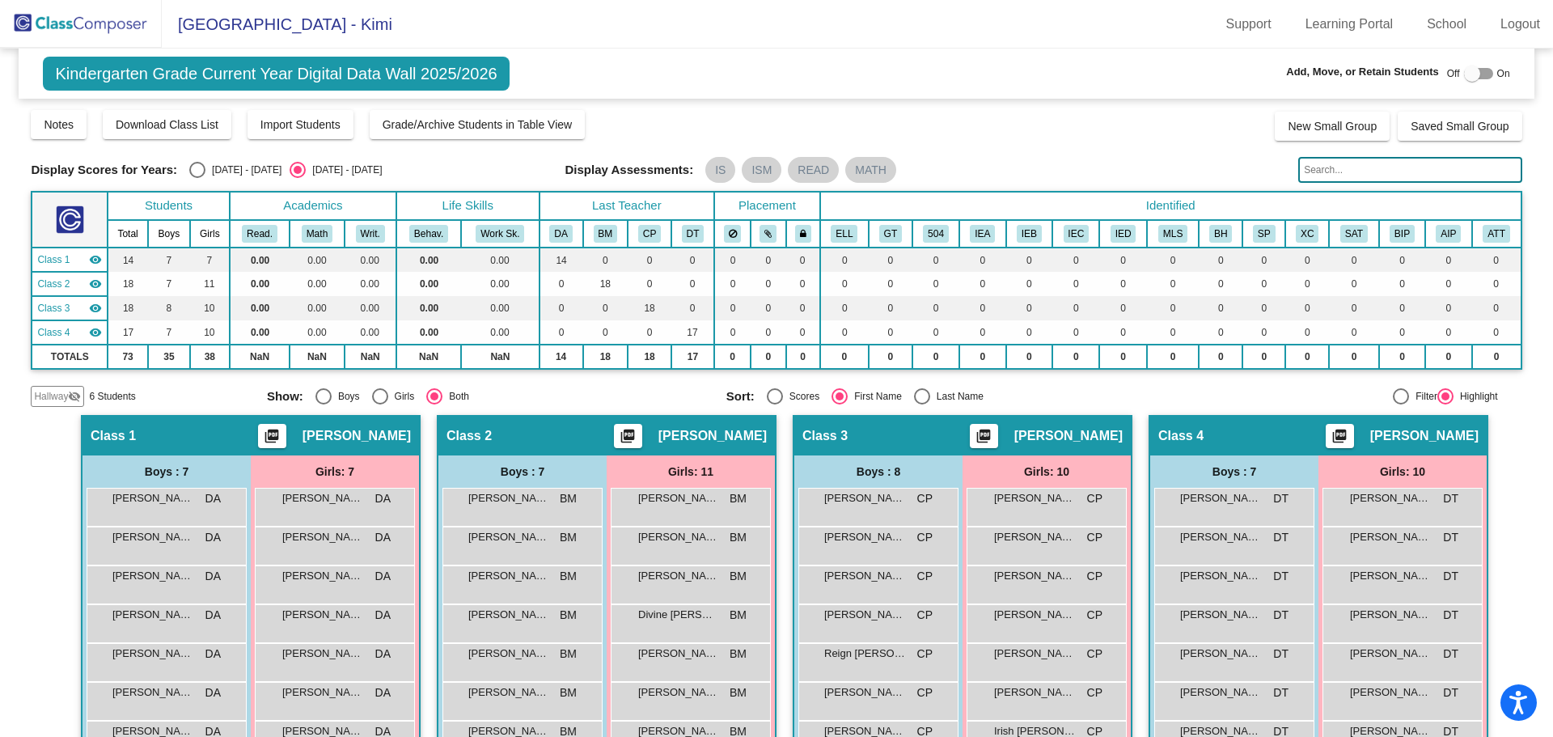
click at [1311, 170] on input "text" at bounding box center [1409, 170] width 223 height 26
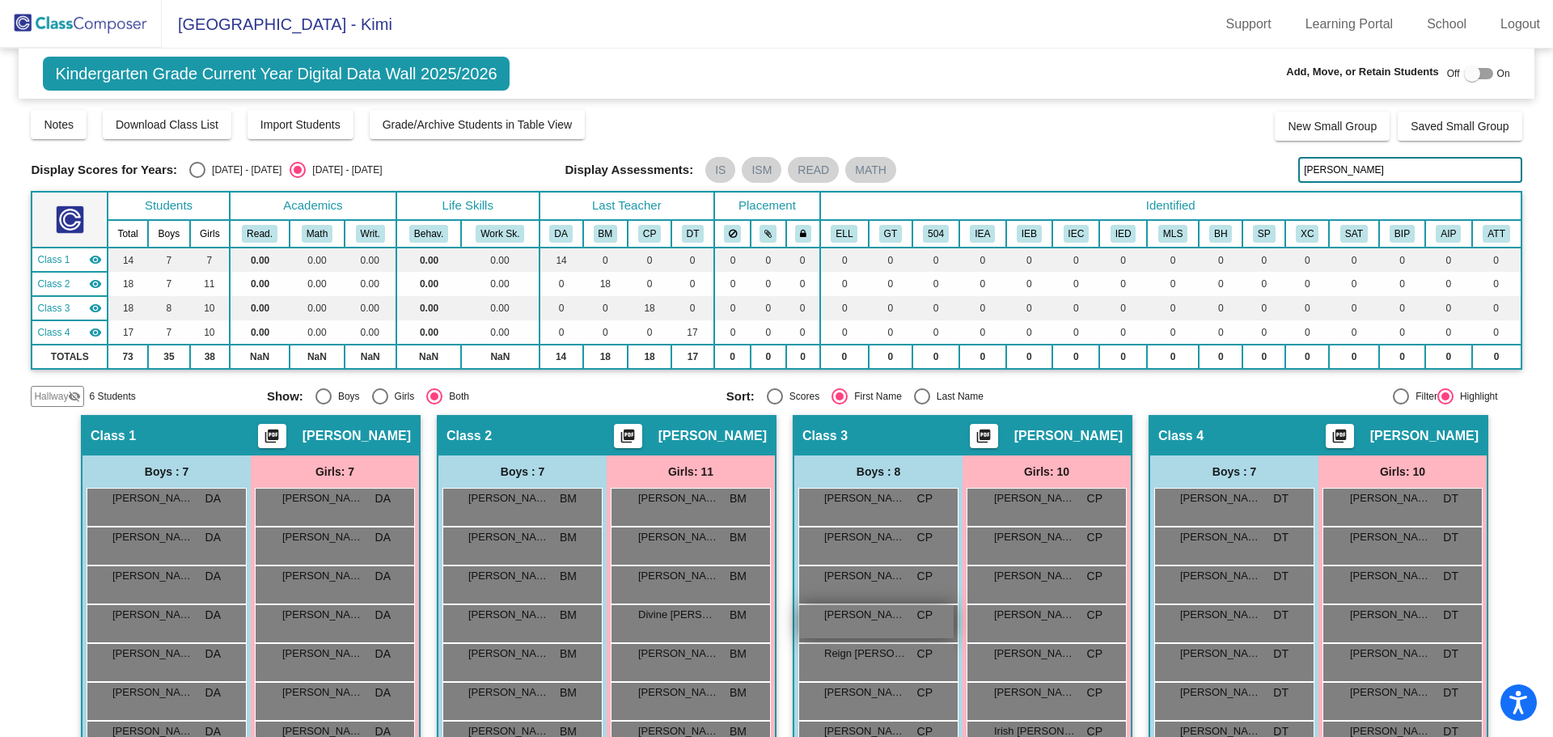
scroll to position [204, 0]
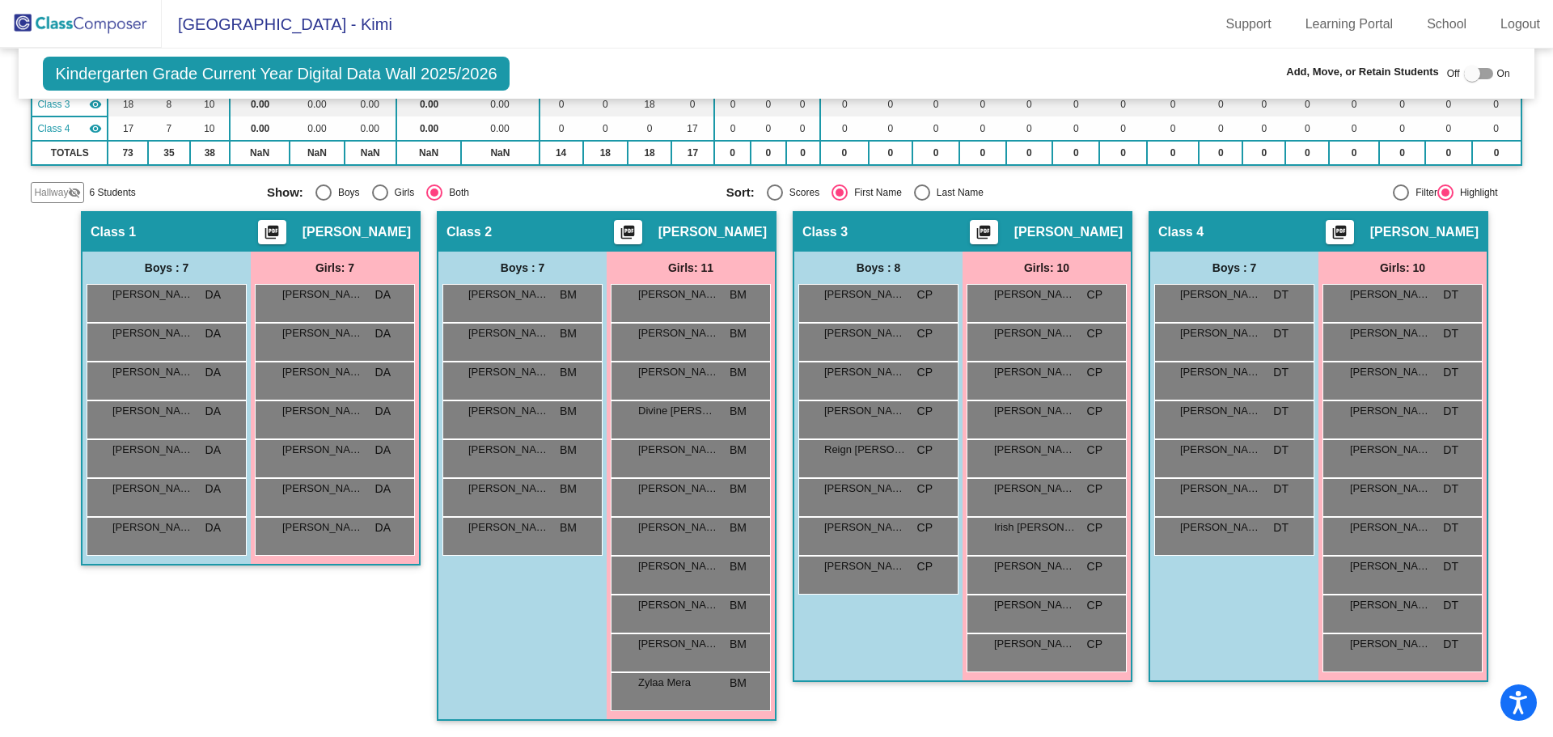
type input "[PERSON_NAME]"
click at [1470, 74] on div at bounding box center [1472, 74] width 16 height 16
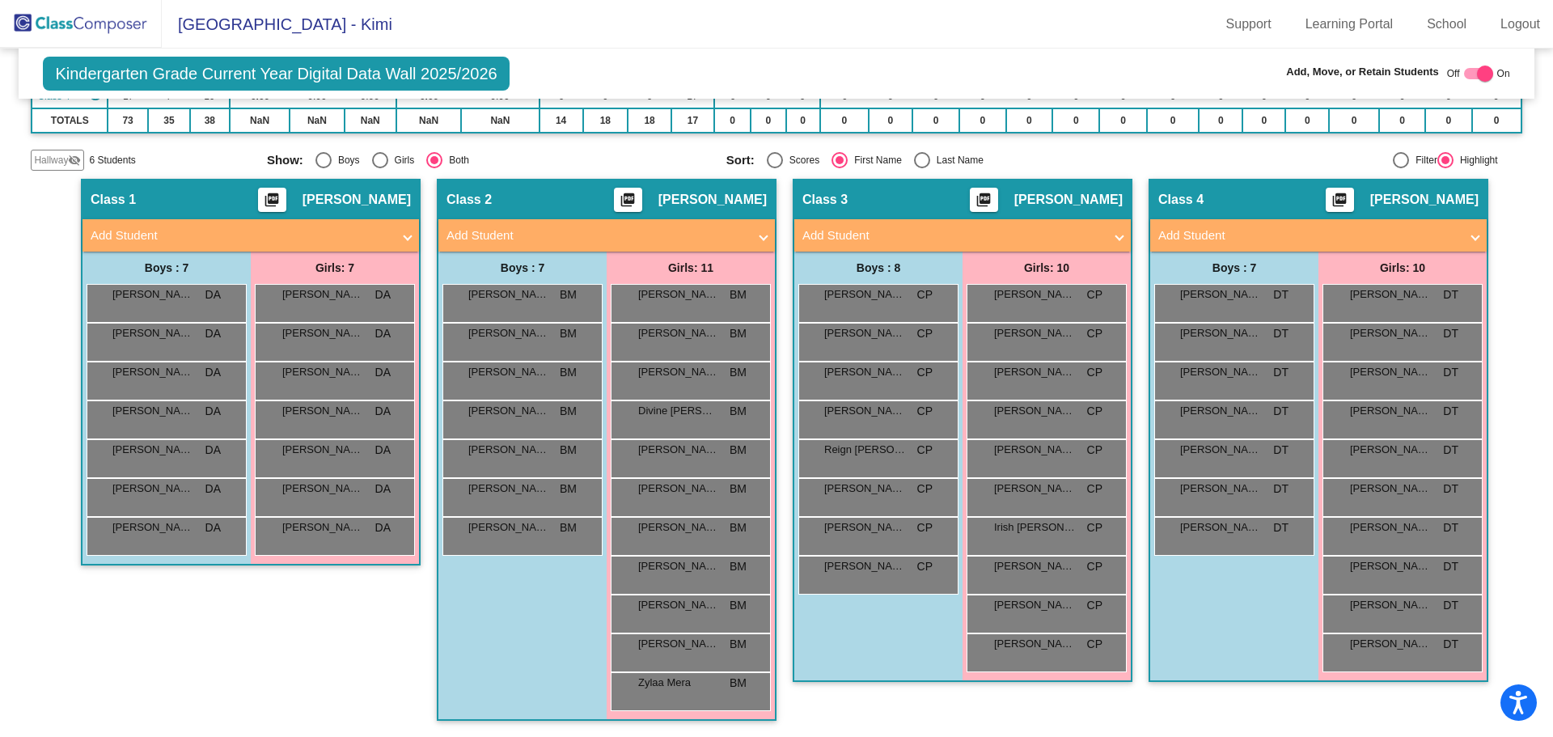
scroll to position [0, 0]
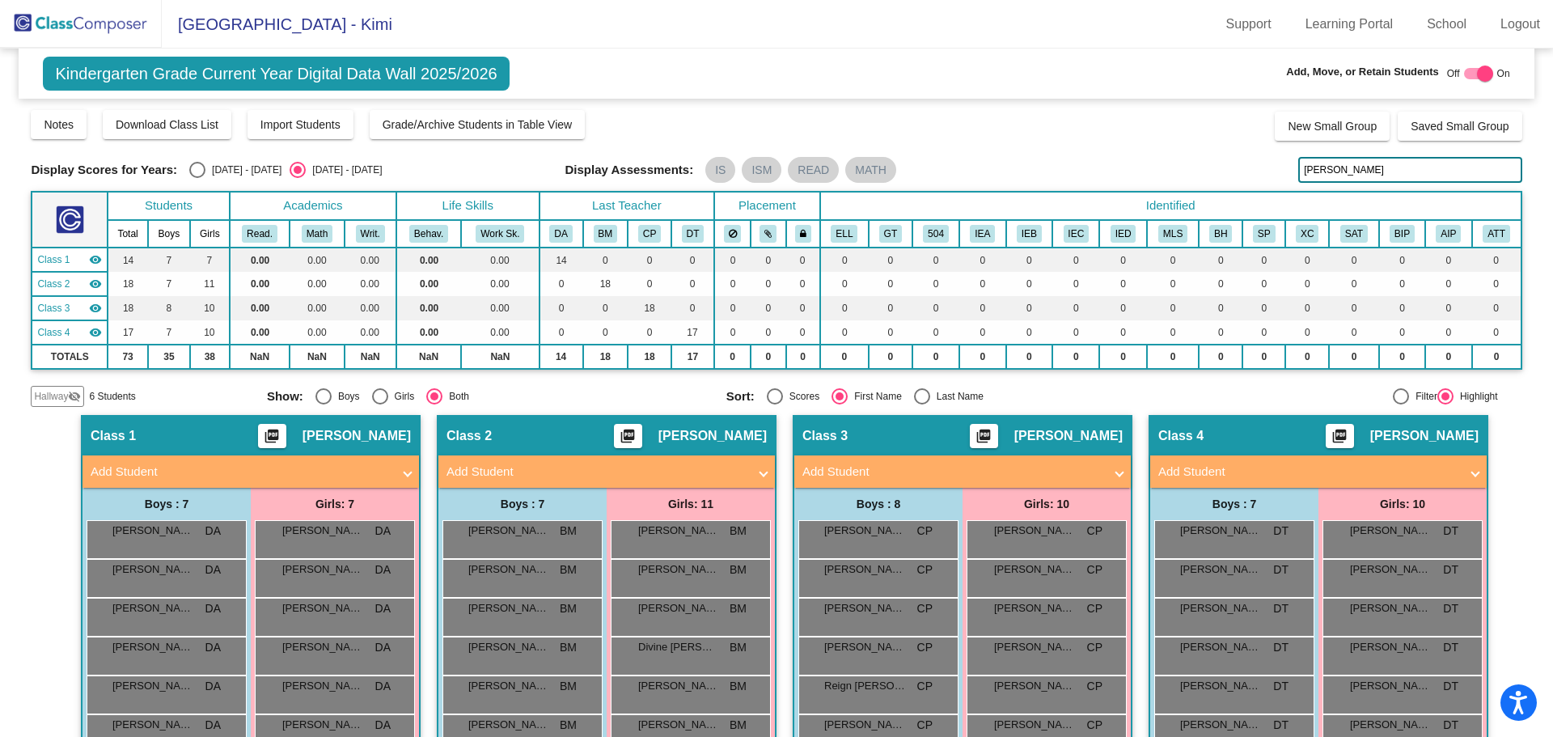
click at [70, 387] on div "Hallway visibility_off" at bounding box center [57, 396] width 53 height 21
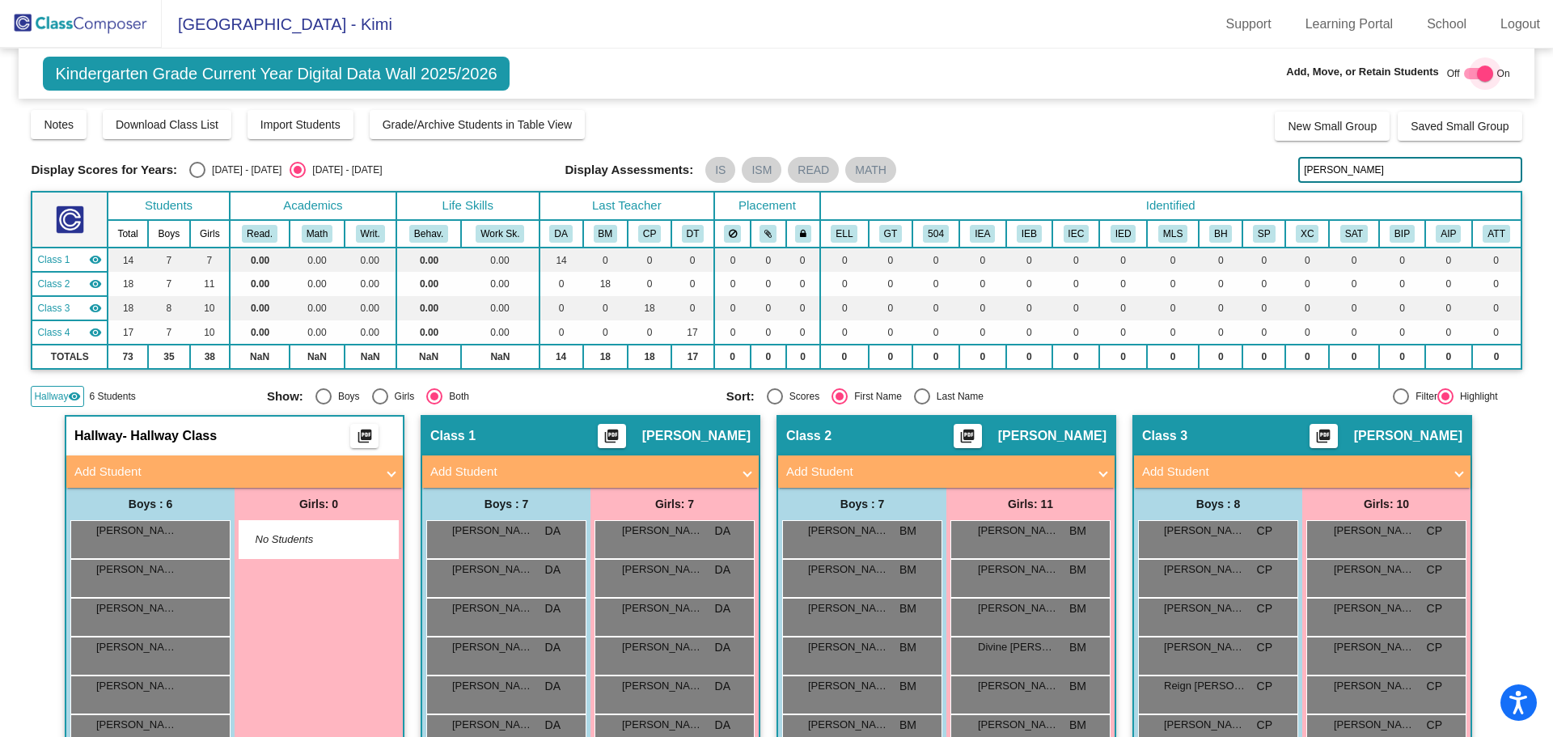
click at [1478, 75] on div at bounding box center [1485, 74] width 16 height 16
checkbox input "false"
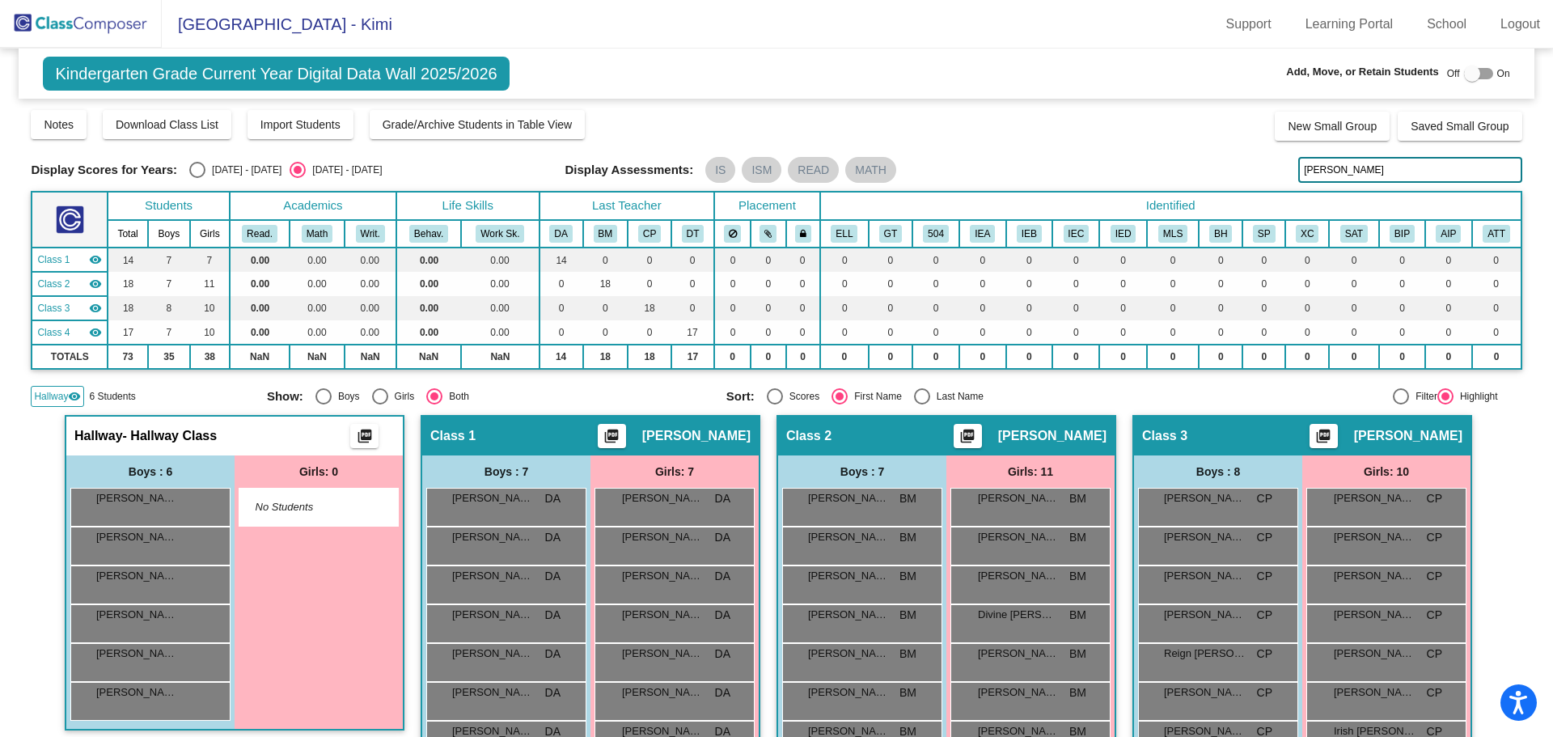
click at [1336, 167] on input "[PERSON_NAME]" at bounding box center [1409, 170] width 223 height 26
type input "P"
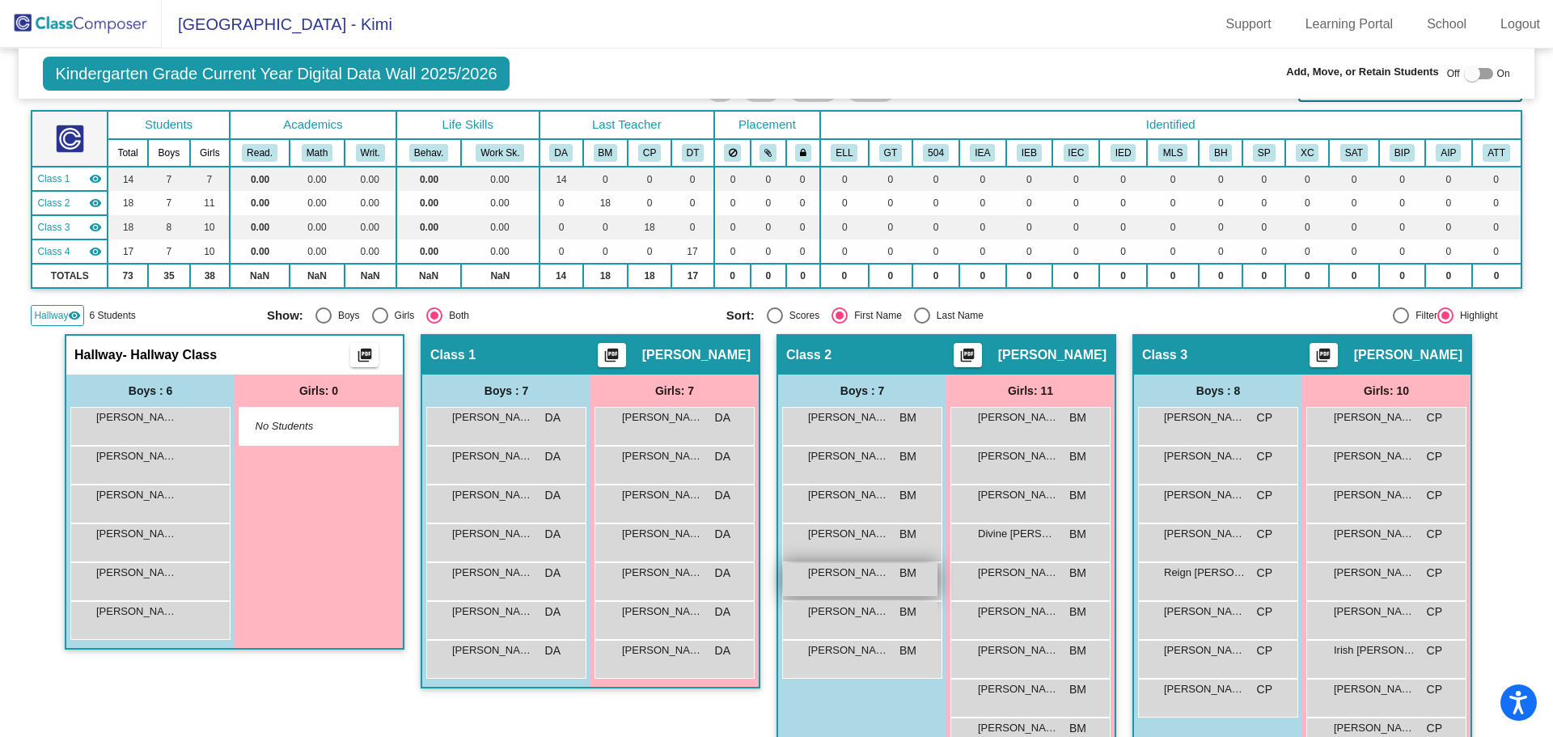
scroll to position [243, 0]
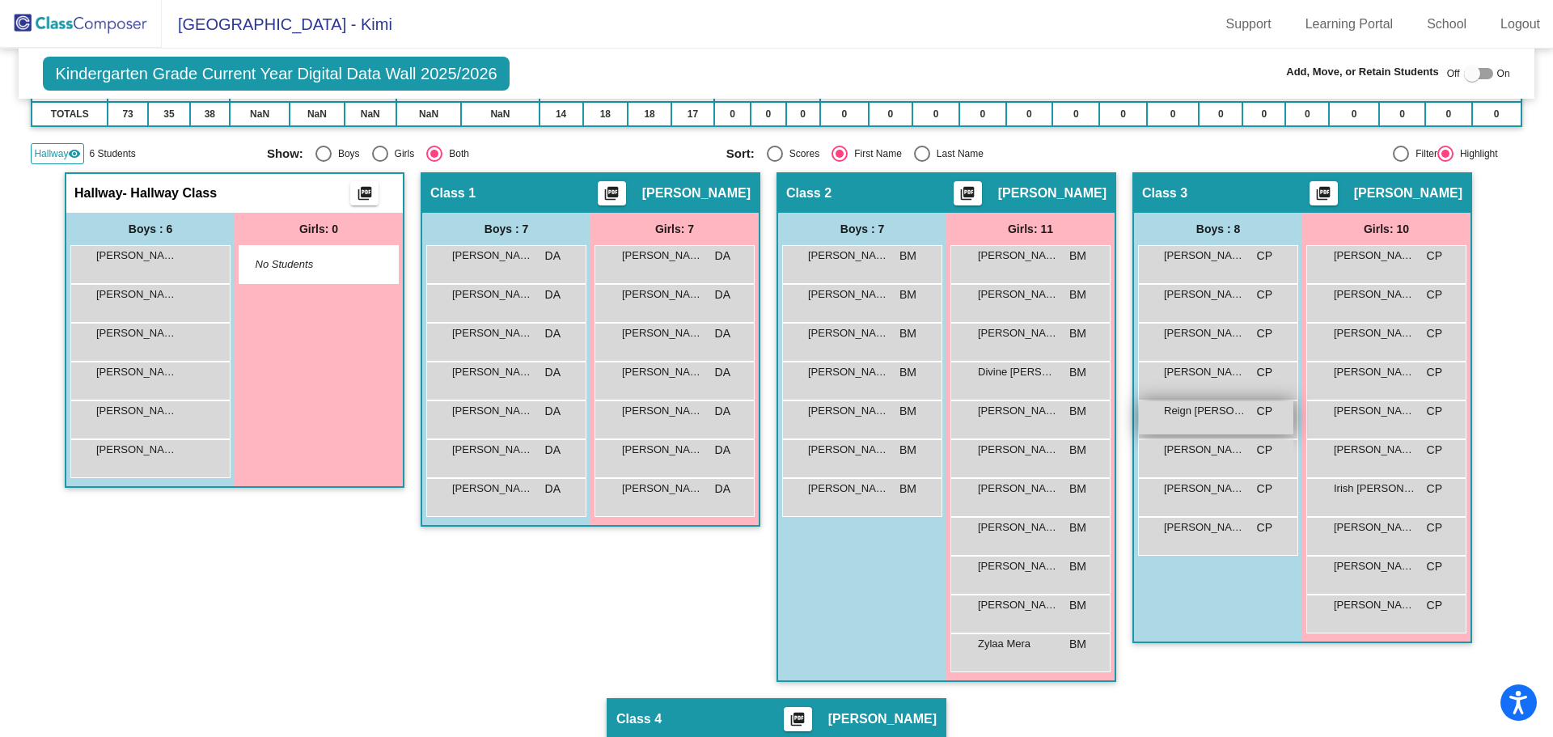
click at [1209, 420] on div "Reign [PERSON_NAME] lock do_not_disturb_alt" at bounding box center [1216, 417] width 154 height 33
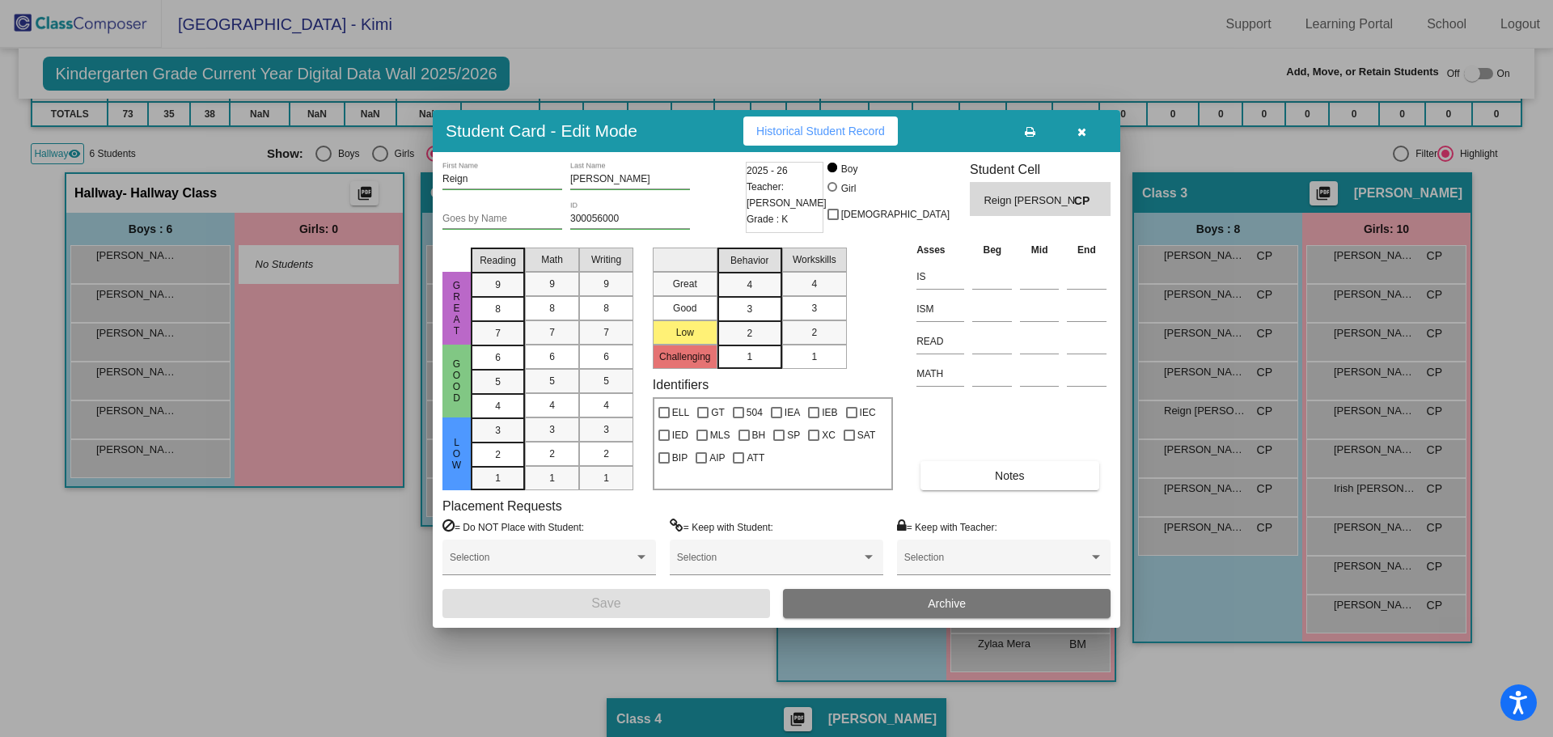
click at [859, 600] on button "Archive" at bounding box center [947, 603] width 328 height 29
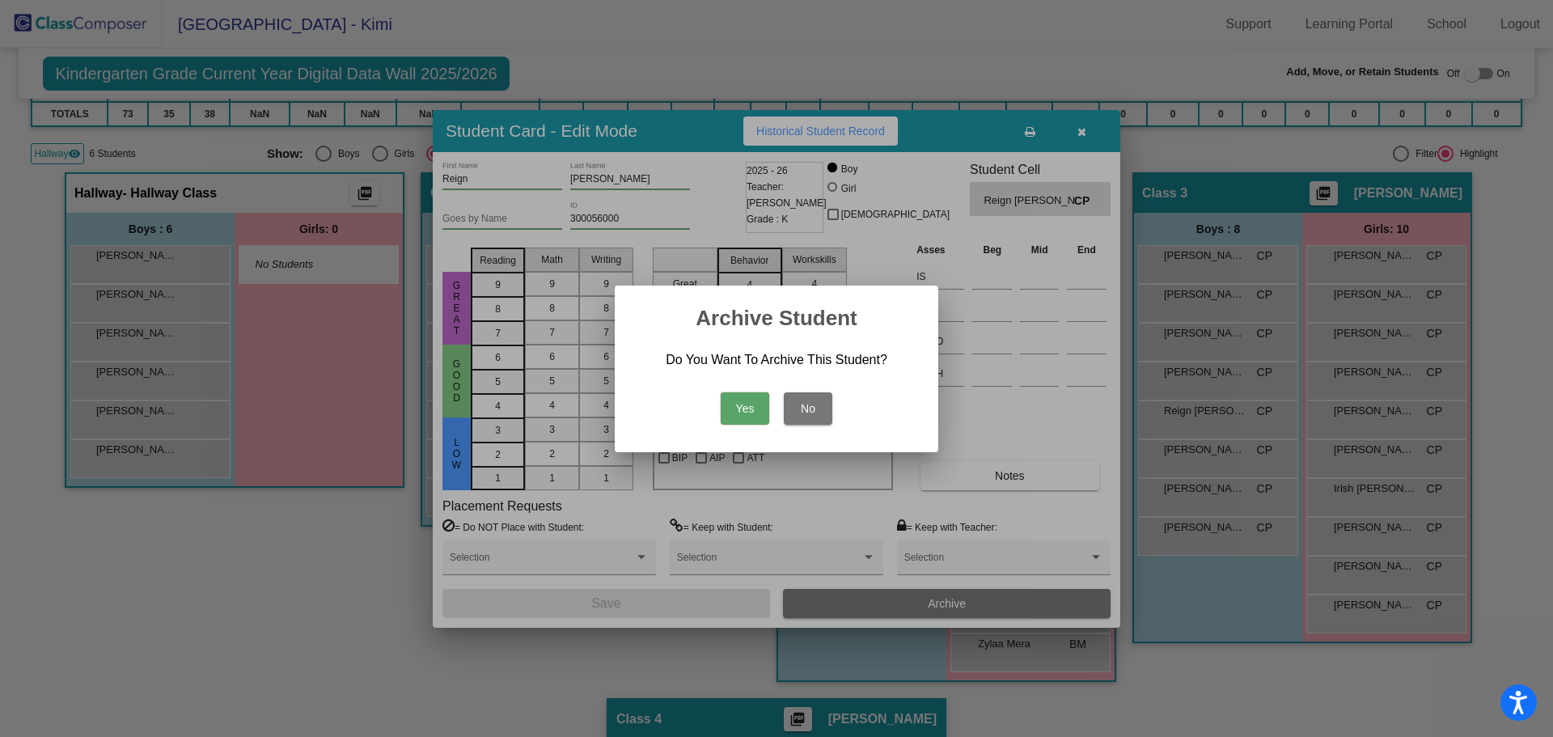
click at [734, 406] on button "Yes" at bounding box center [745, 408] width 49 height 32
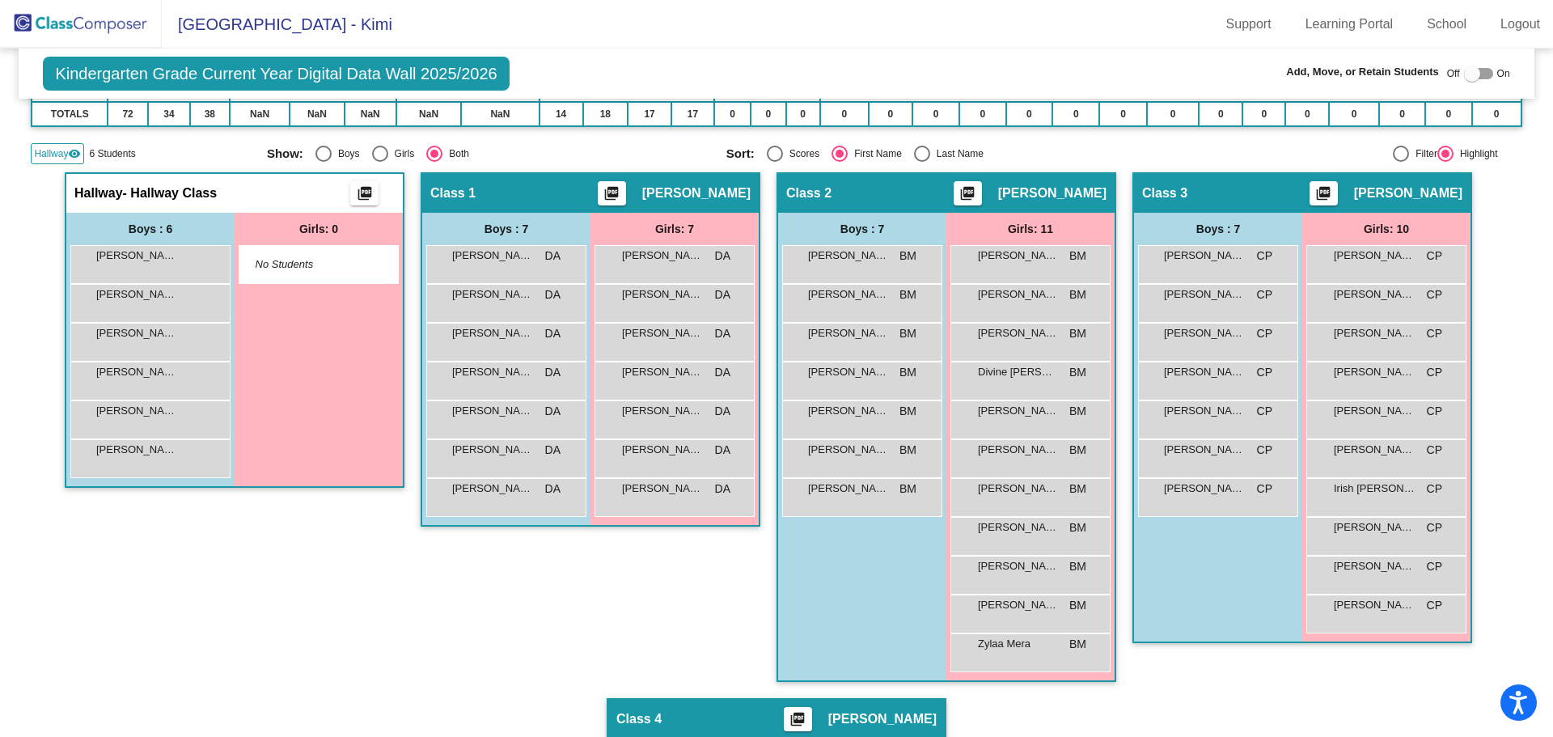
click at [84, 21] on img at bounding box center [81, 24] width 162 height 48
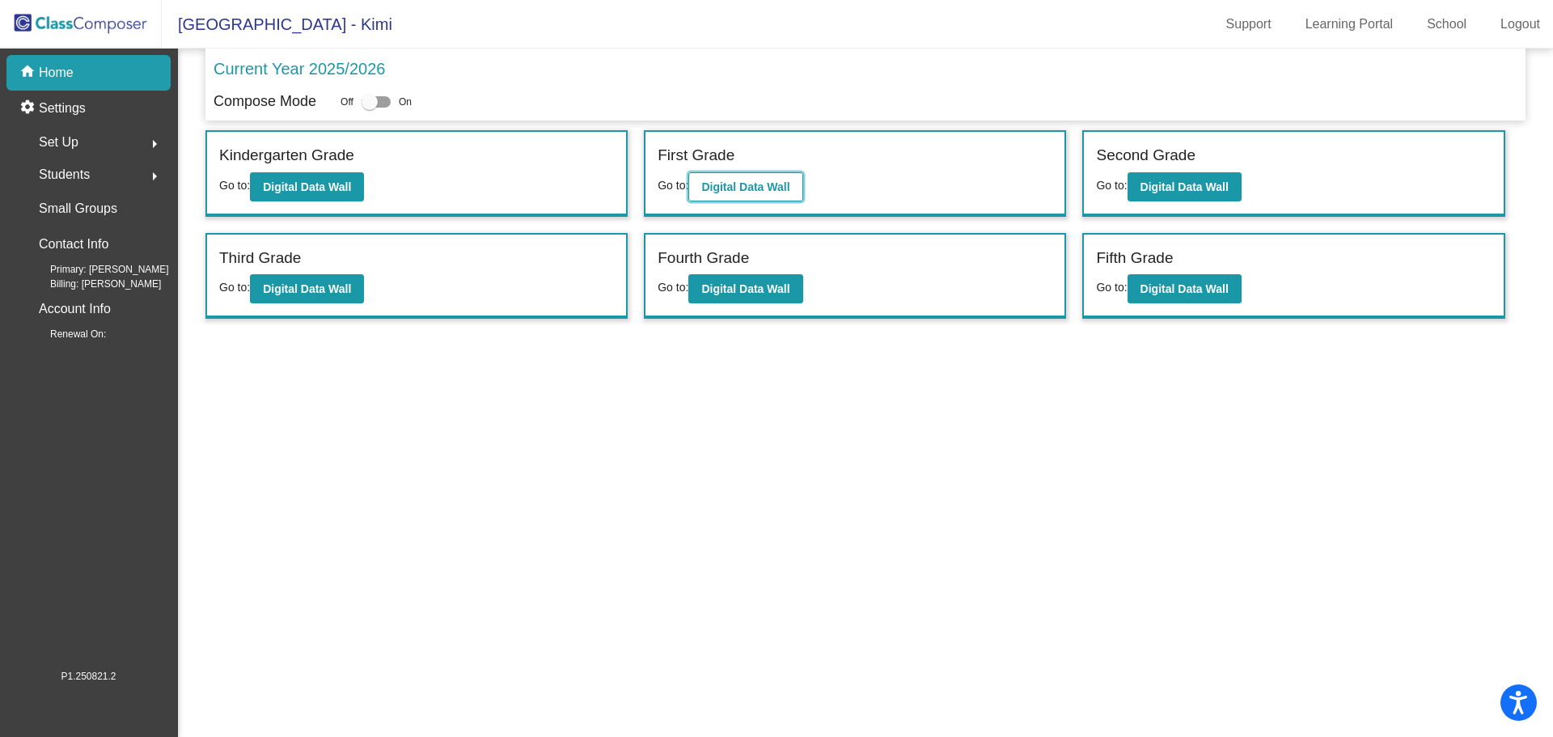
click at [755, 184] on b "Digital Data Wall" at bounding box center [745, 186] width 88 height 13
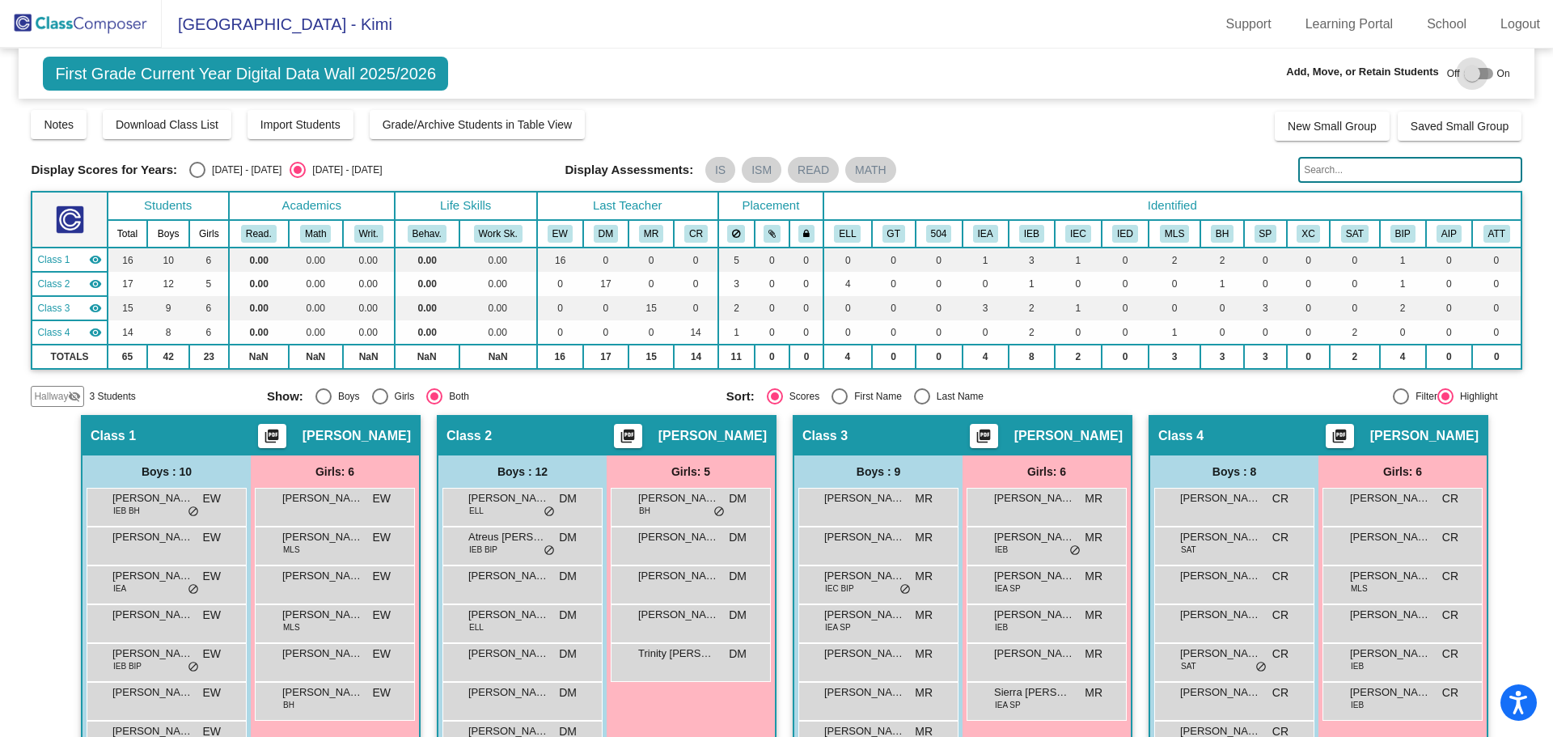
click at [1465, 73] on div at bounding box center [1472, 74] width 16 height 16
checkbox input "true"
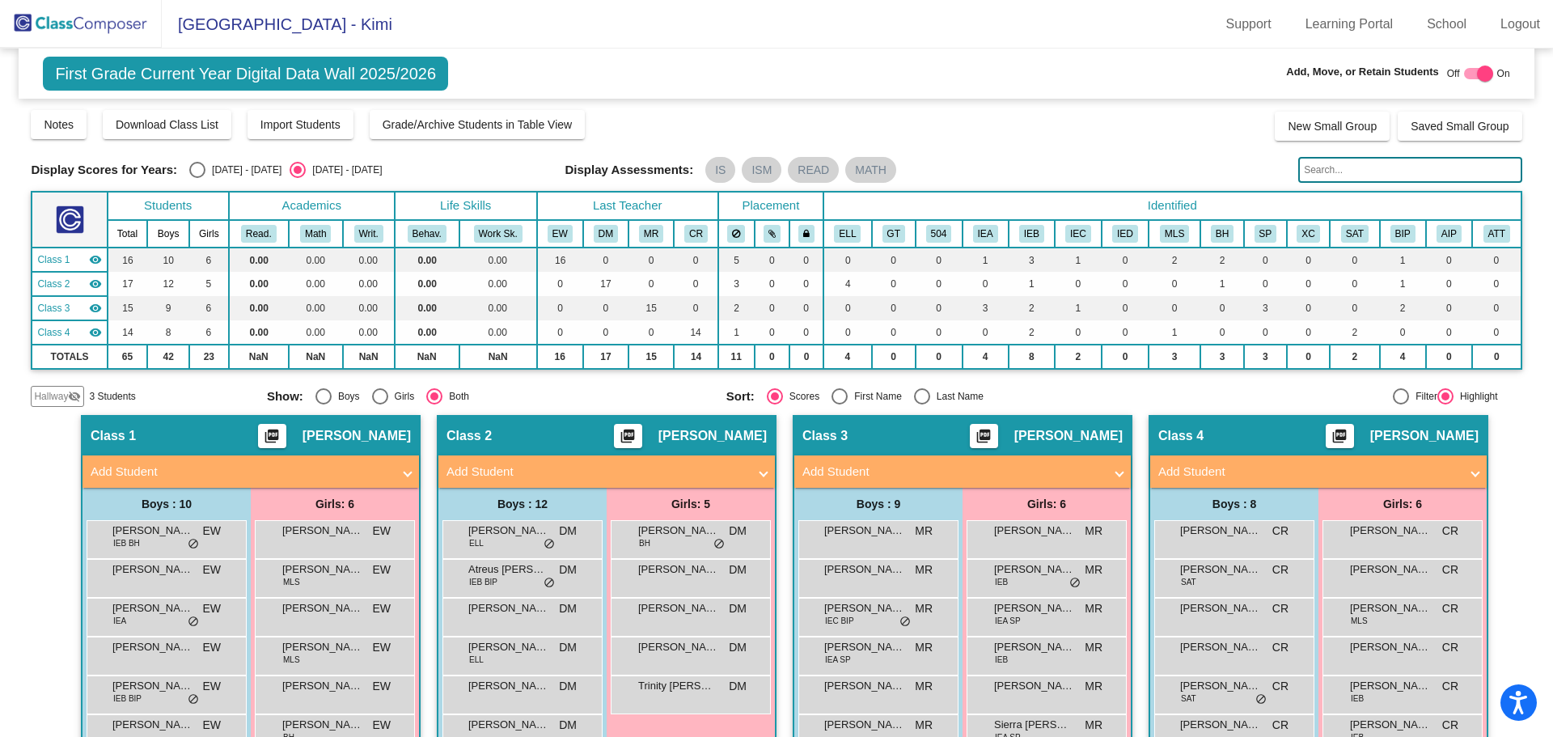
click at [56, 395] on span "Hallway" at bounding box center [51, 396] width 34 height 15
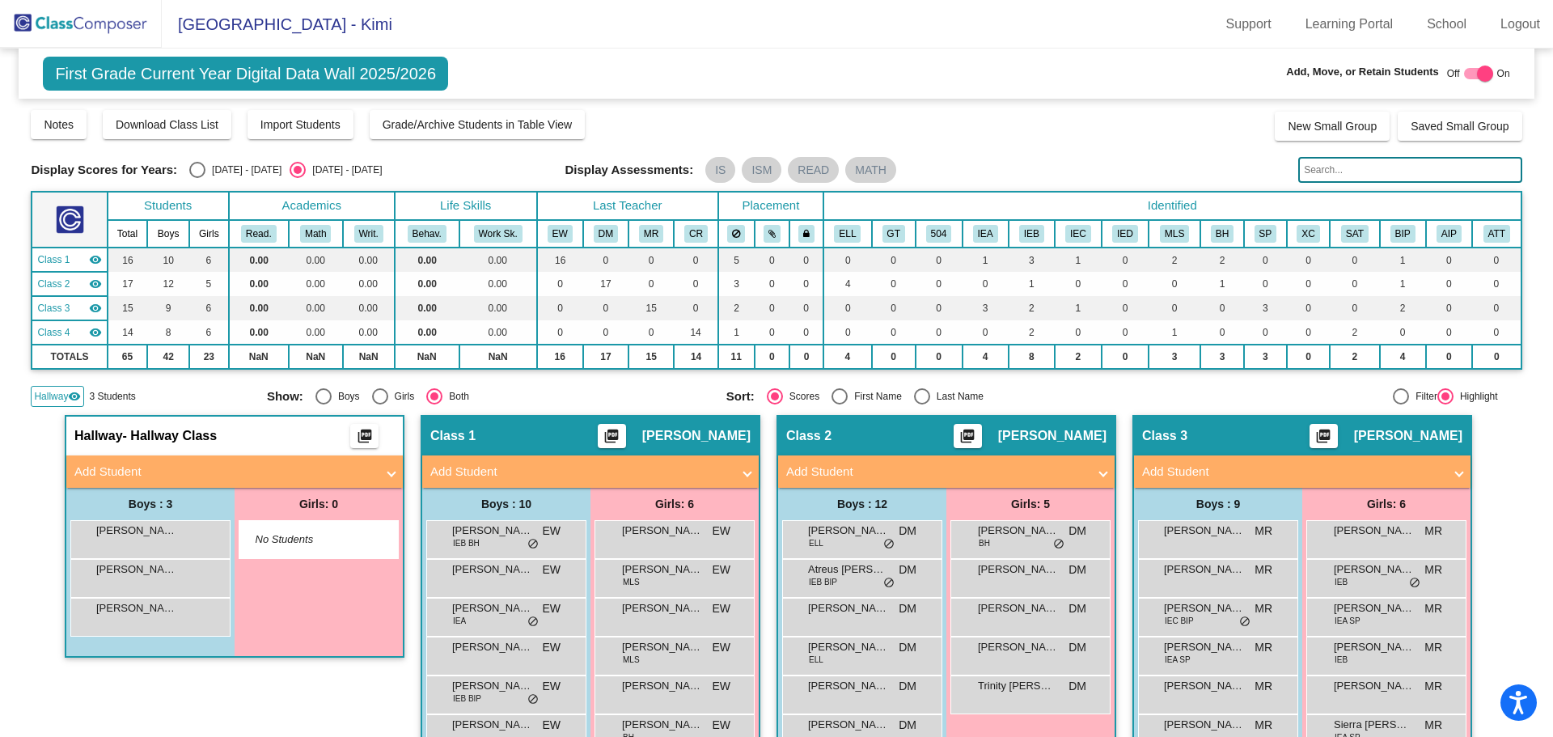
click at [57, 398] on span "Hallway" at bounding box center [51, 396] width 34 height 15
